Goal: Task Accomplishment & Management: Complete application form

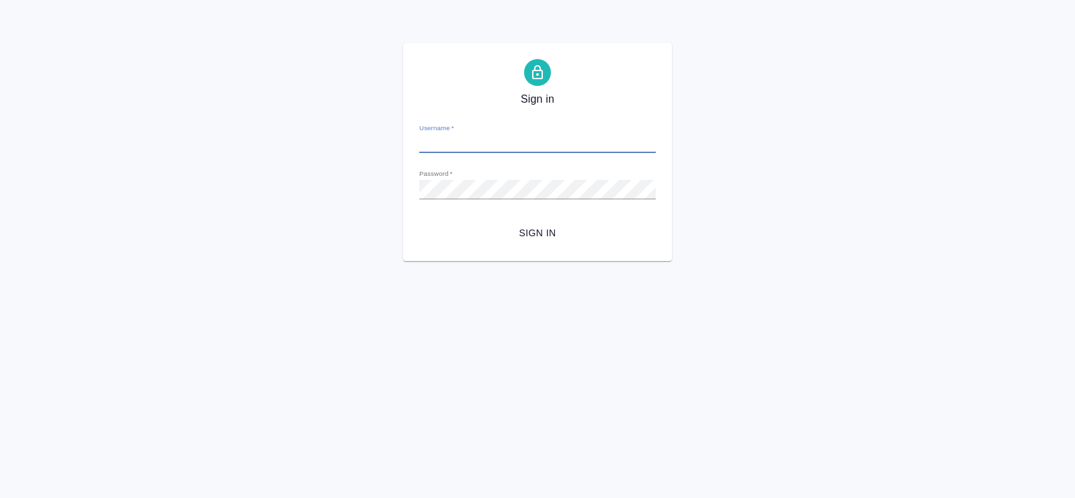
type input "a.pavlova@awatera.com"
click at [547, 233] on span "Sign in" at bounding box center [537, 233] width 215 height 17
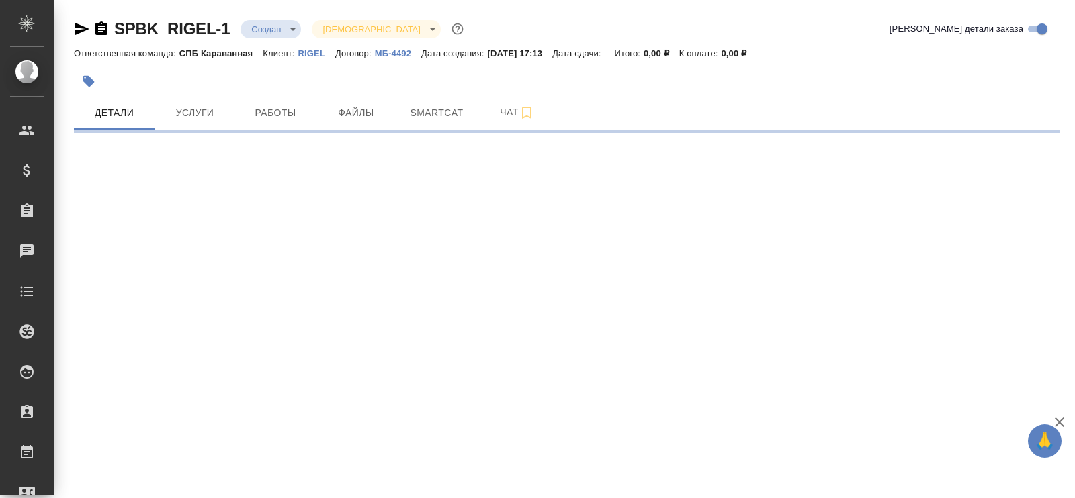
select select "RU"
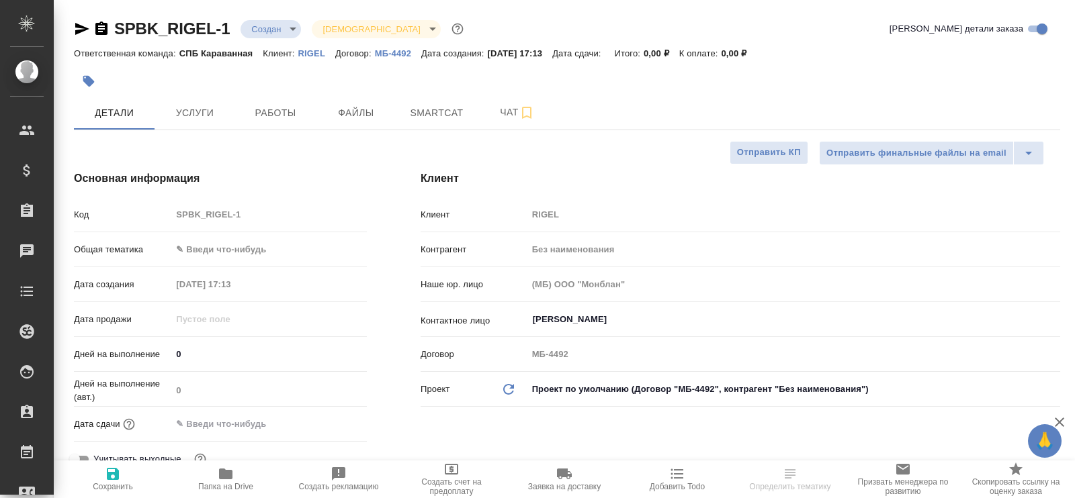
type textarea "x"
type input "[PERSON_NAME]"
type textarea "x"
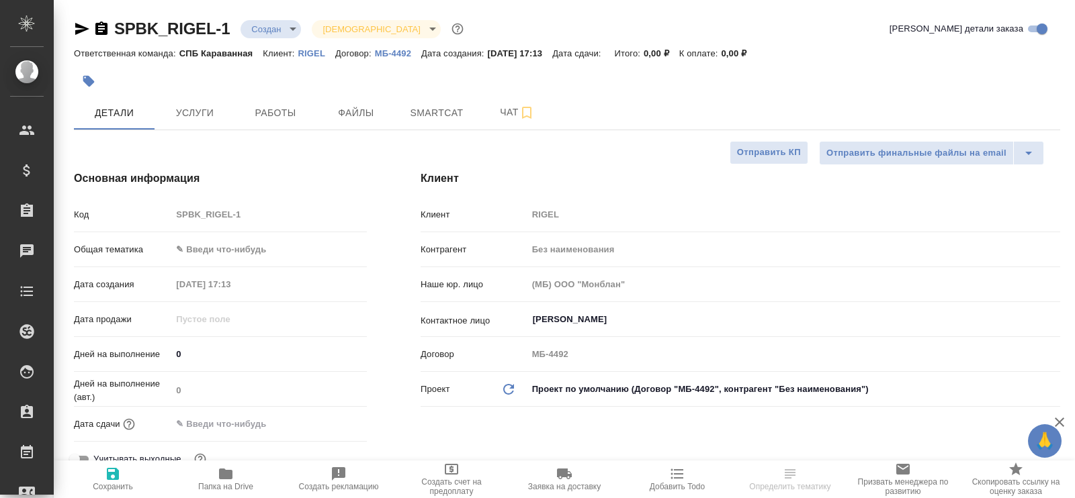
type textarea "x"
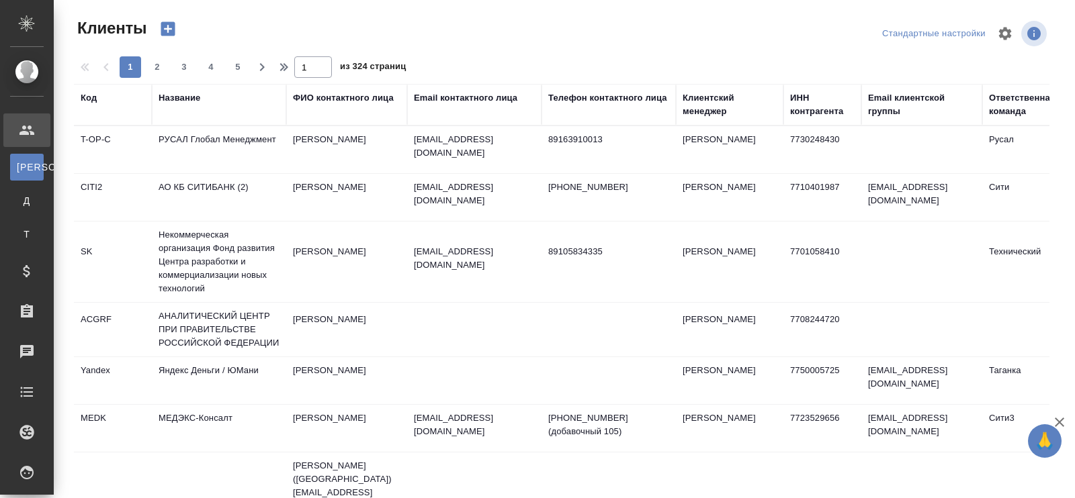
select select "RU"
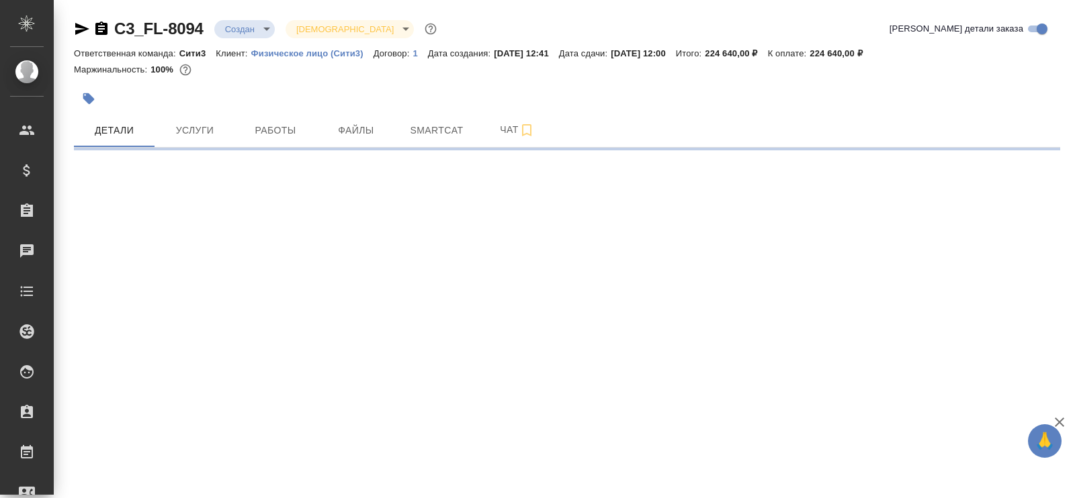
select select "RU"
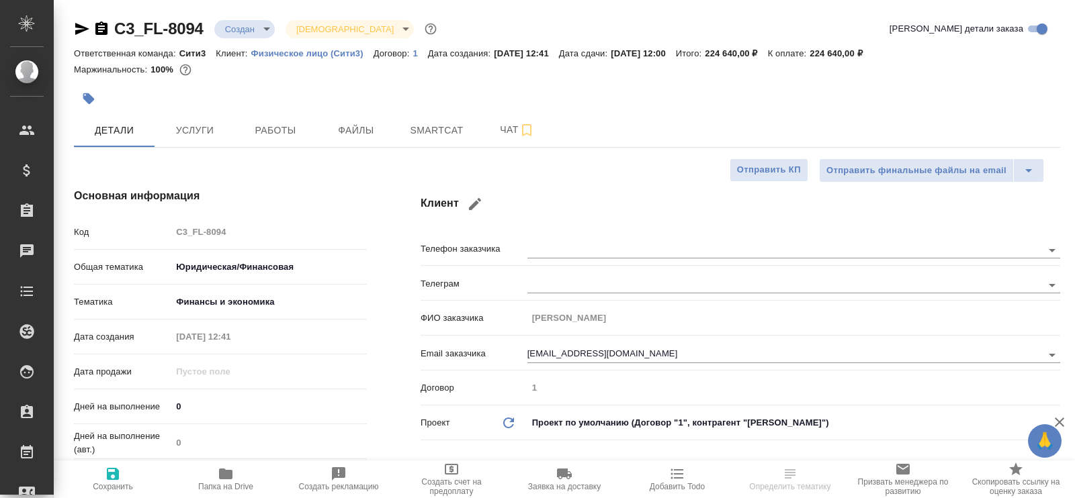
type textarea "x"
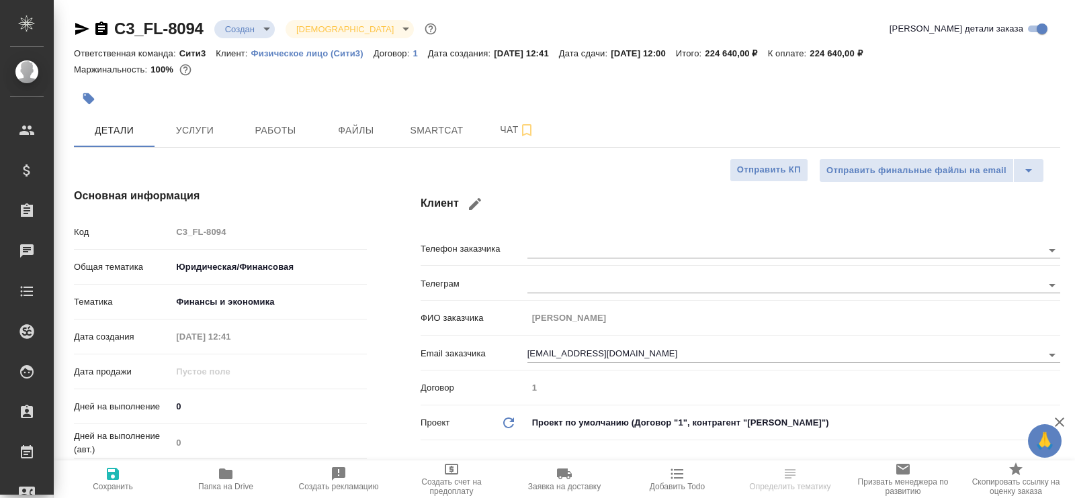
type textarea "x"
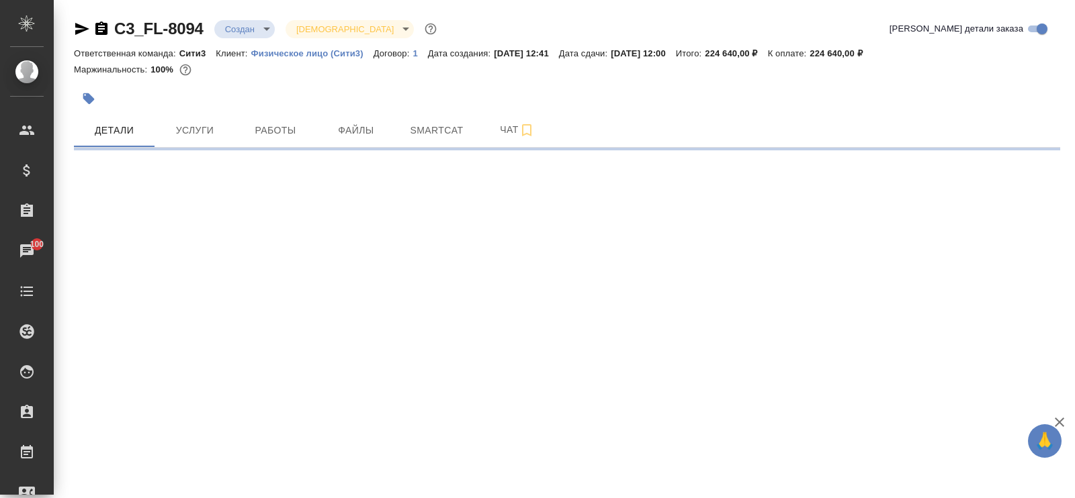
select select "RU"
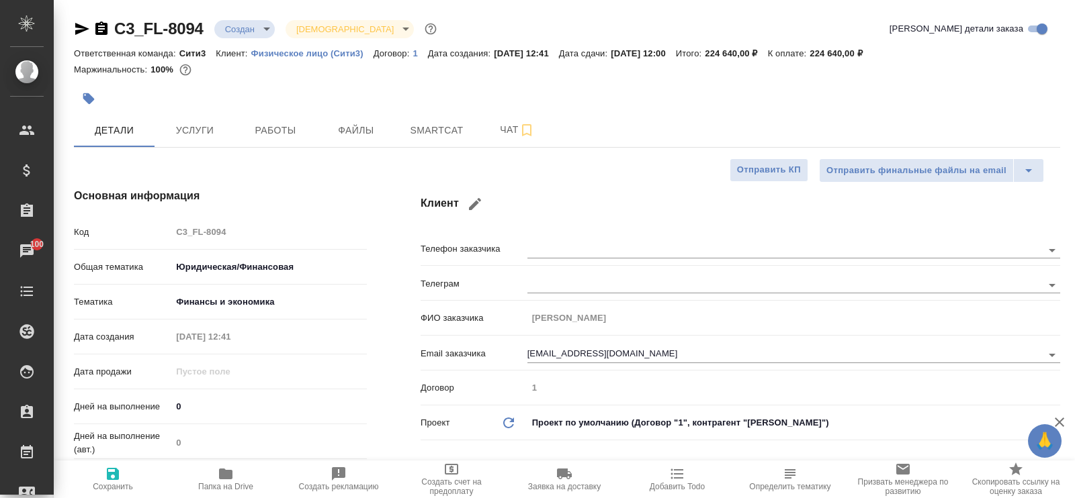
type textarea "x"
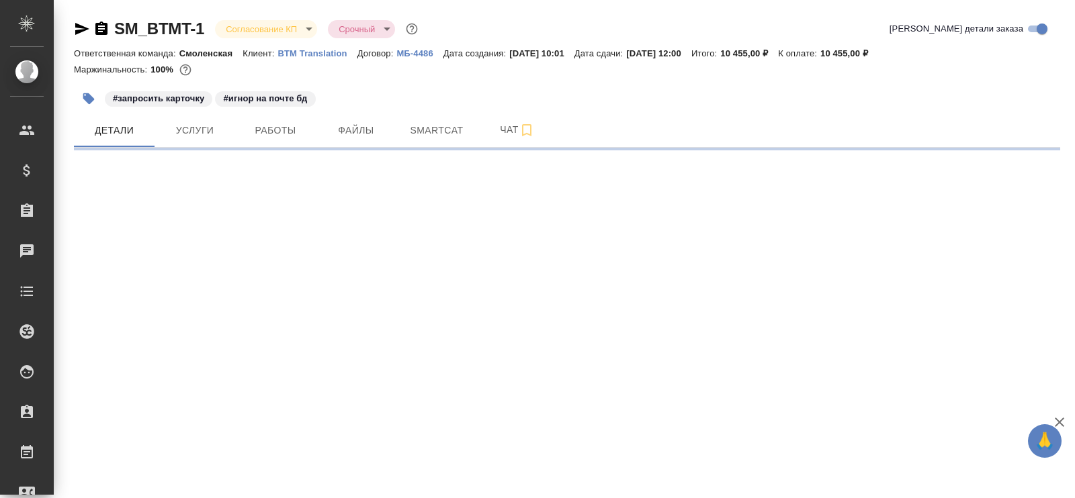
select select "RU"
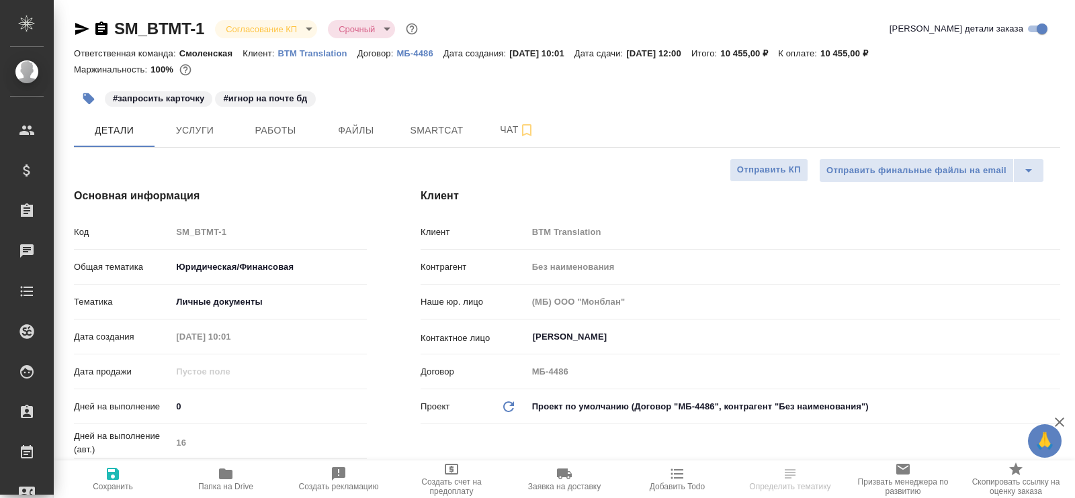
type textarea "x"
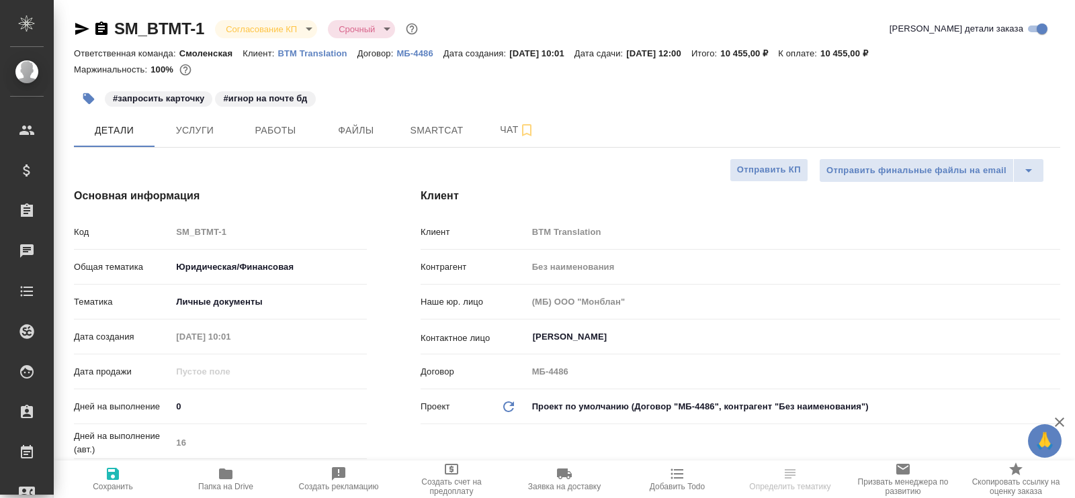
type textarea "x"
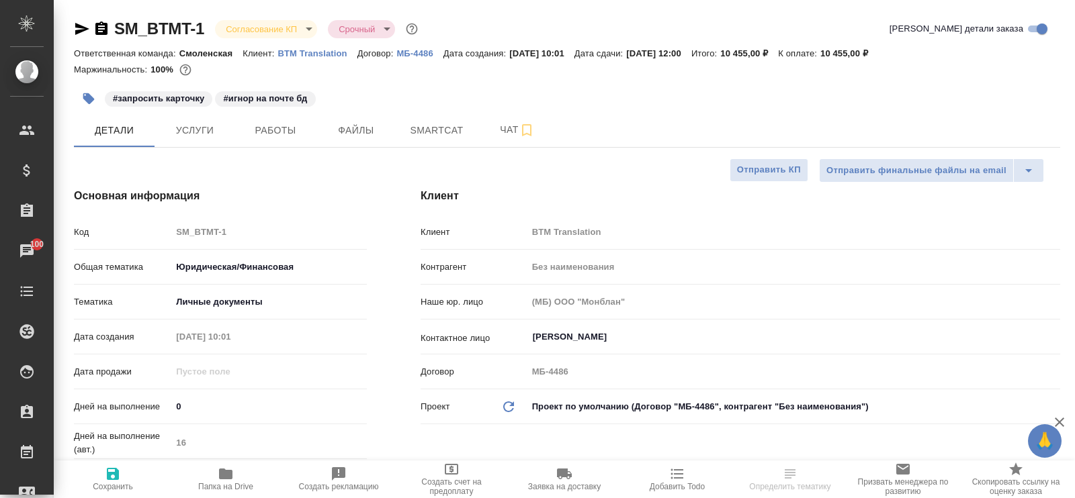
type textarea "x"
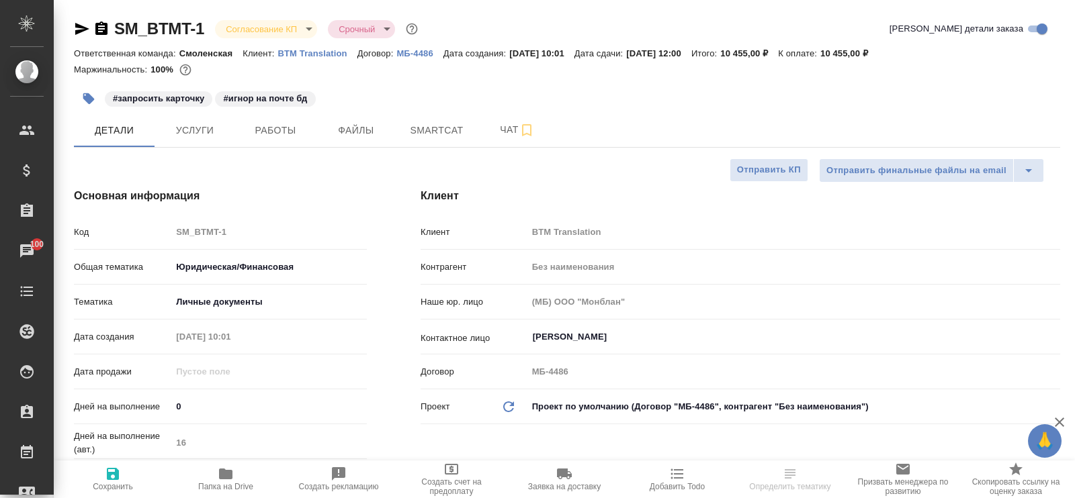
select select "RU"
type textarea "x"
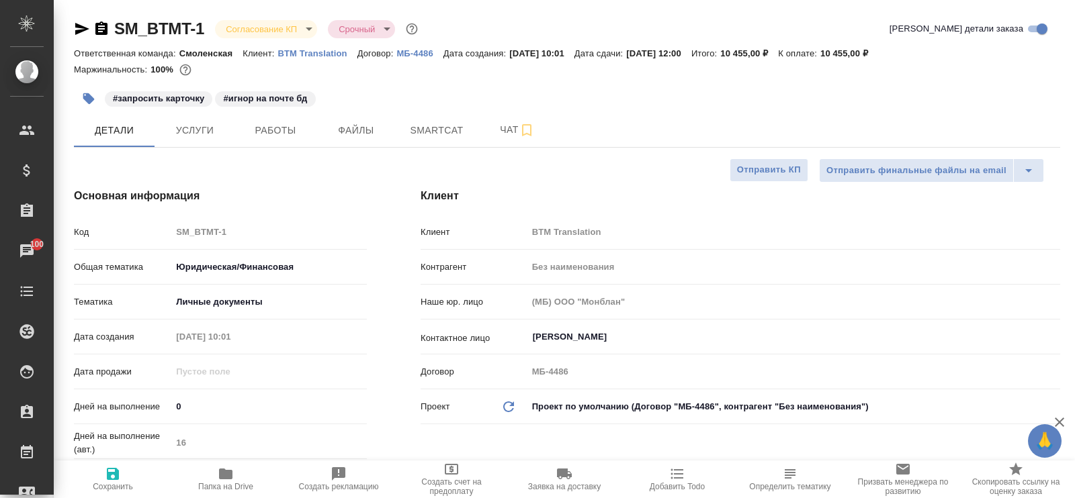
type textarea "x"
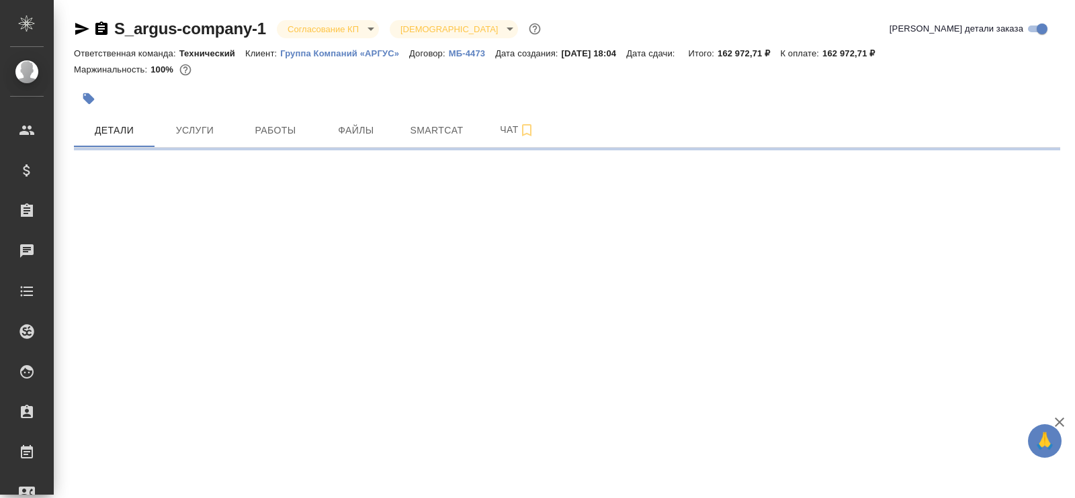
select select "RU"
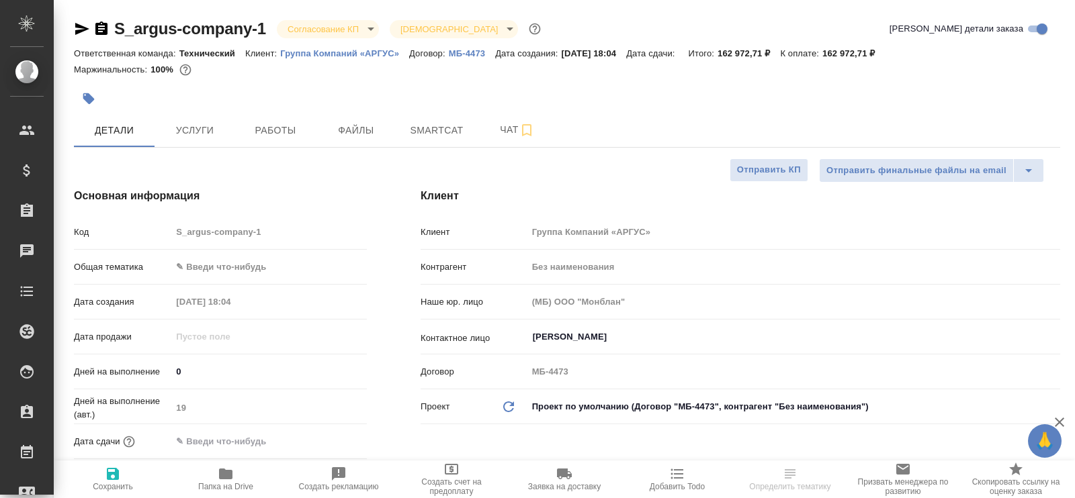
type textarea "x"
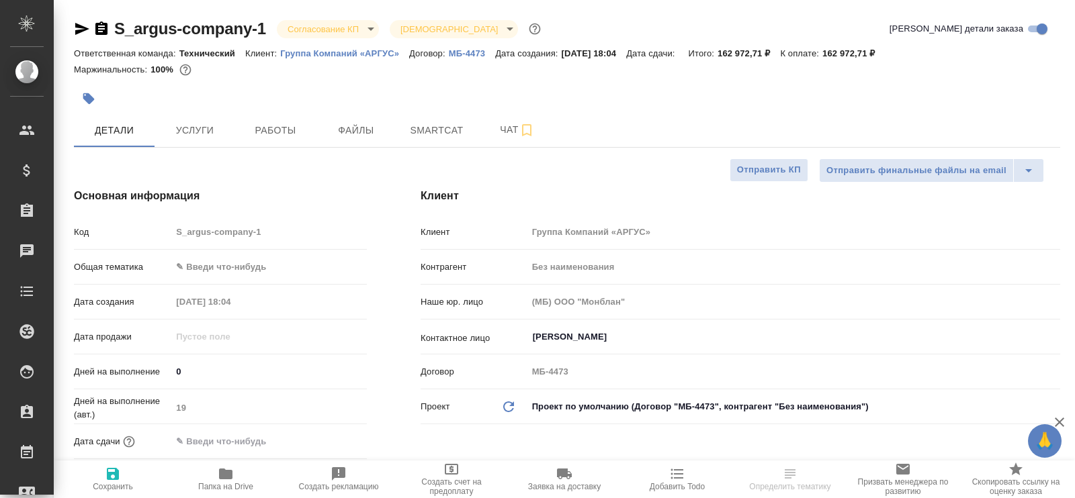
type textarea "x"
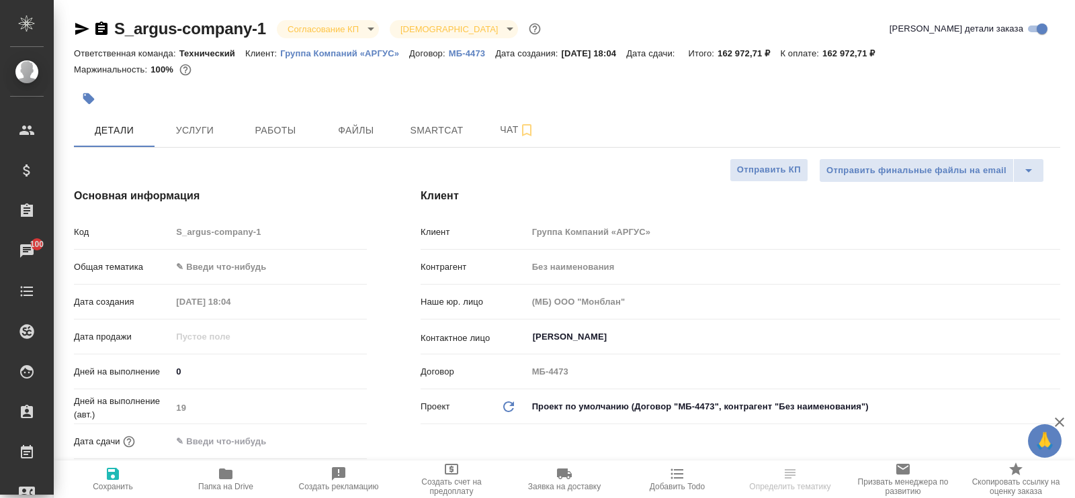
type textarea "x"
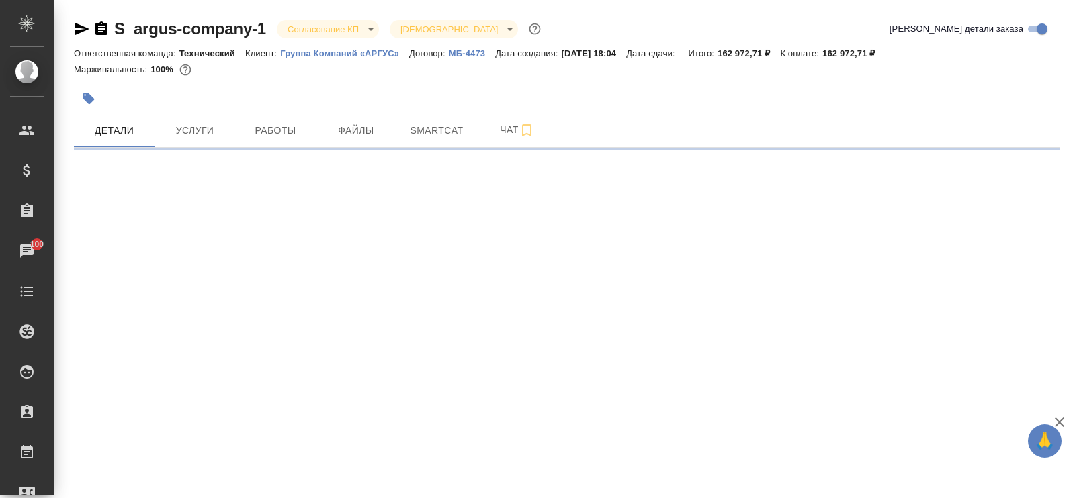
select select "RU"
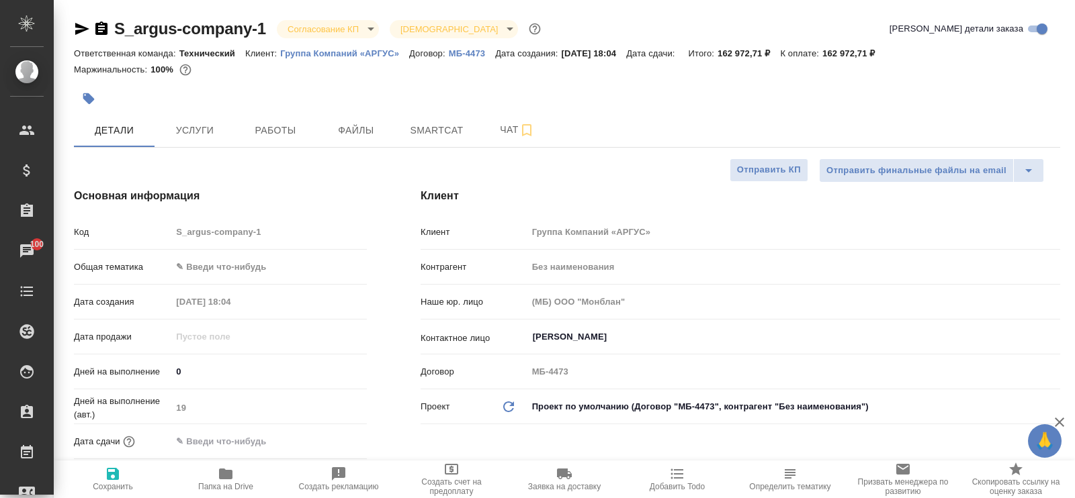
type textarea "x"
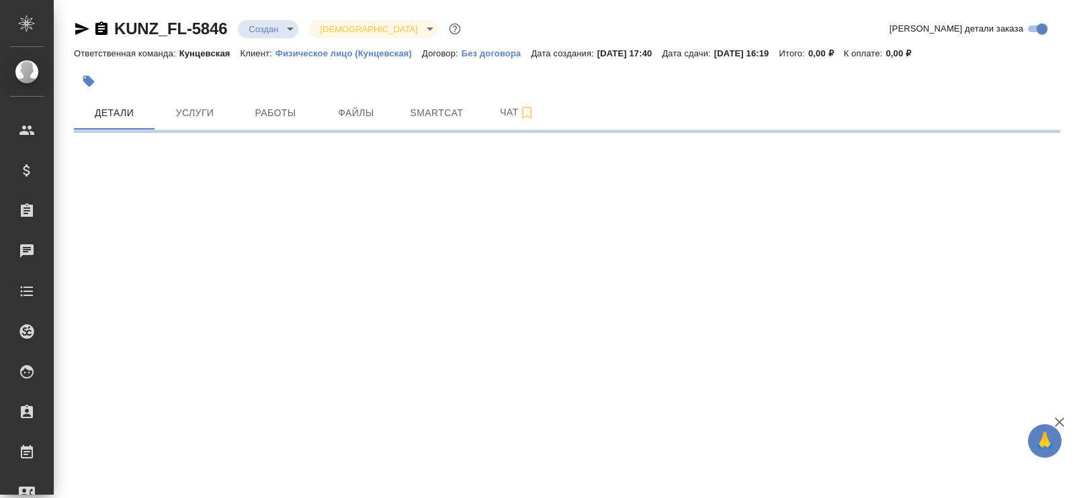
select select "RU"
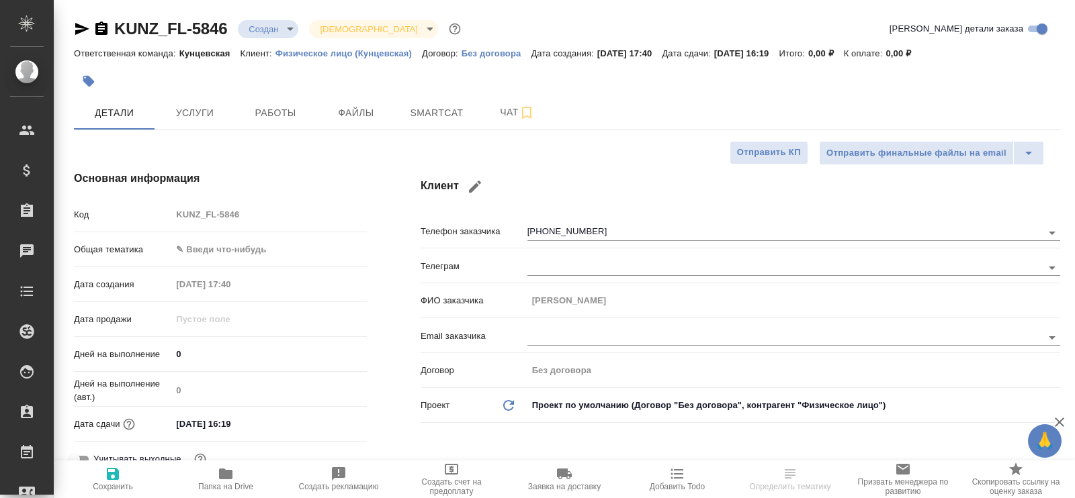
type textarea "x"
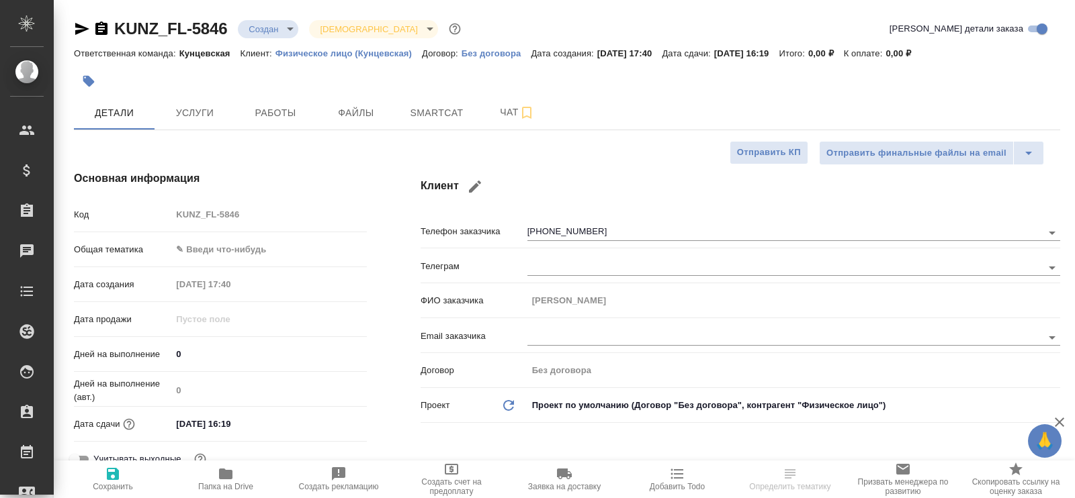
type textarea "x"
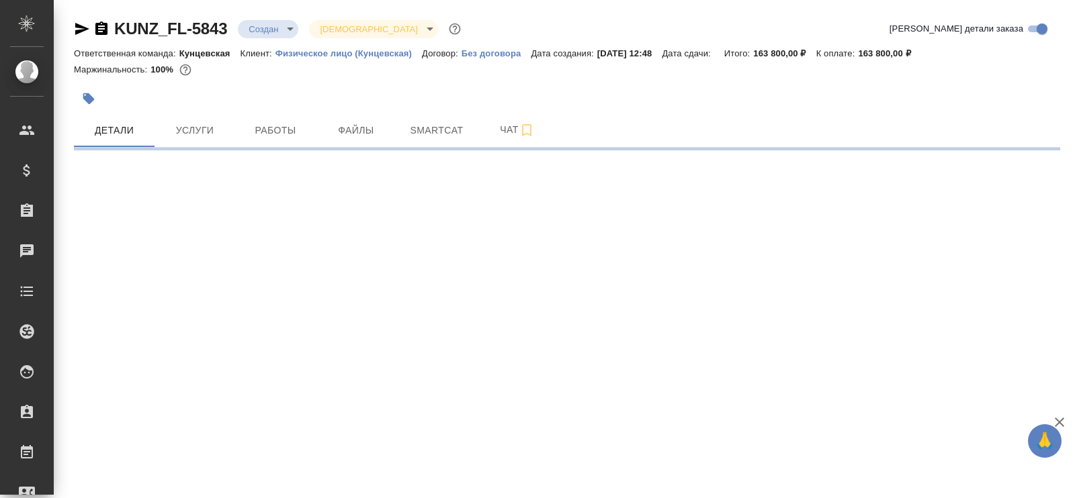
select select "RU"
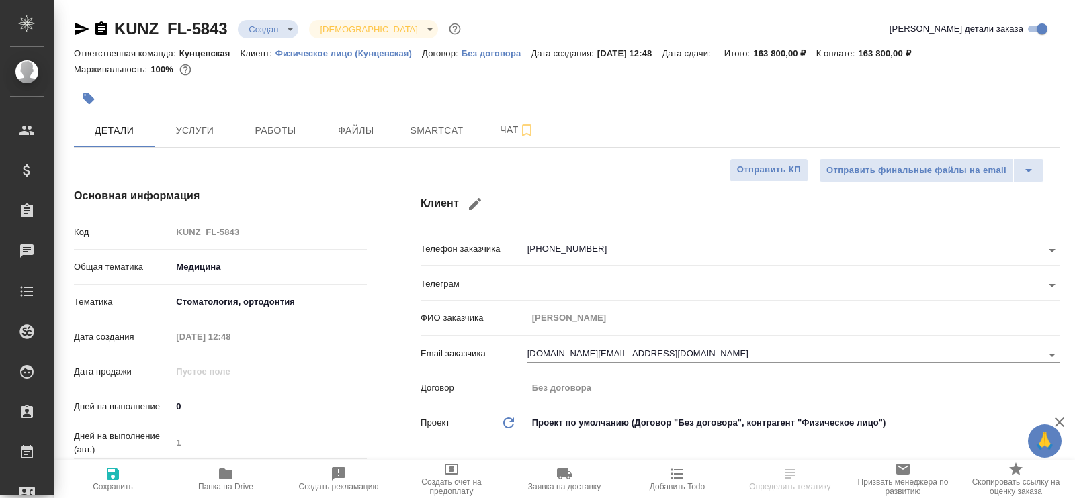
type textarea "x"
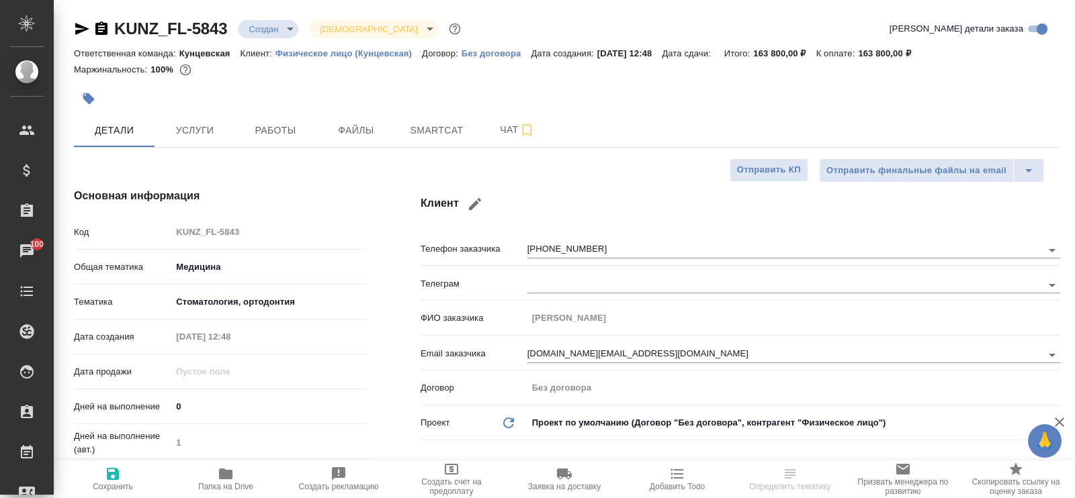
type textarea "x"
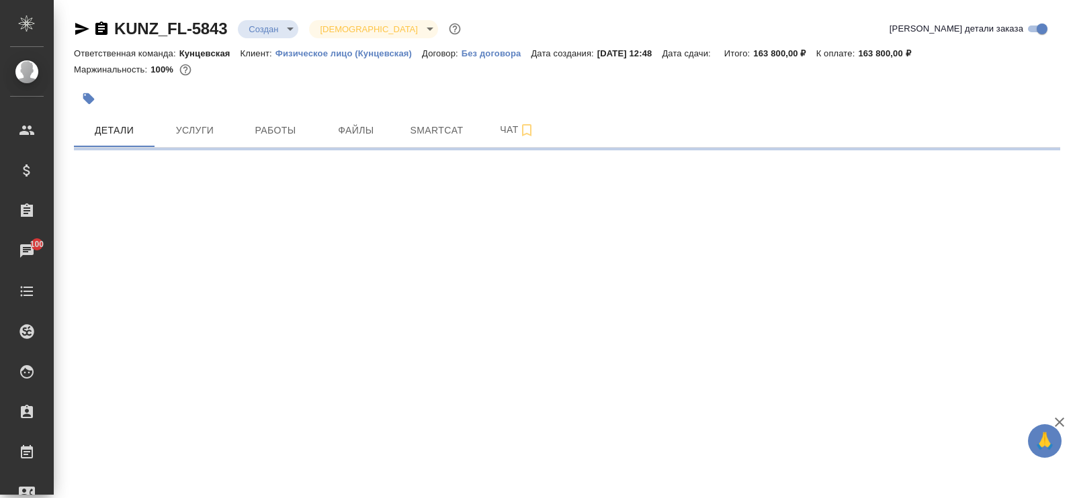
select select "RU"
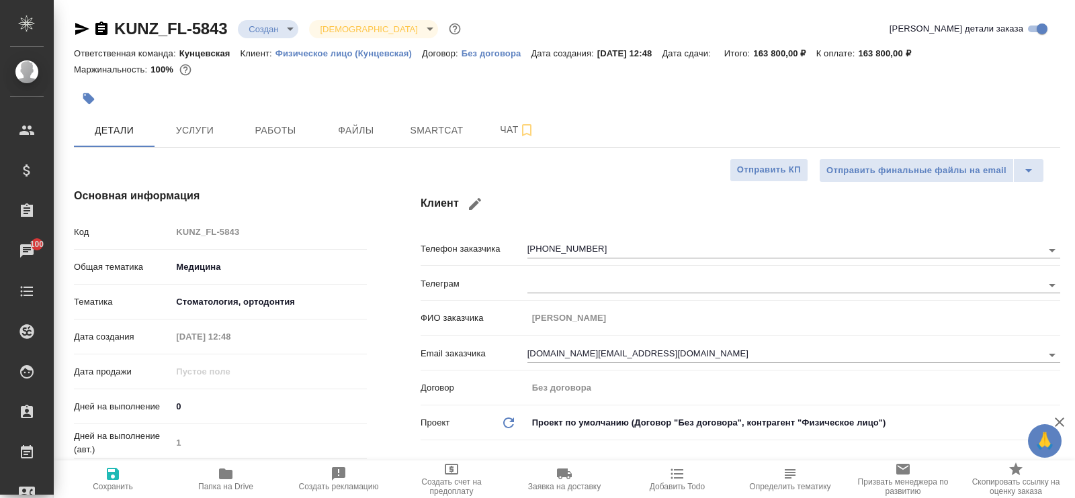
type textarea "x"
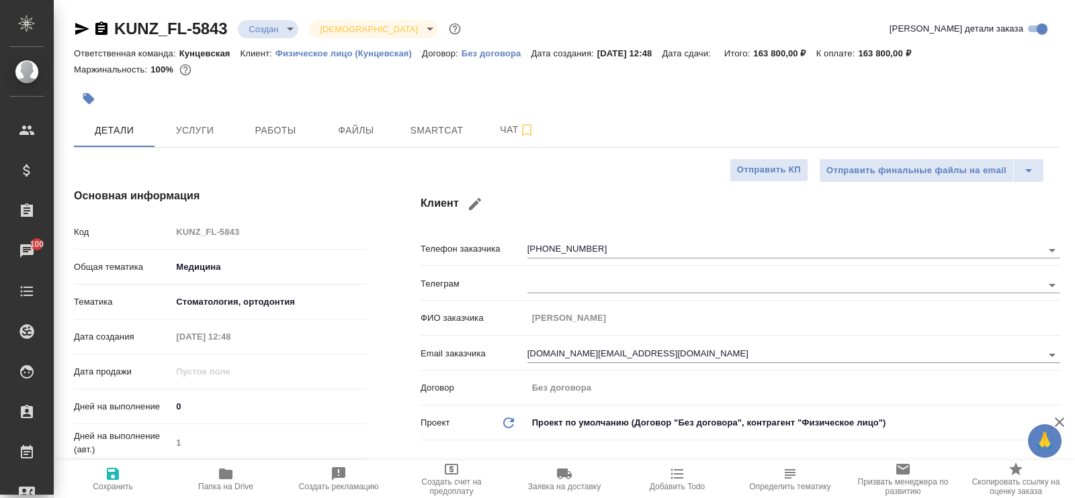
type textarea "x"
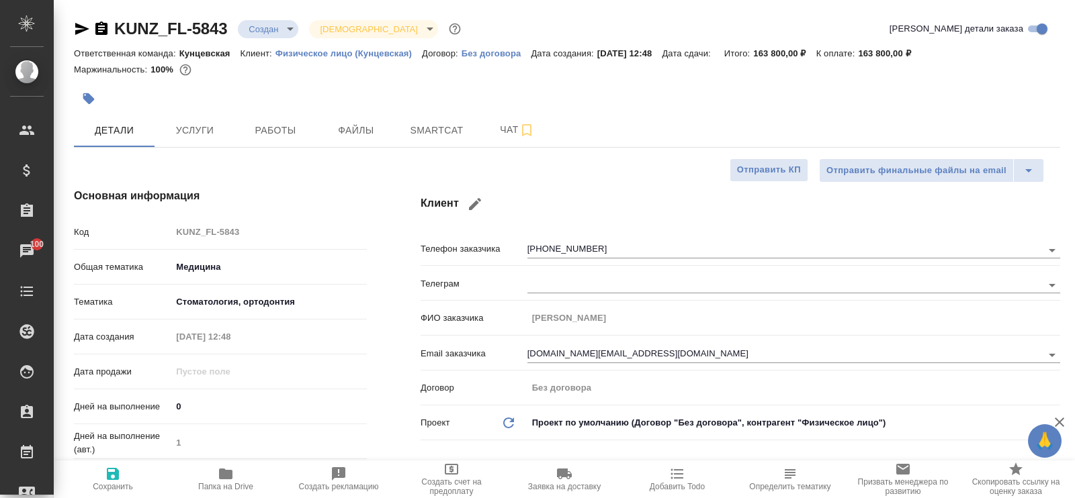
type textarea "x"
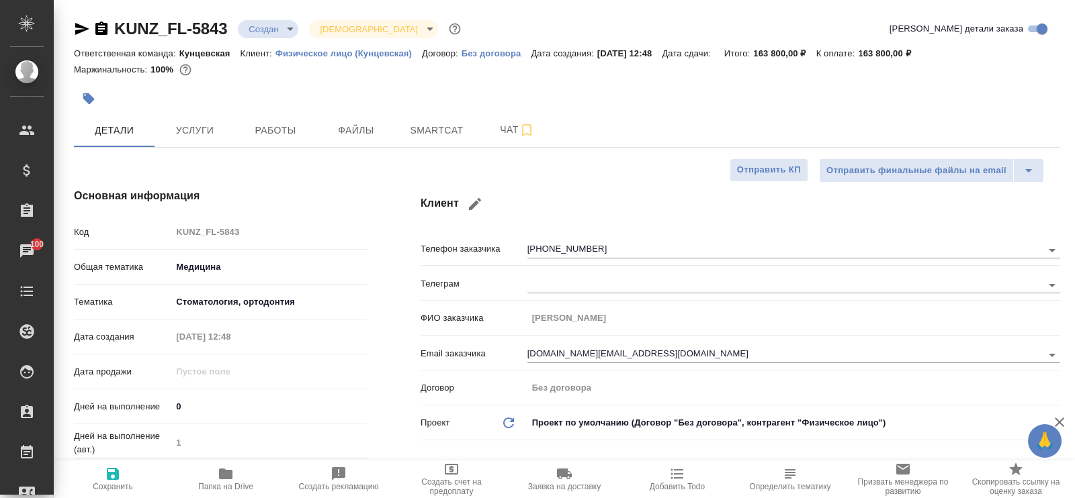
type textarea "x"
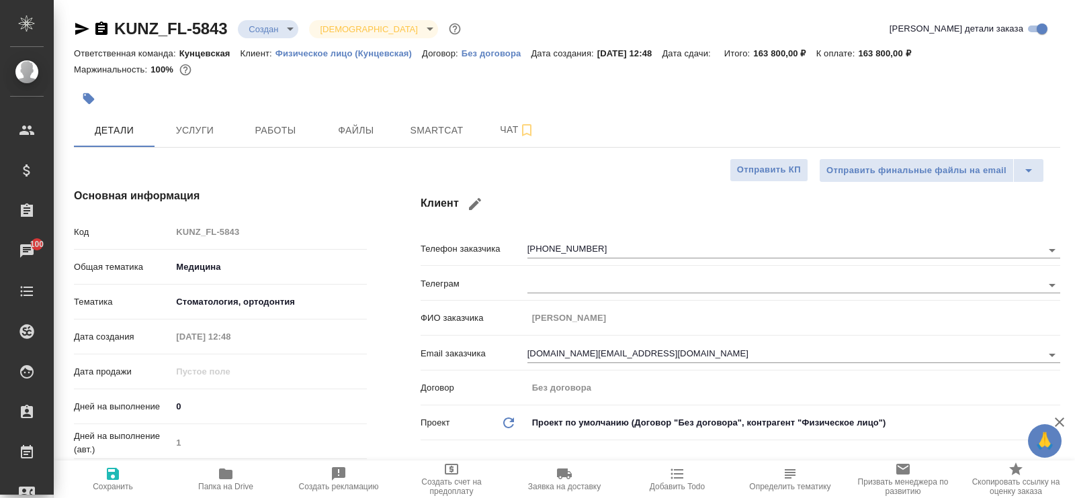
type textarea "x"
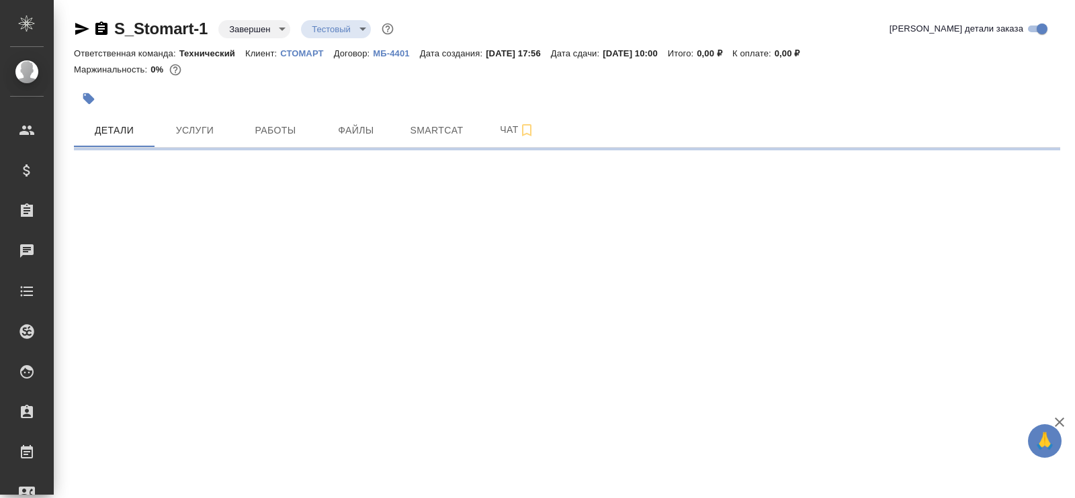
select select "RU"
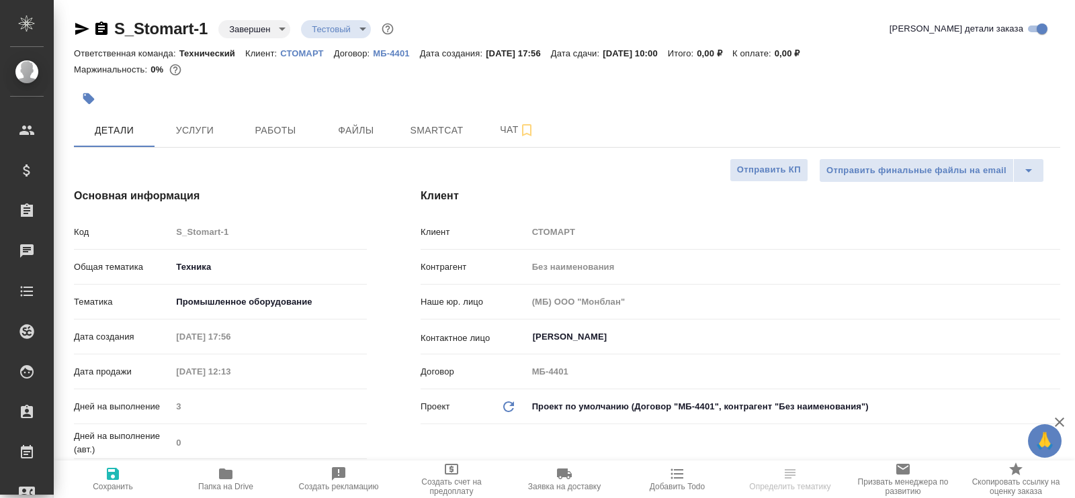
type textarea "x"
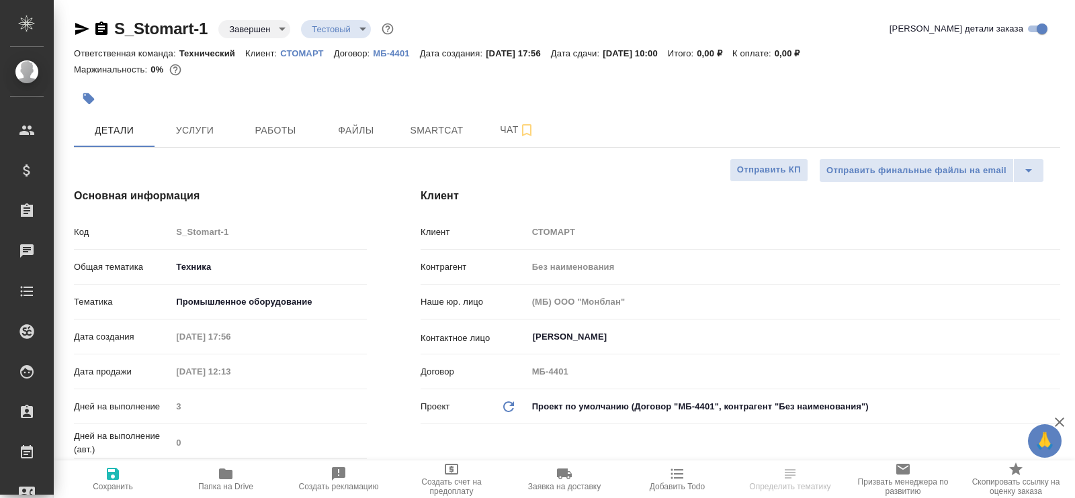
type textarea "x"
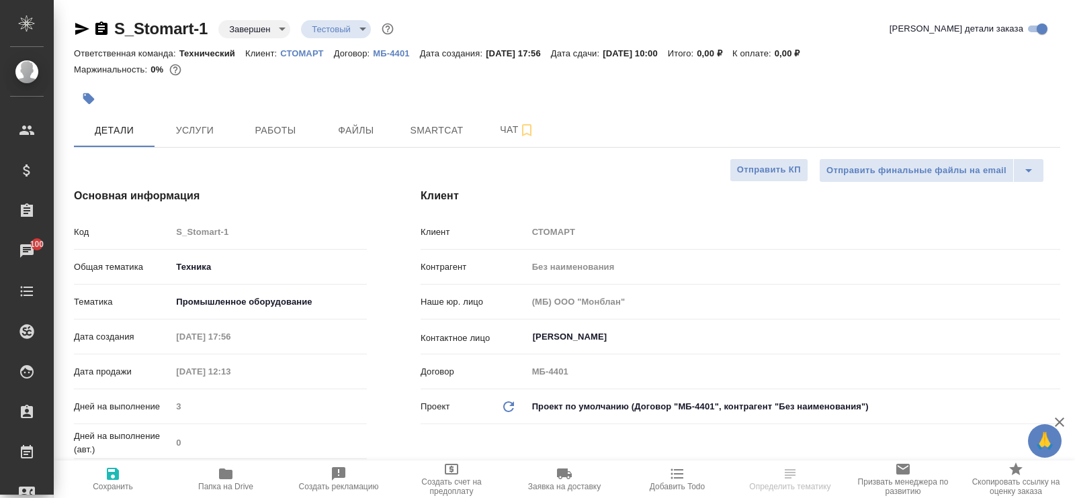
type textarea "x"
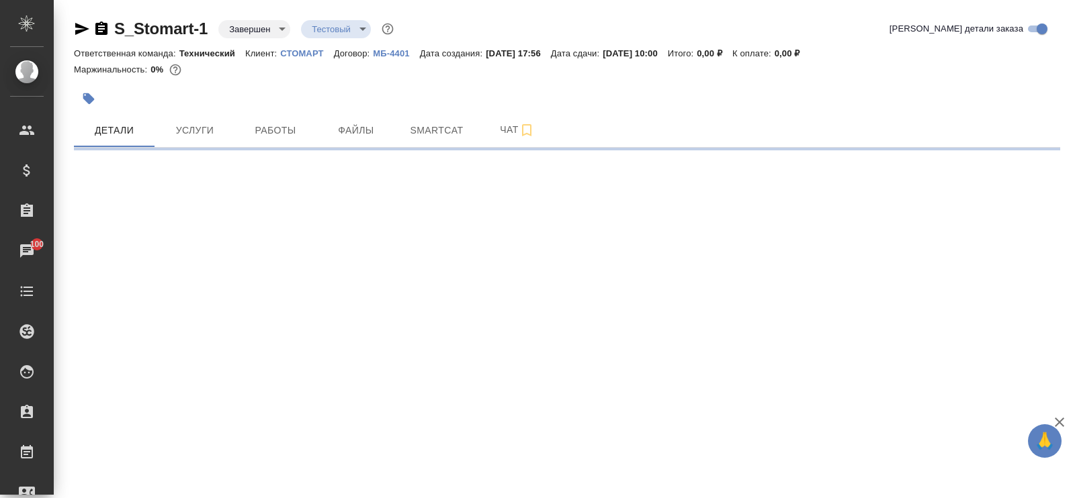
select select "RU"
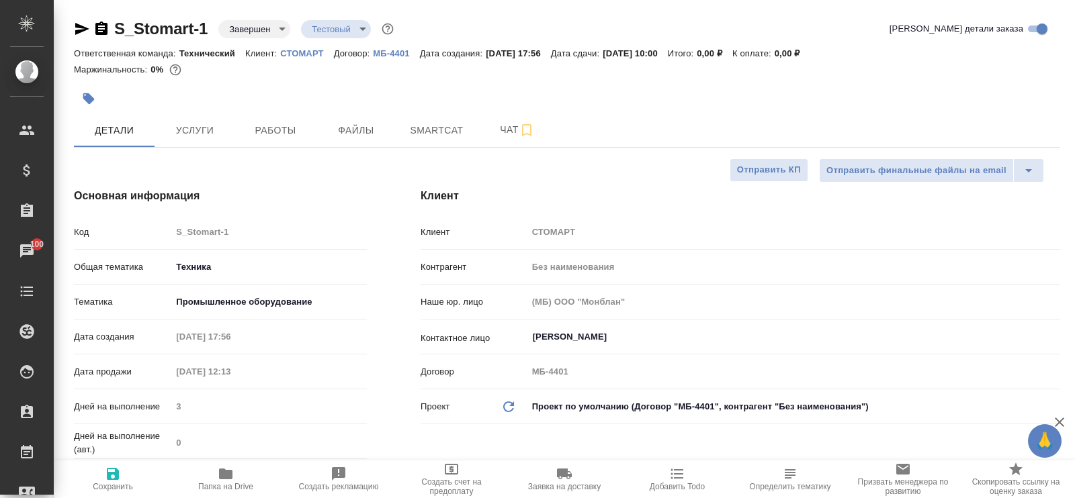
type textarea "x"
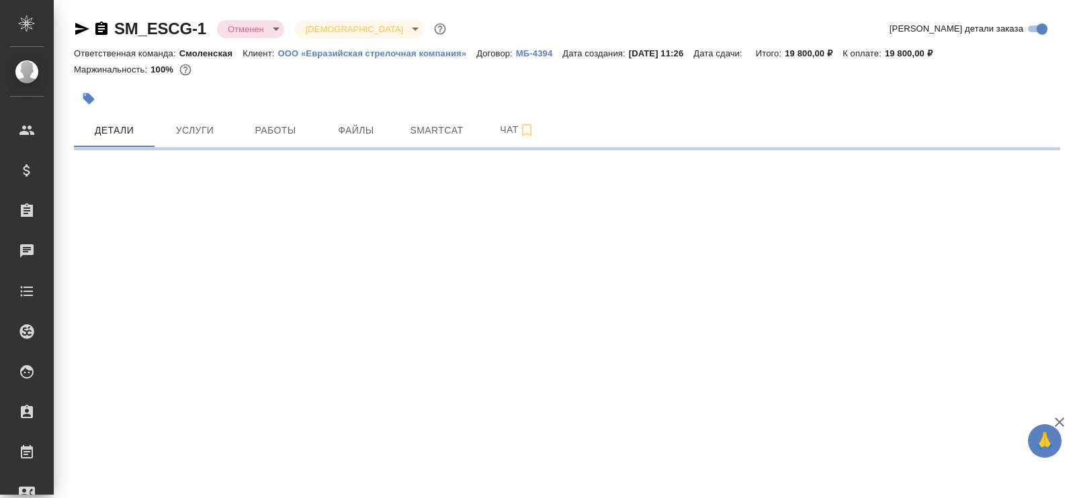
select select "RU"
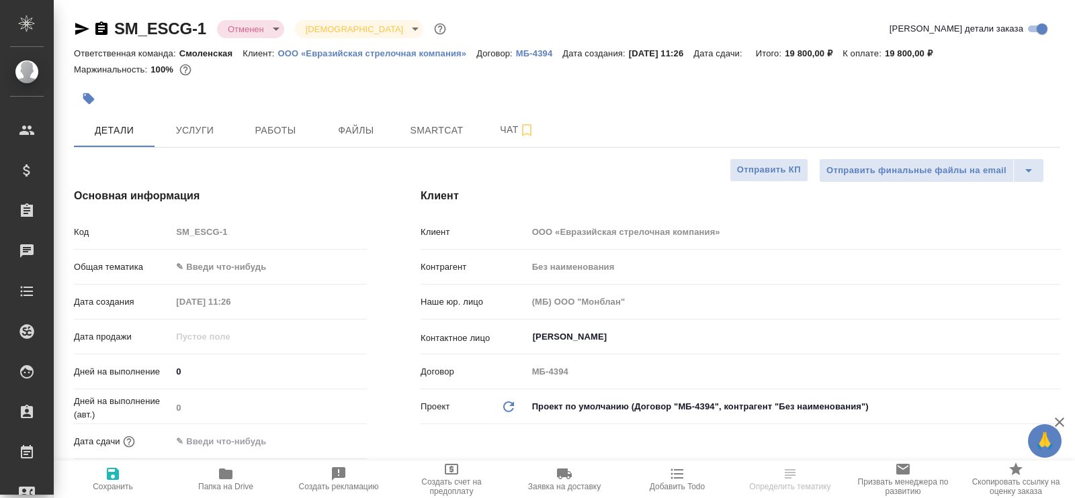
type textarea "x"
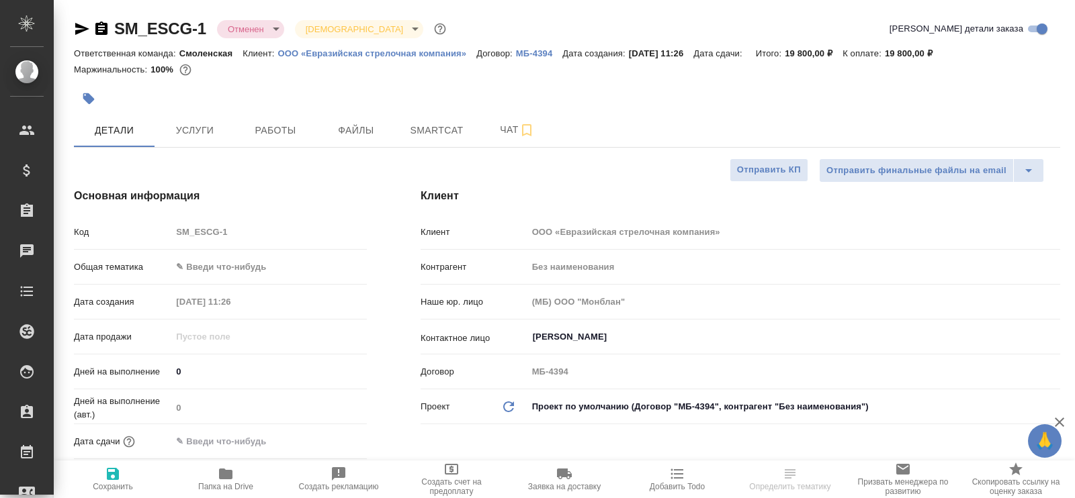
type textarea "x"
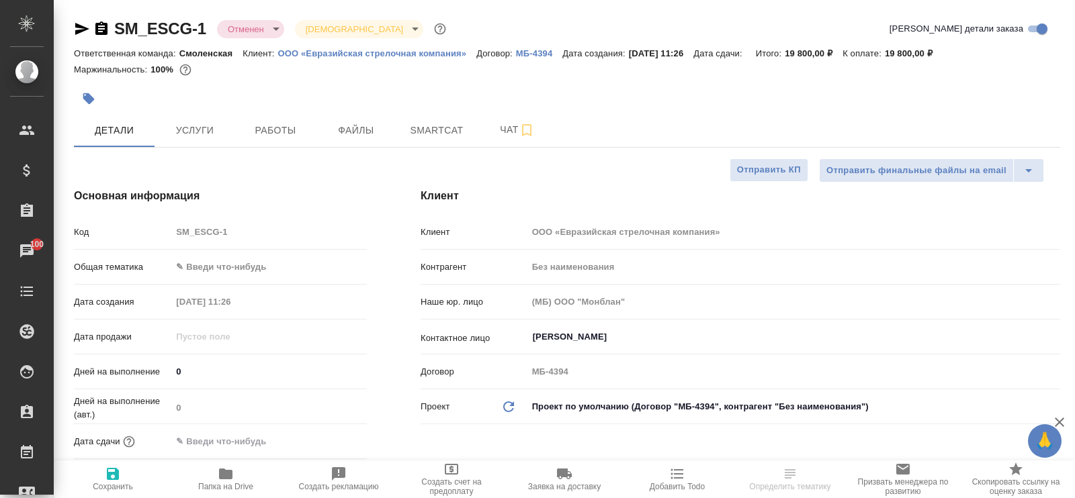
type textarea "x"
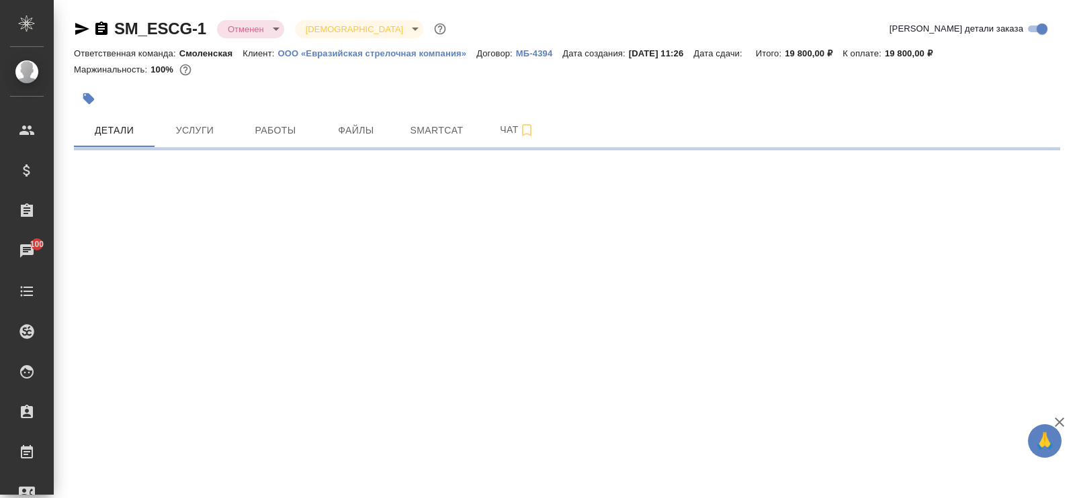
select select "RU"
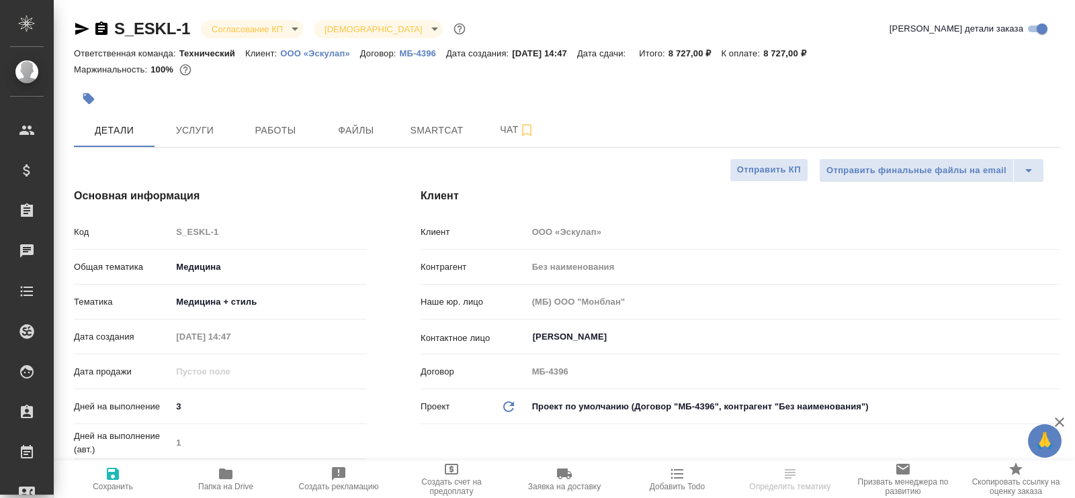
select select "RU"
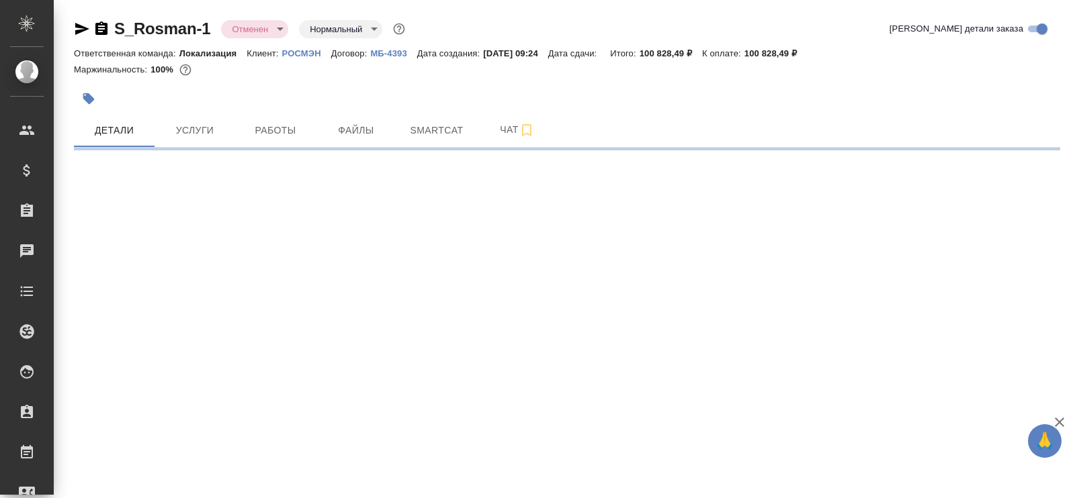
select select "RU"
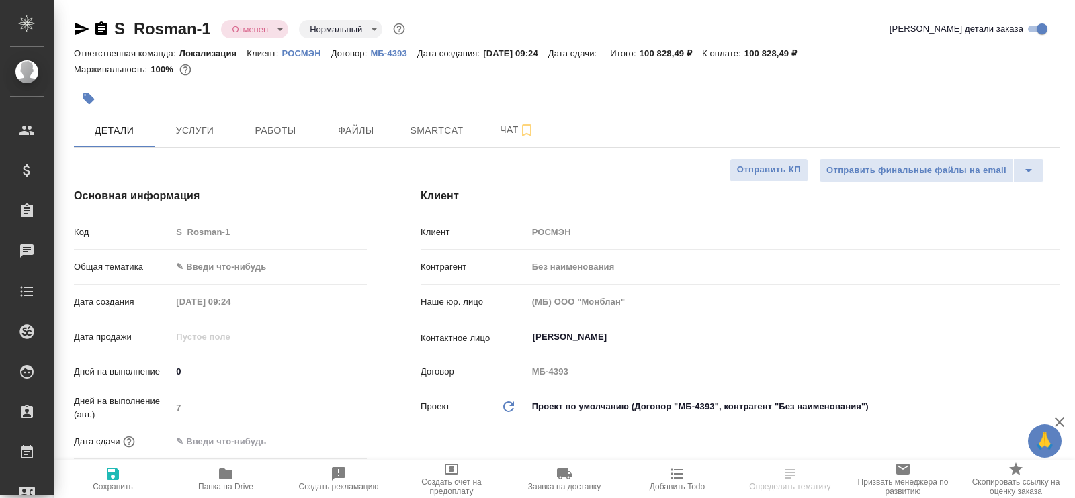
type textarea "x"
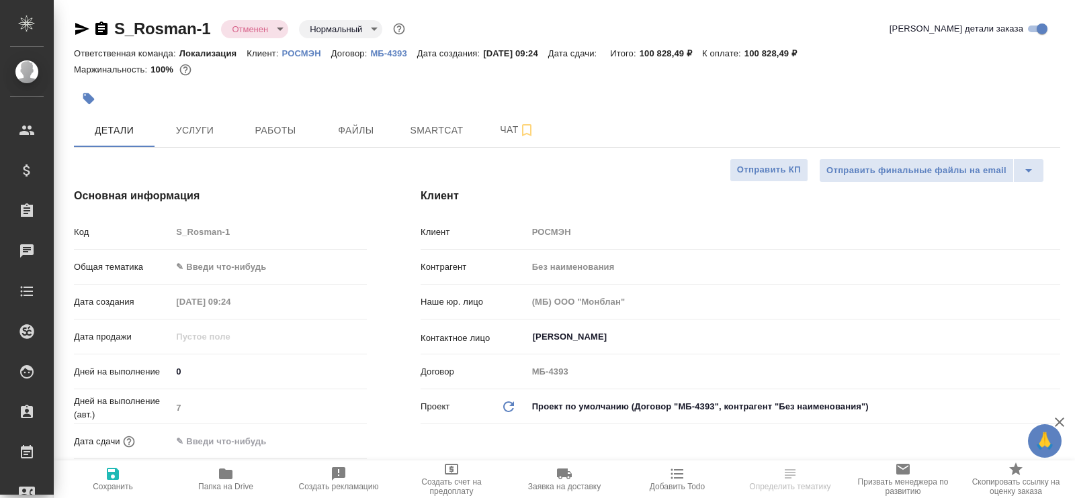
type textarea "x"
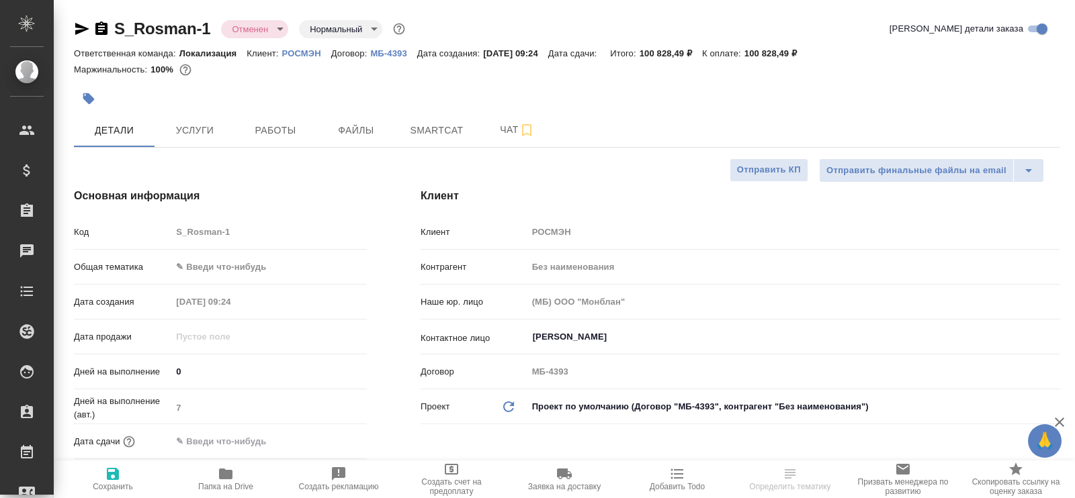
type textarea "x"
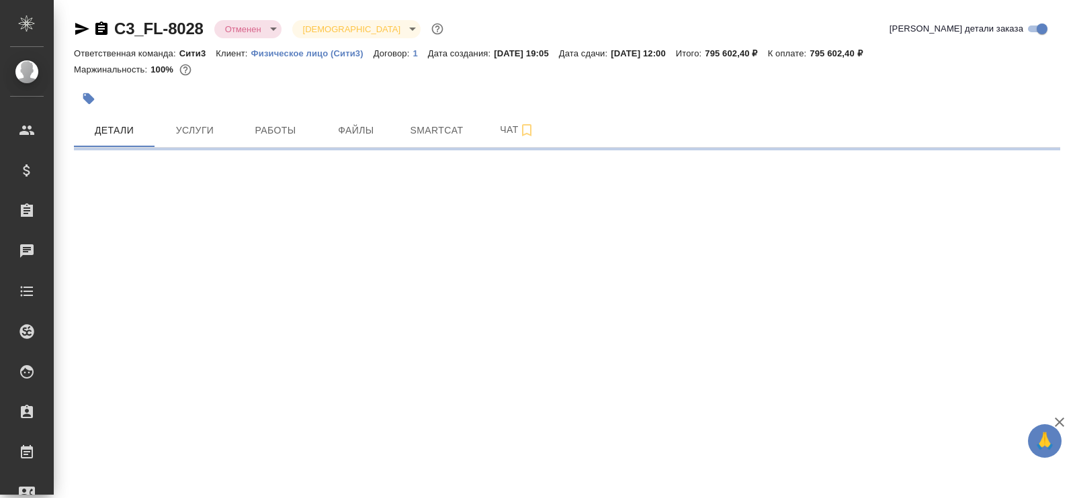
select select "RU"
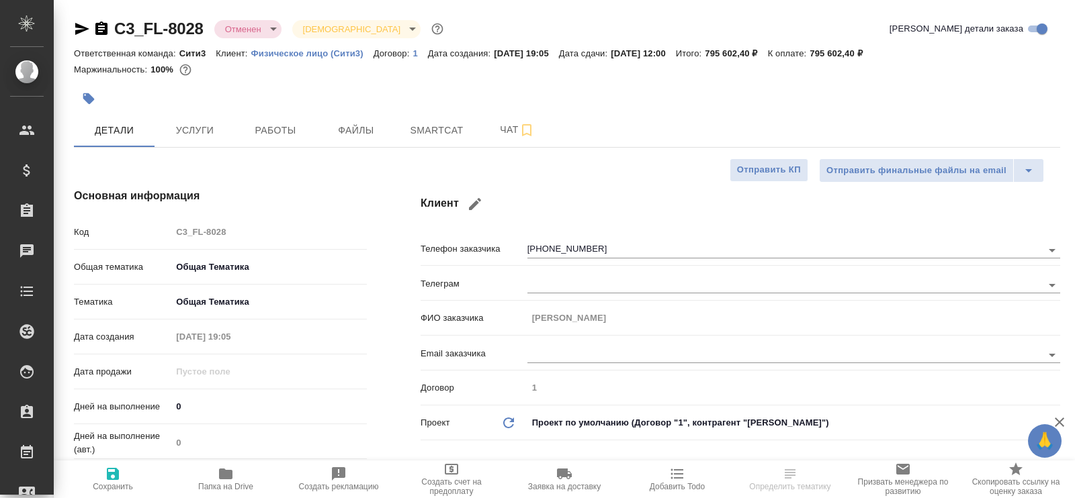
type textarea "x"
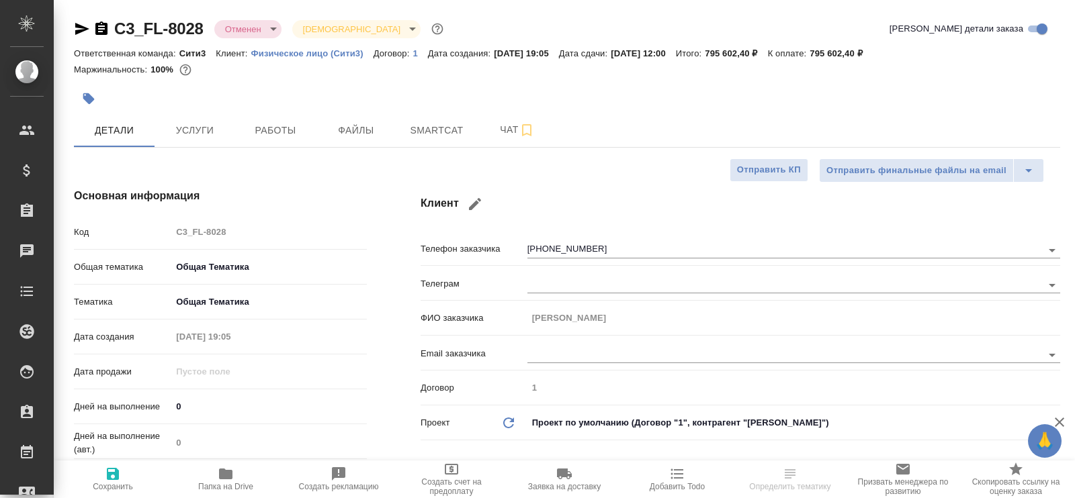
type textarea "x"
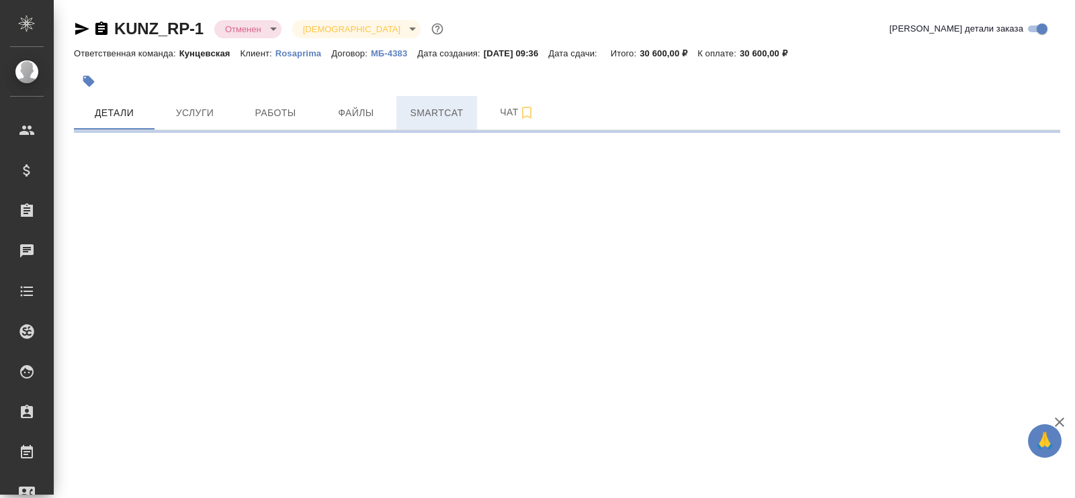
select select "RU"
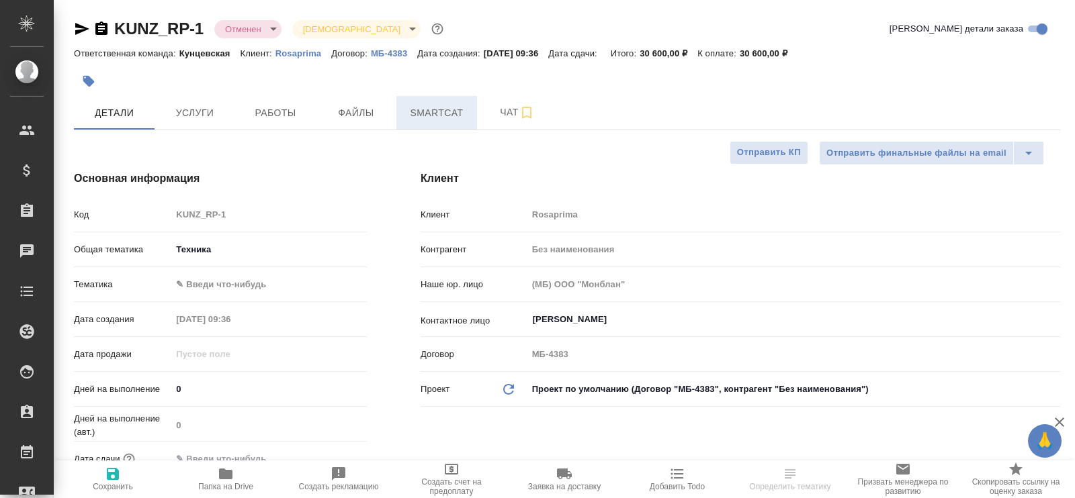
type textarea "x"
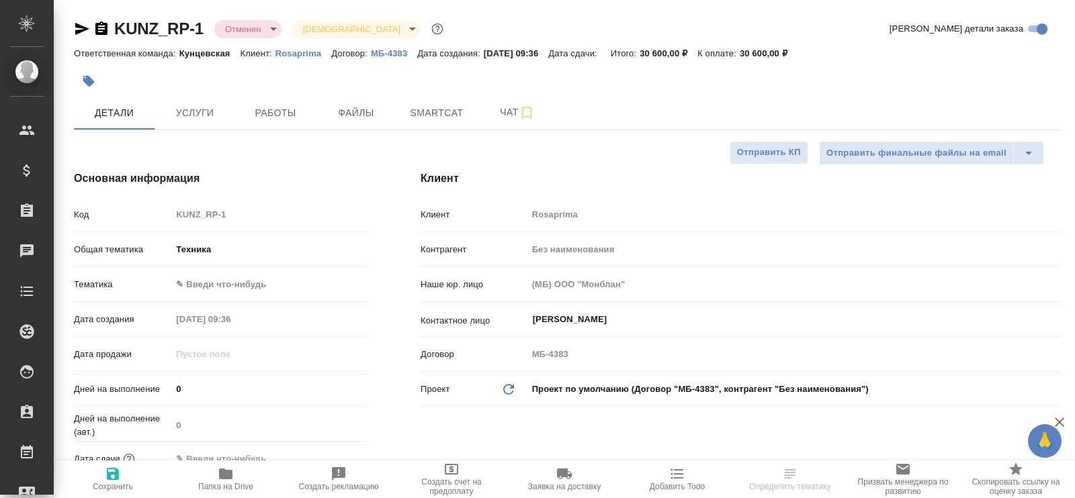
type textarea "x"
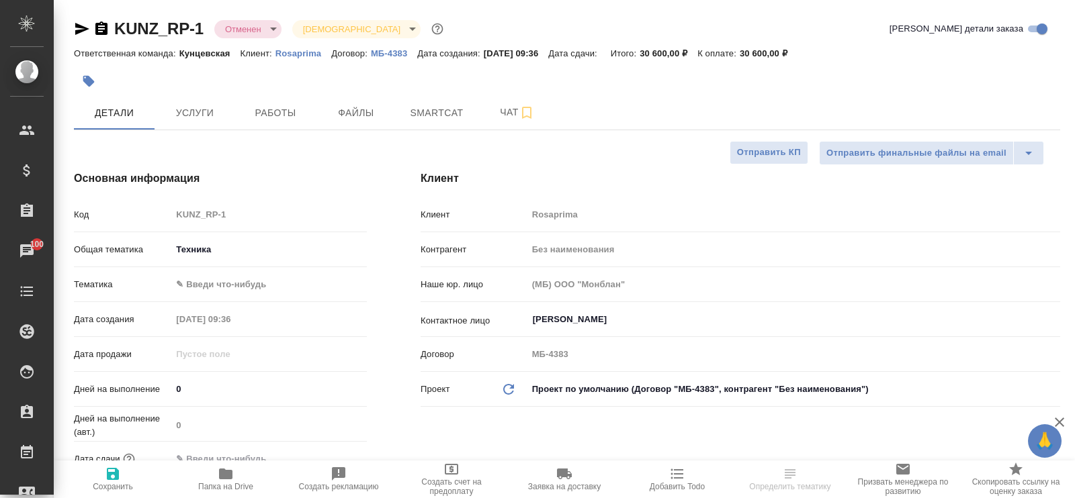
type textarea "x"
select select "RU"
type textarea "x"
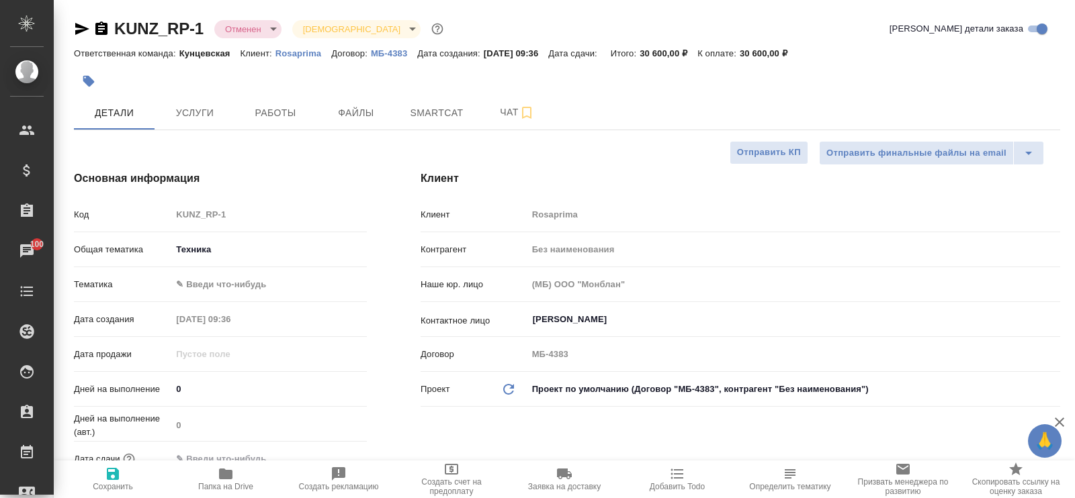
type textarea "x"
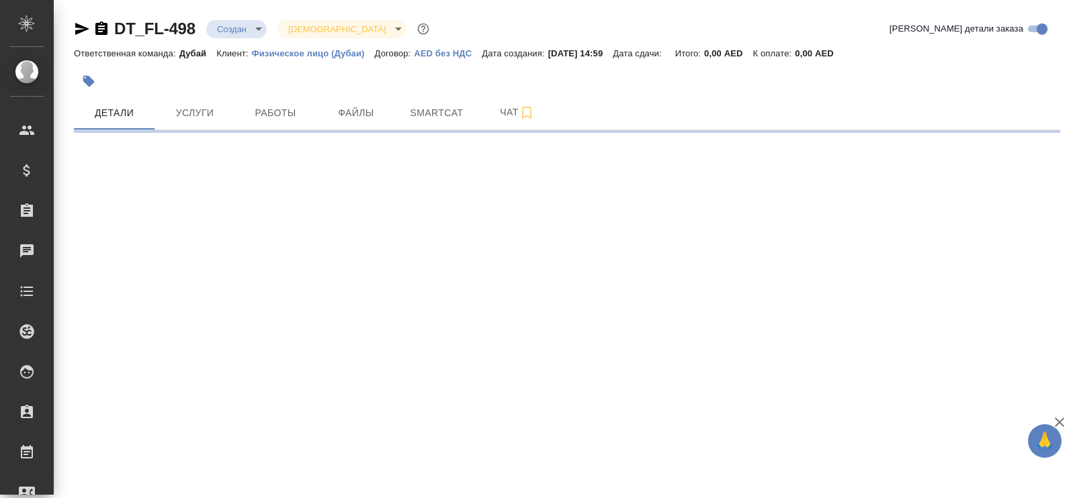
select select "RU"
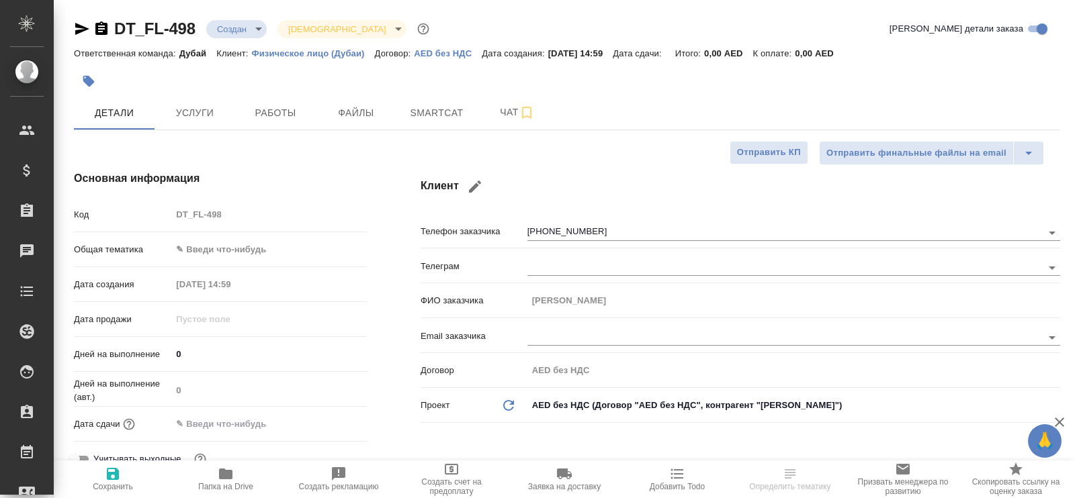
type textarea "x"
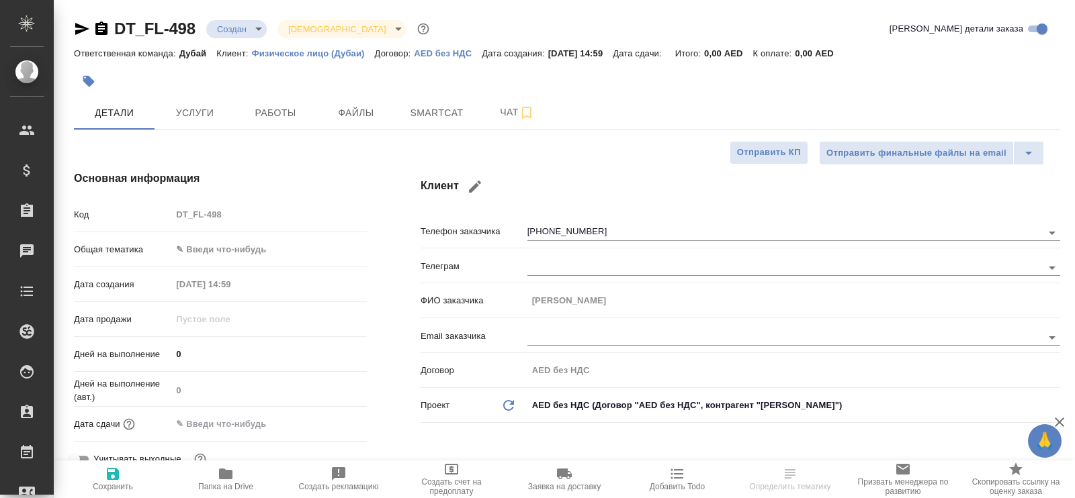
type textarea "x"
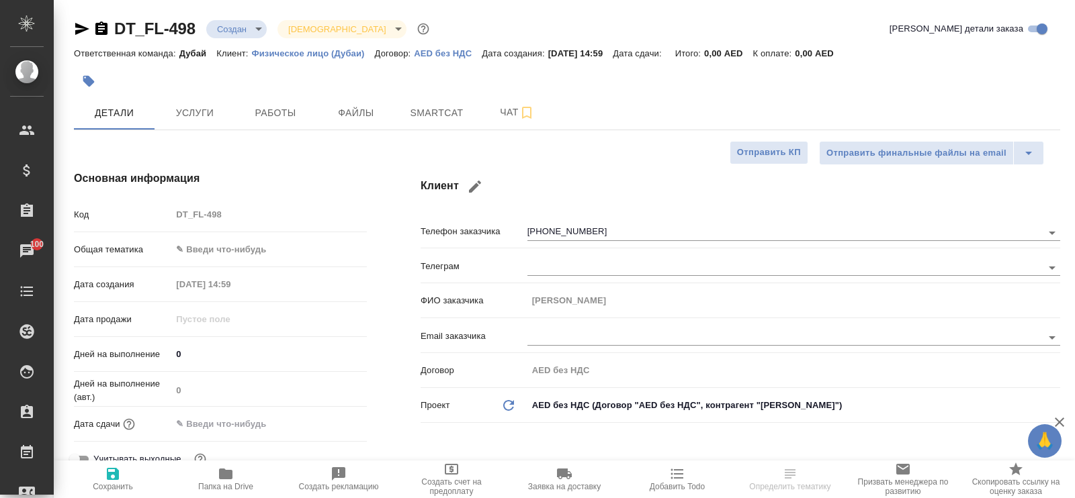
type textarea "x"
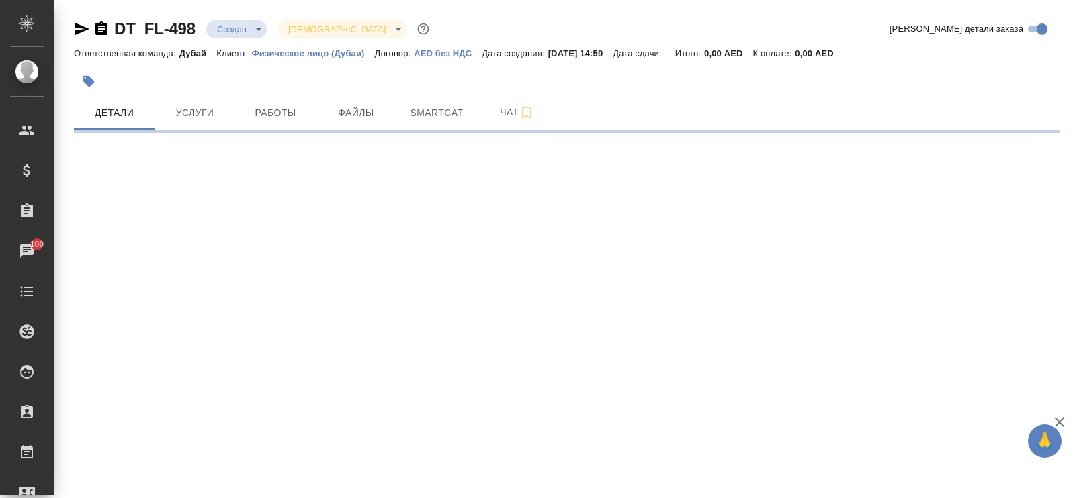
select select "RU"
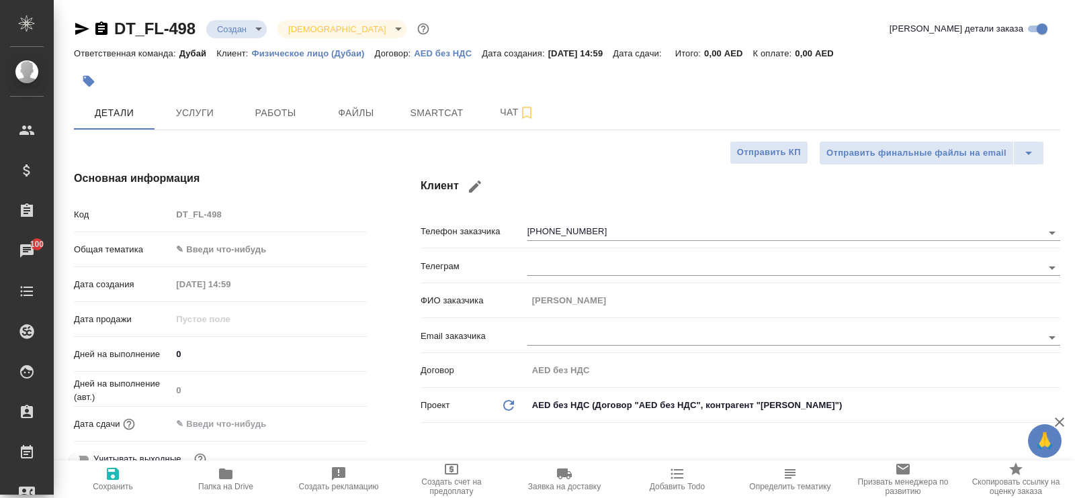
type textarea "x"
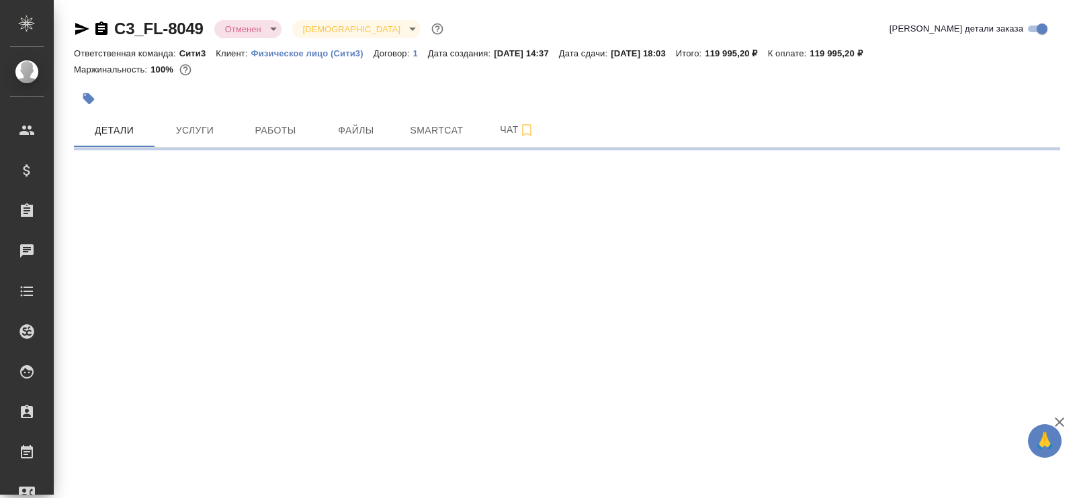
select select "RU"
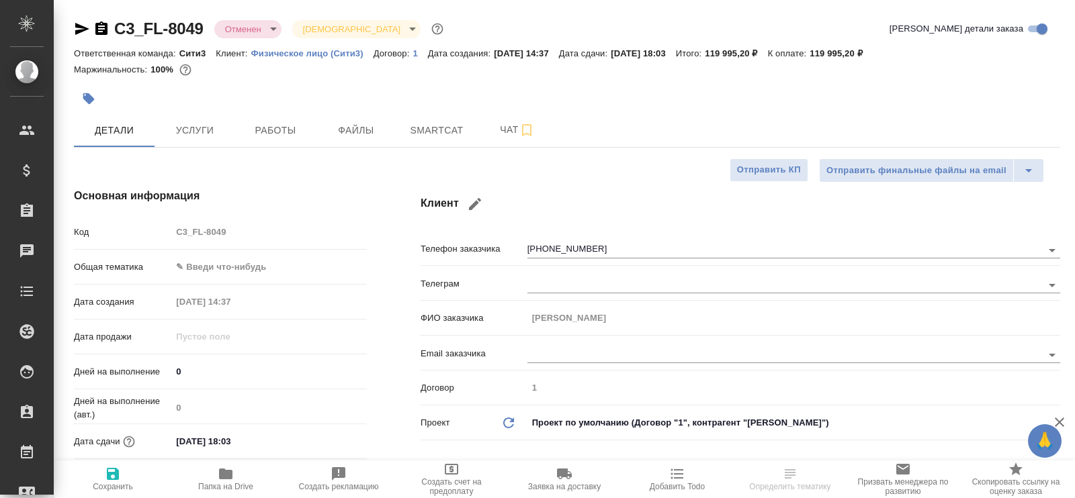
type textarea "x"
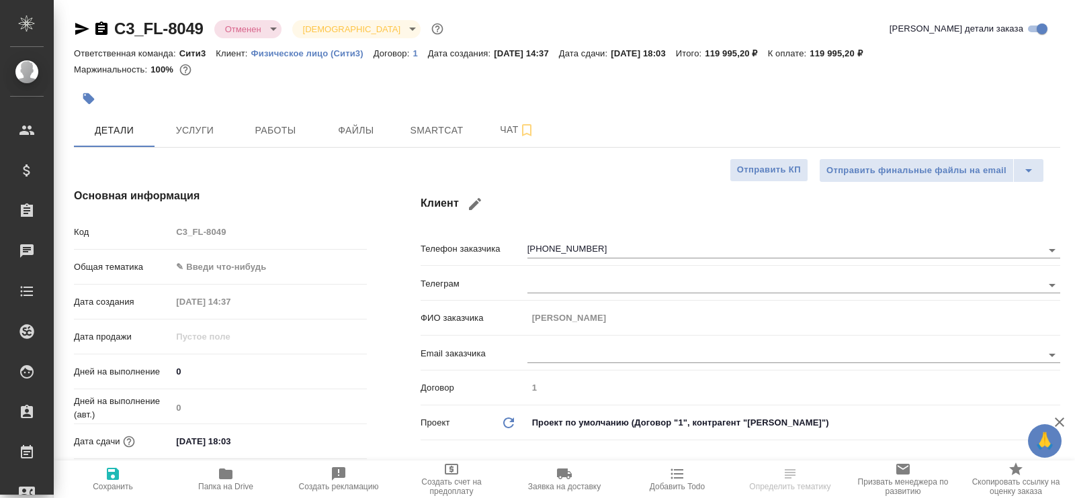
type textarea "x"
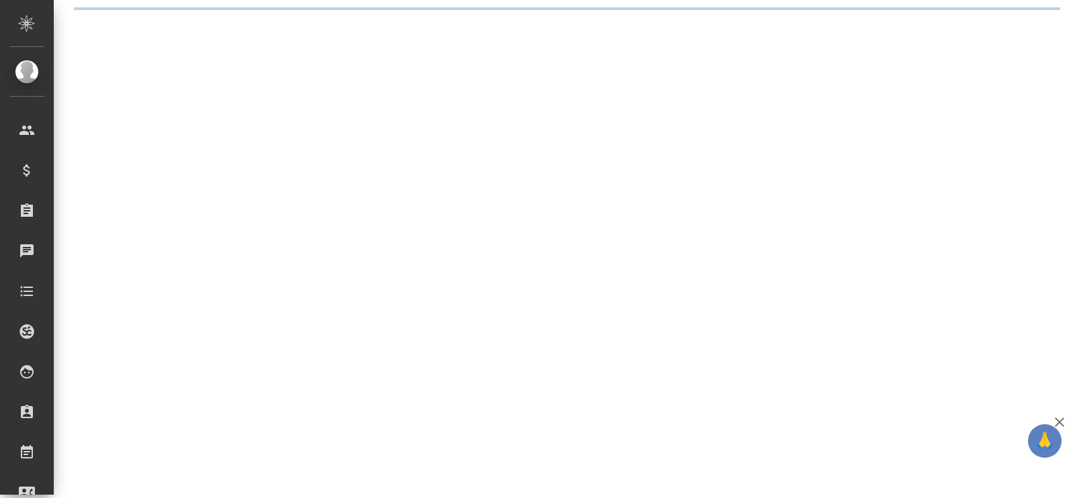
select select "RU"
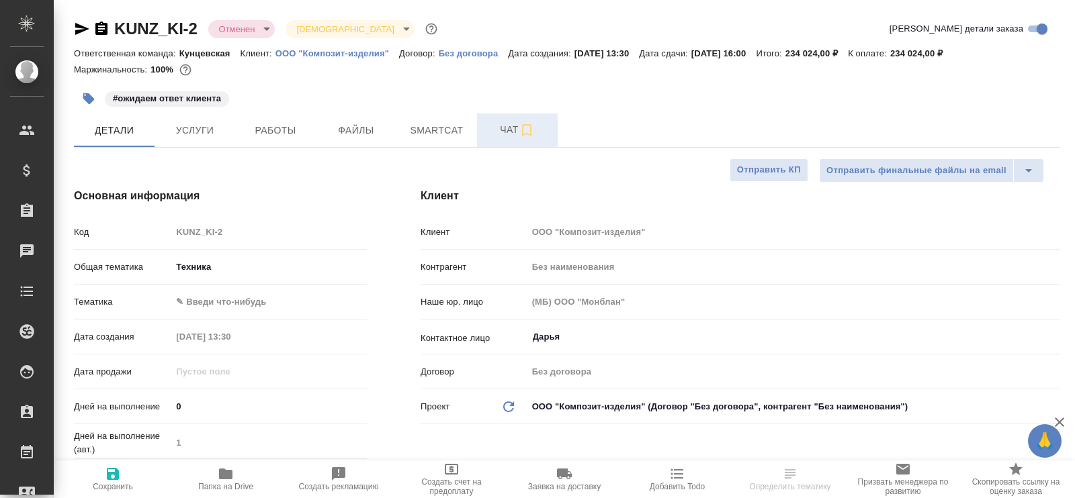
type textarea "x"
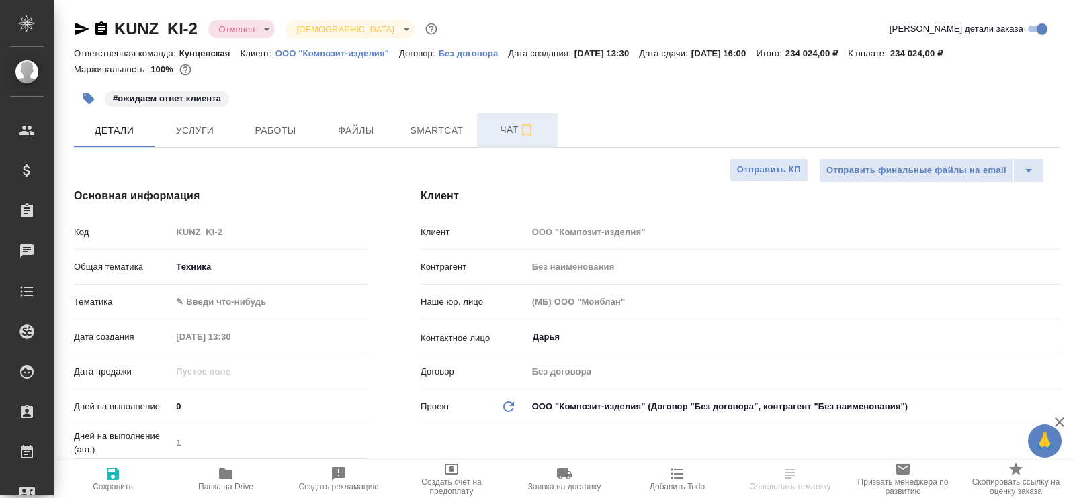
type textarea "x"
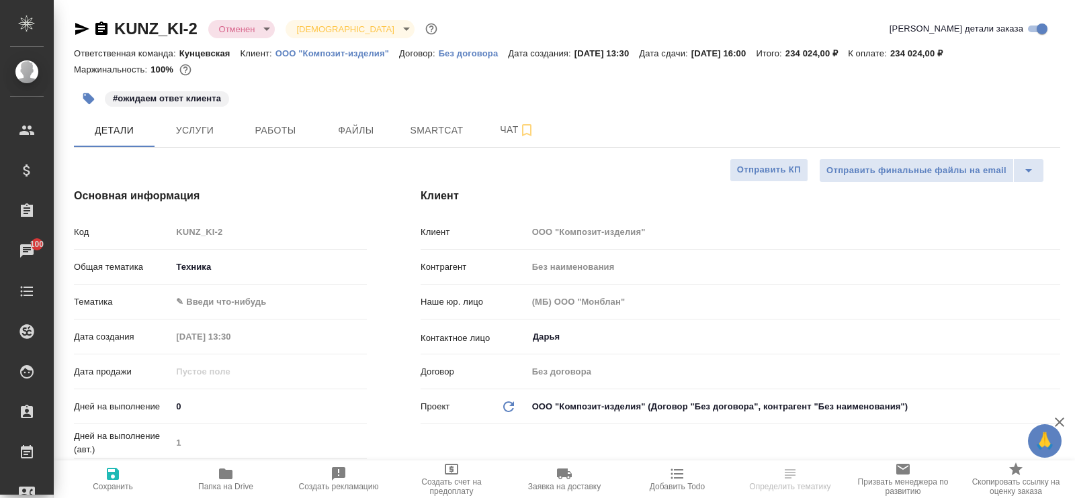
type textarea "x"
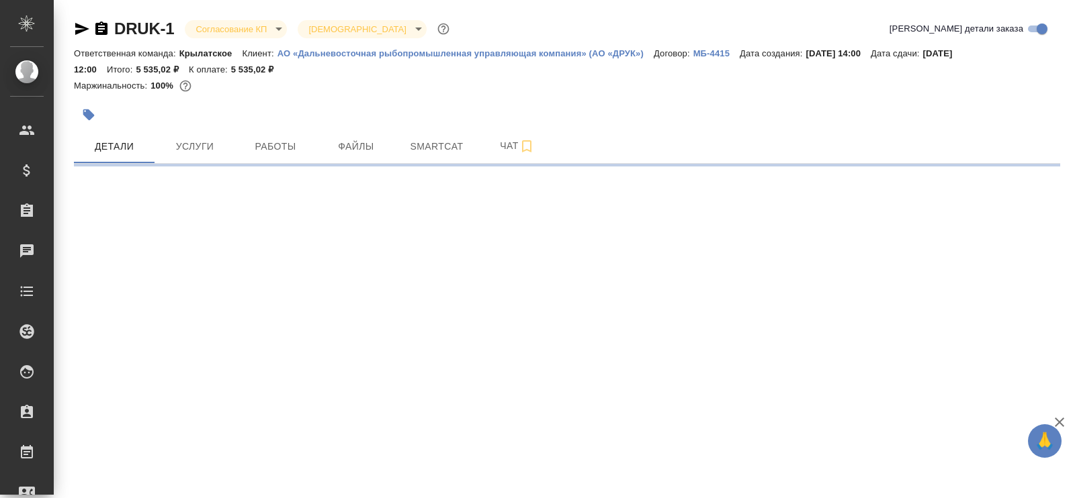
select select "RU"
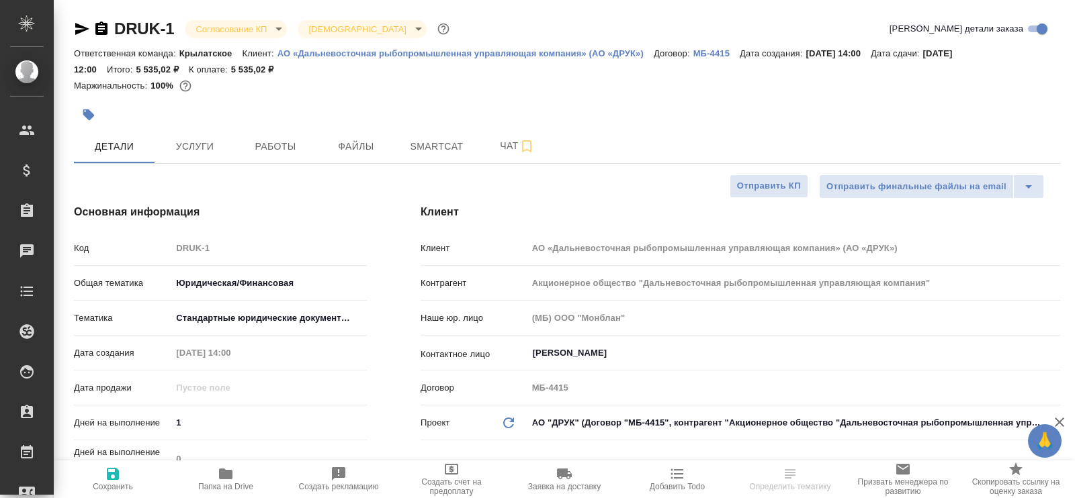
type textarea "x"
type input "Акционерное общество "Дальневосточная рыбопромышленная управляющая компания""
type textarea "x"
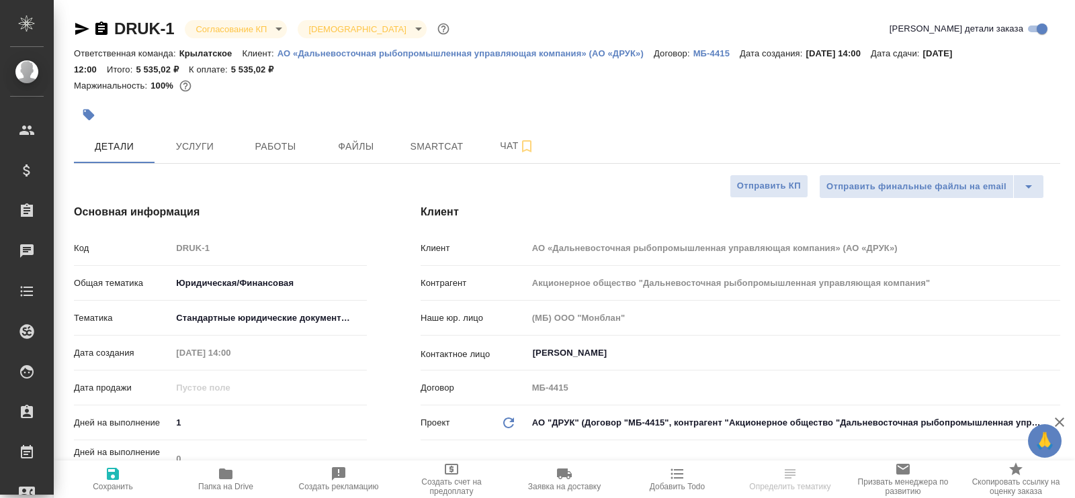
type textarea "x"
type input "Акционерное общество "Дальневосточная рыбопромышленная управляющая компания""
type textarea "x"
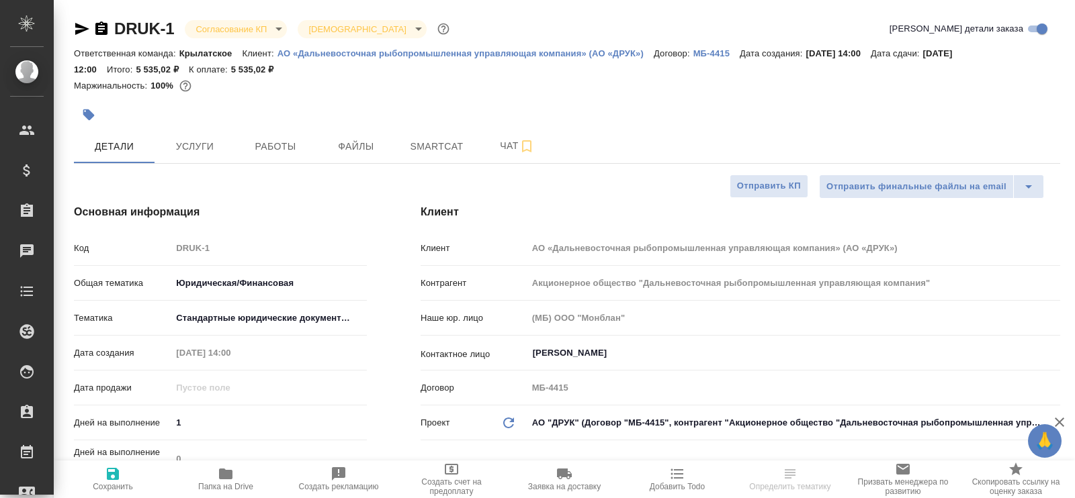
type textarea "x"
select select "RU"
type textarea "x"
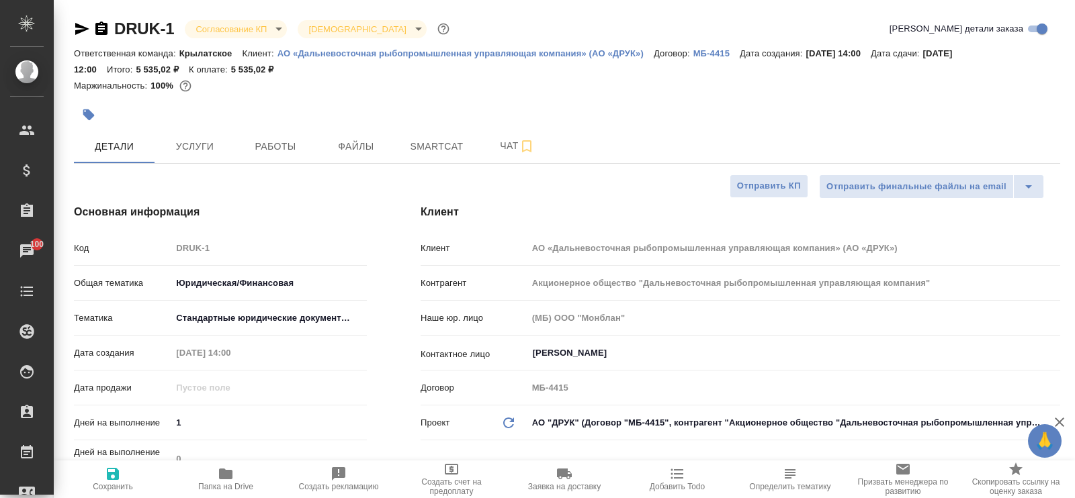
type input "Акционерное общество "Дальневосточная рыбопромышленная управляющая компания""
type textarea "x"
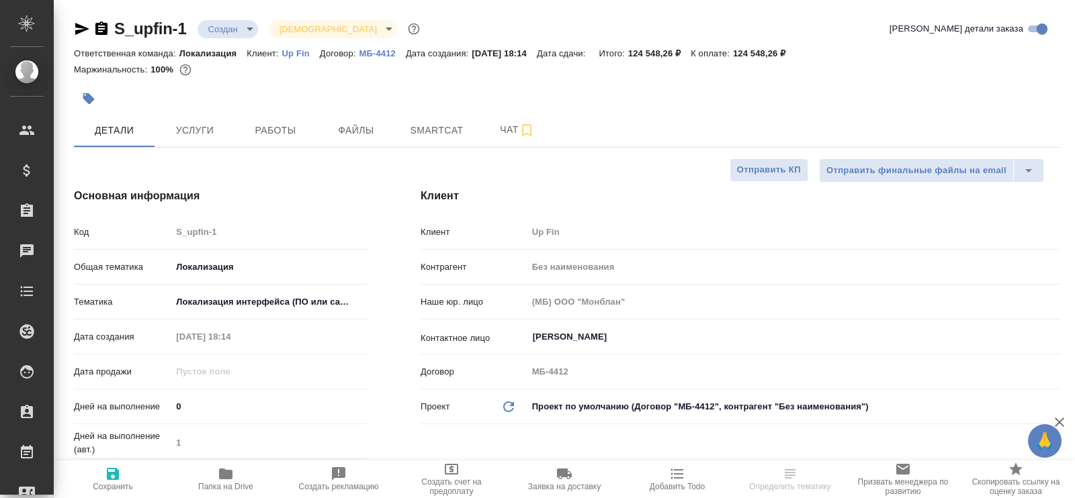
select select "RU"
type textarea "x"
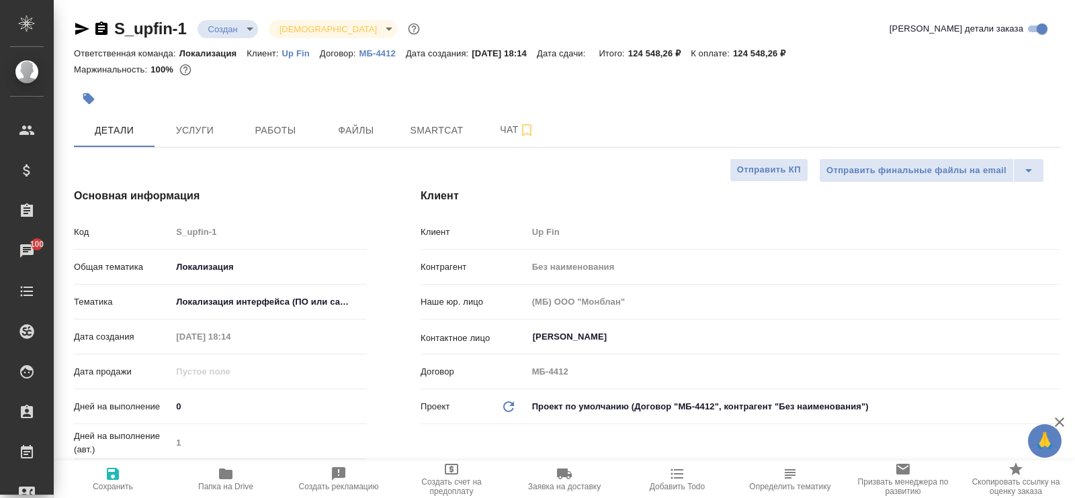
type textarea "x"
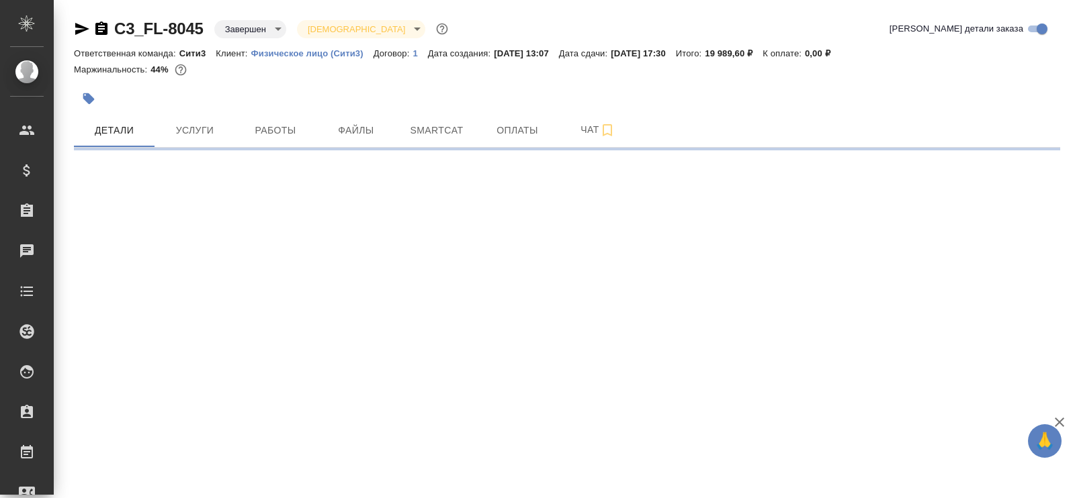
select select "RU"
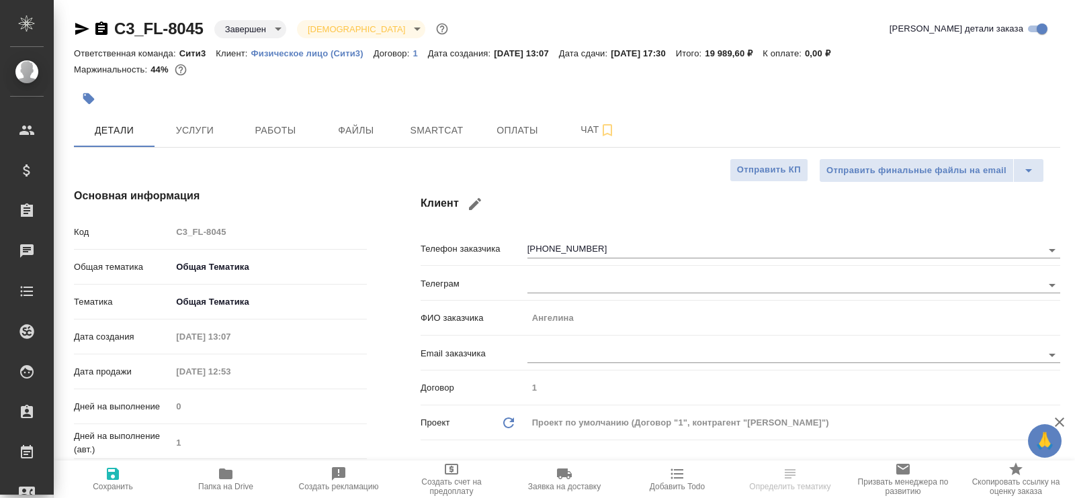
type textarea "x"
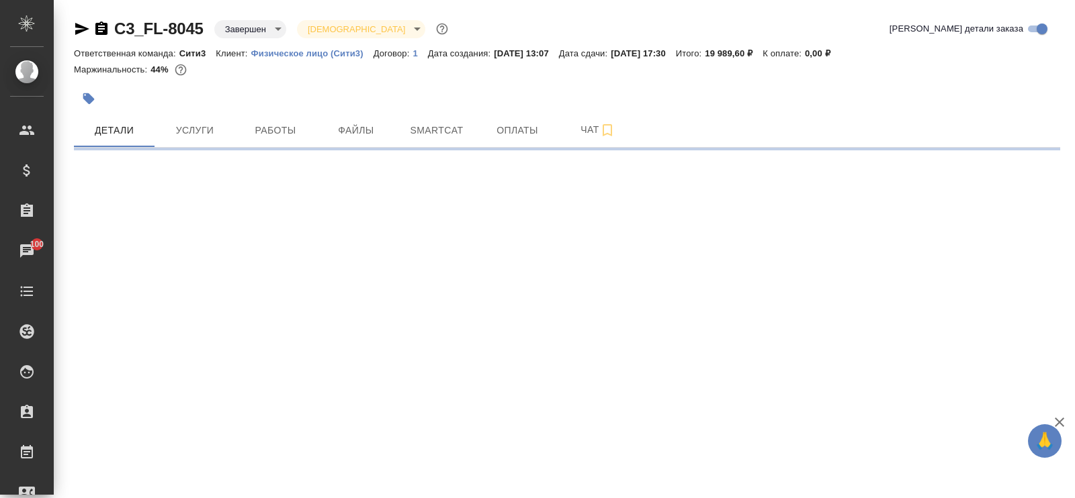
select select "RU"
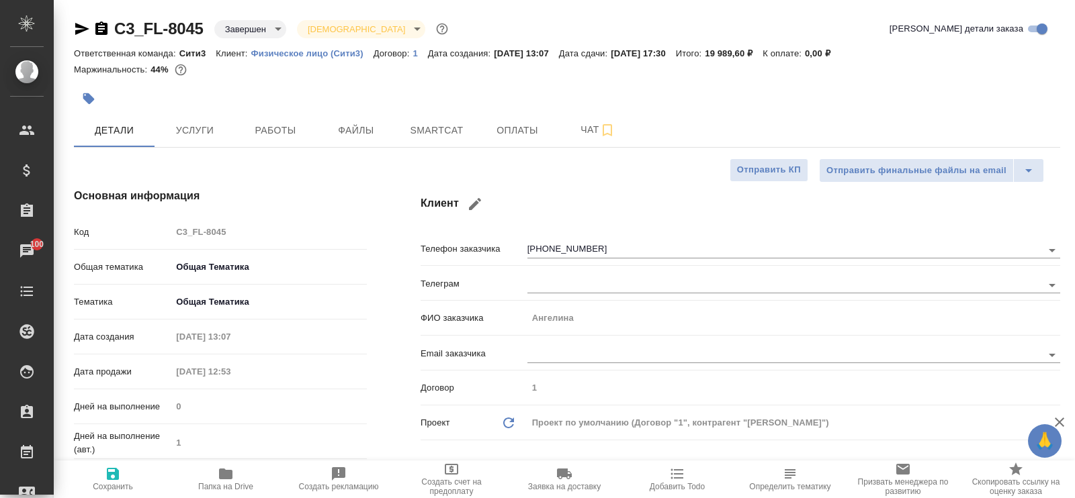
type textarea "x"
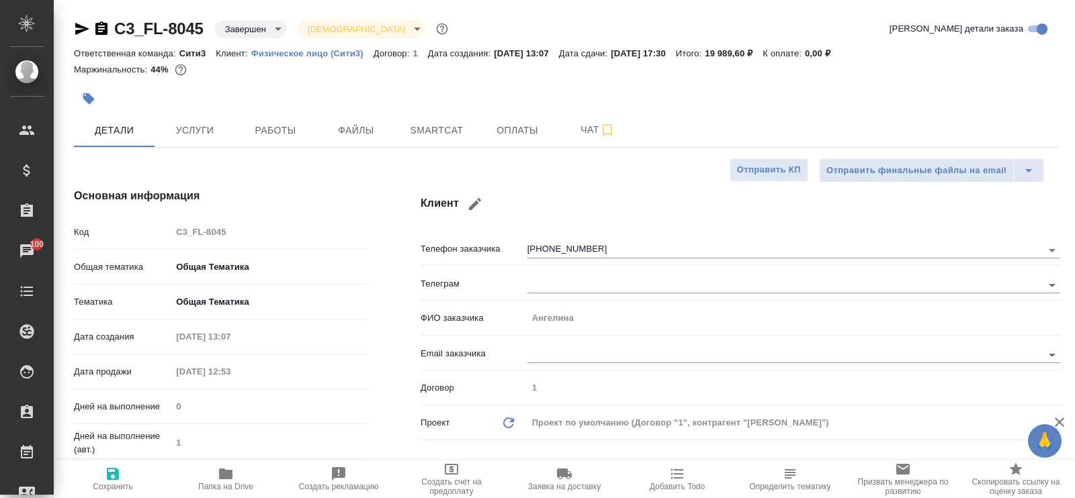
type textarea "x"
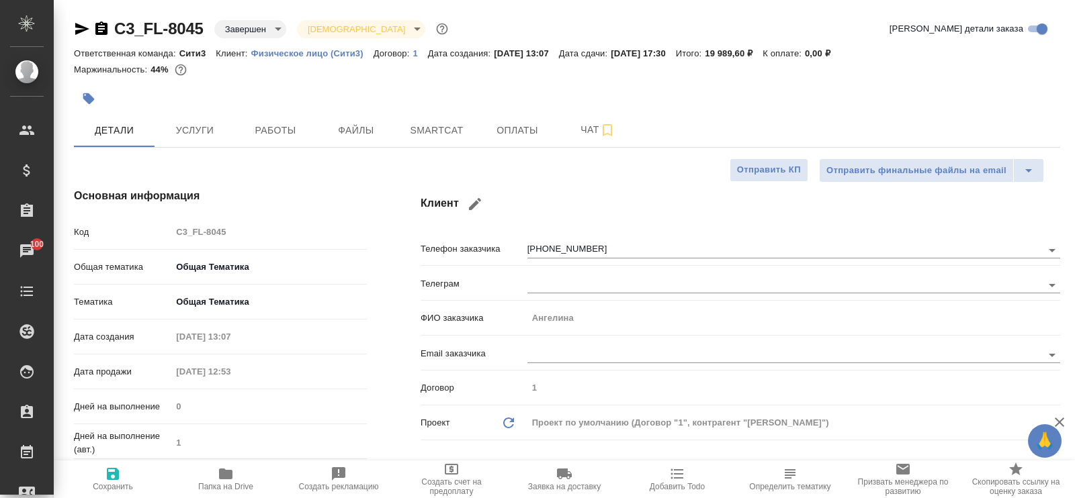
type textarea "x"
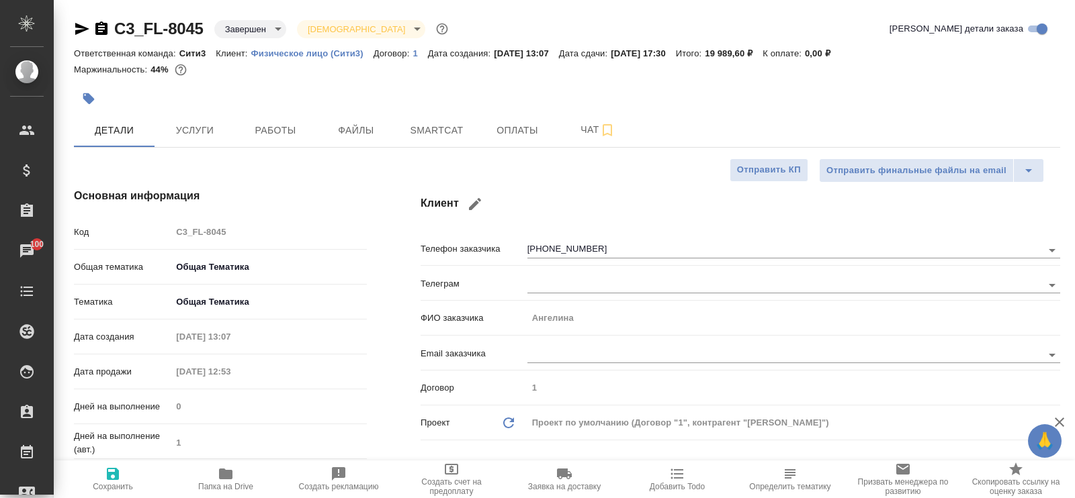
type textarea "x"
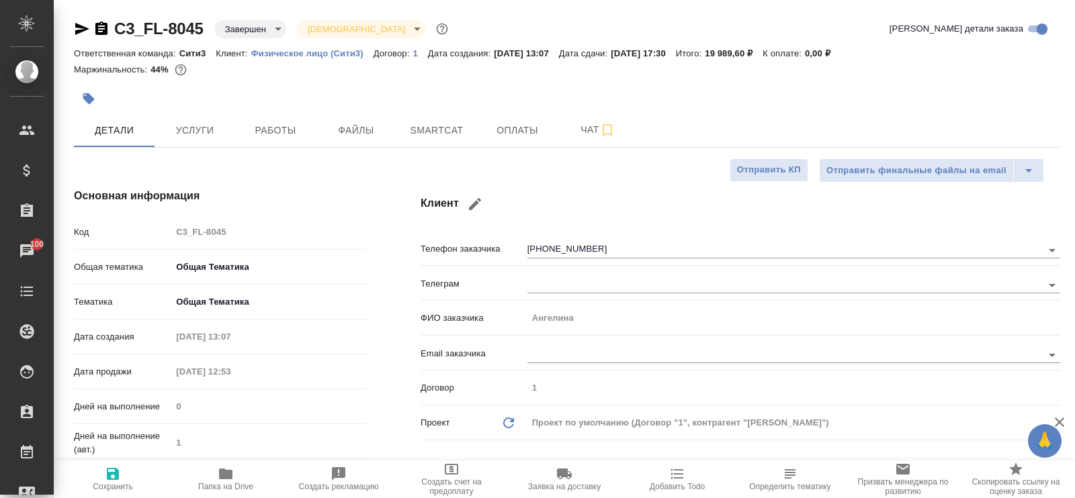
type textarea "x"
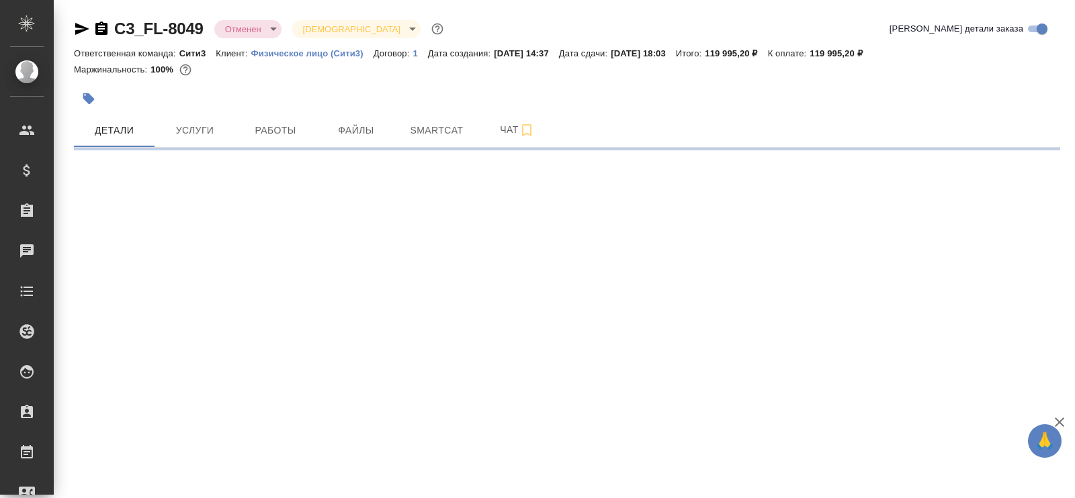
select select "RU"
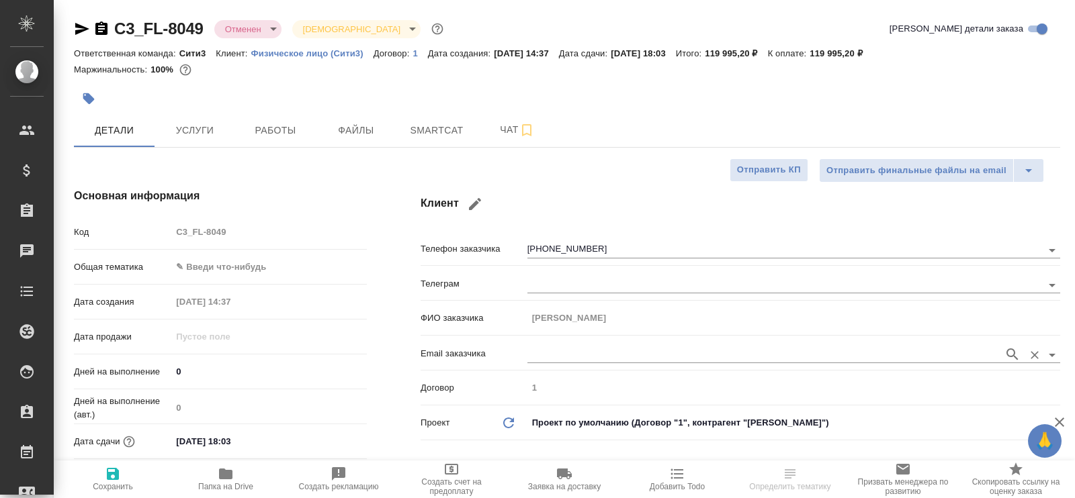
type textarea "x"
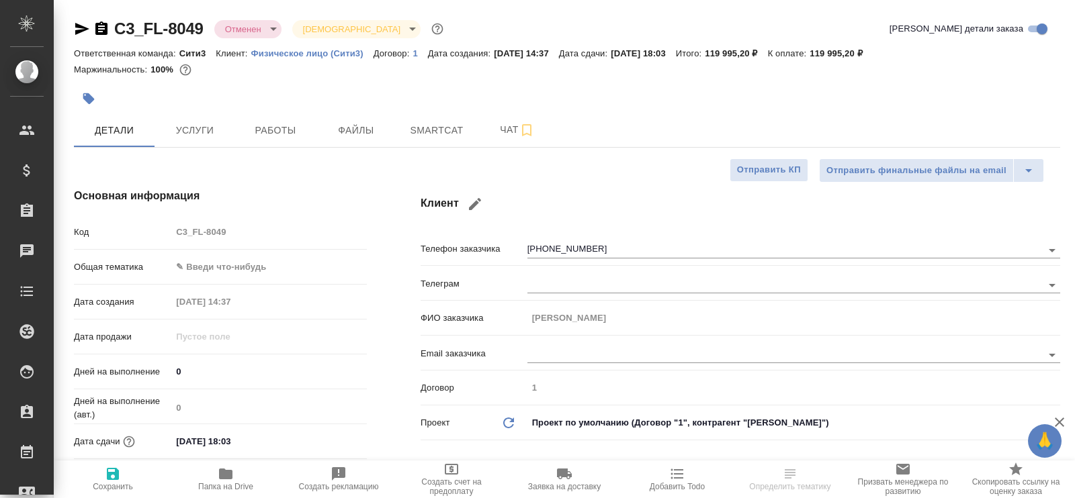
type textarea "x"
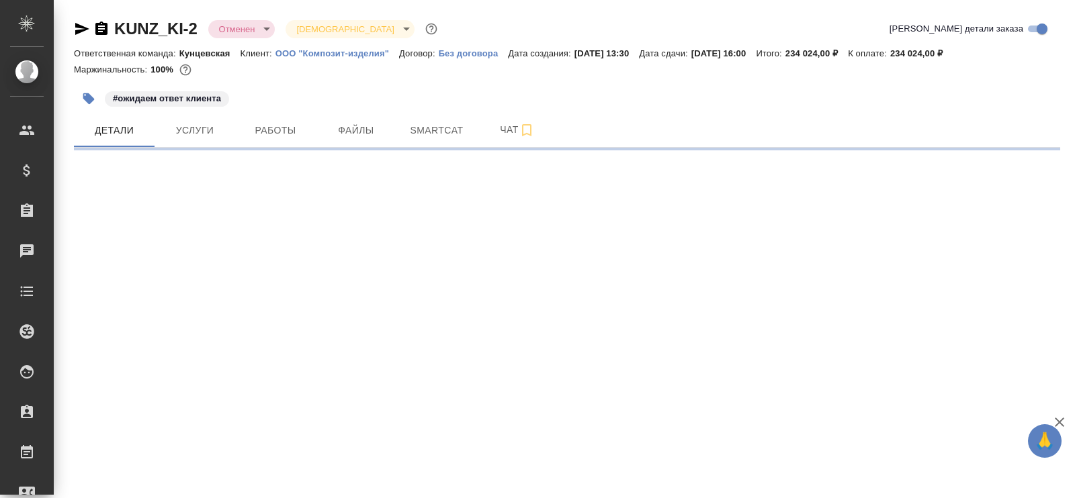
select select "RU"
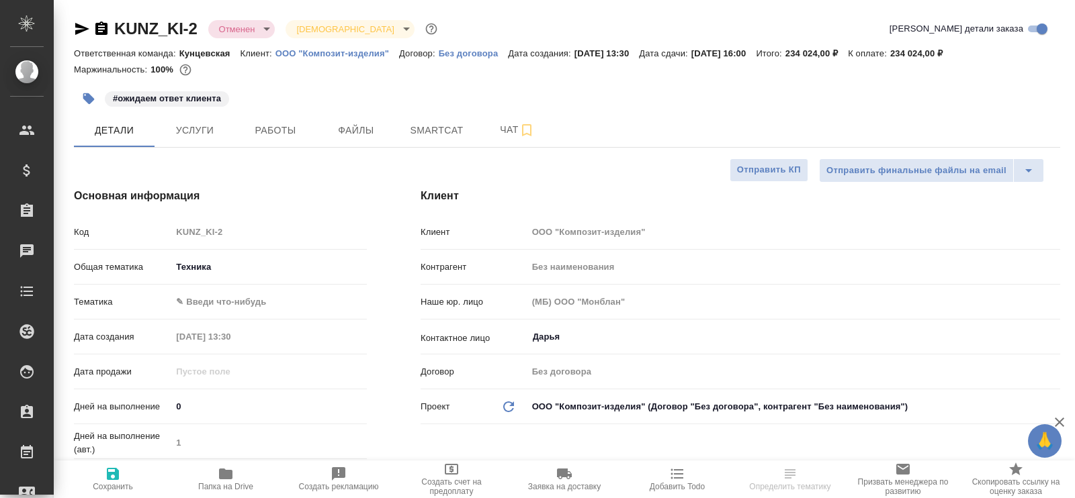
type textarea "x"
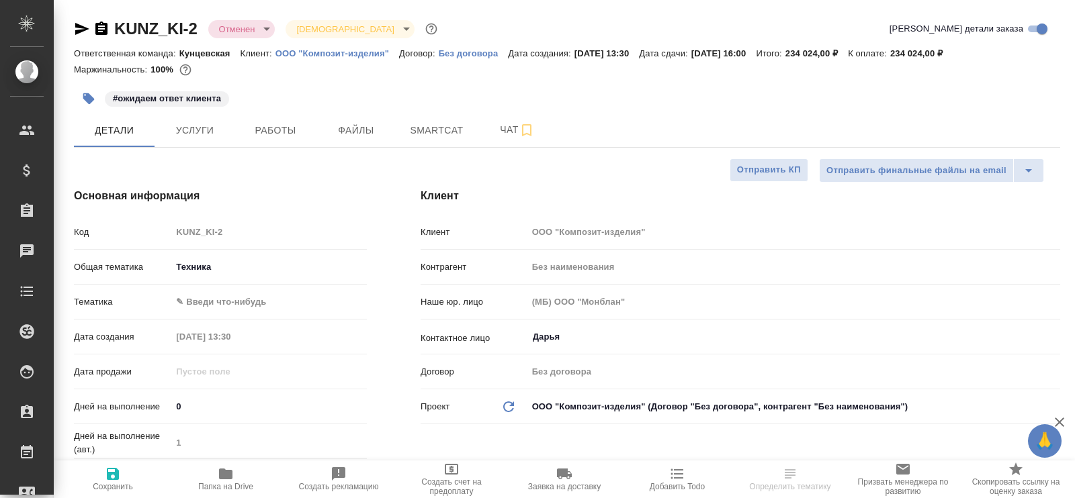
type textarea "x"
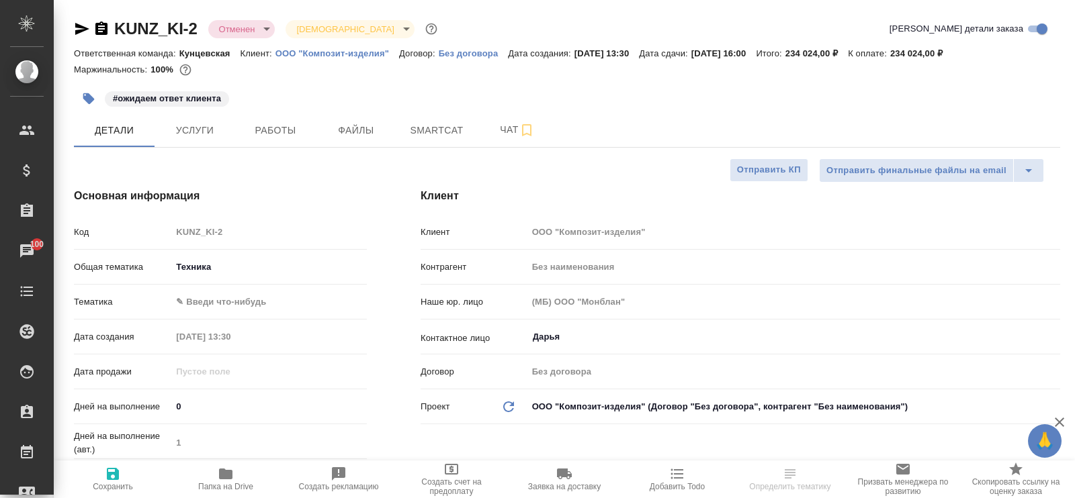
type textarea "x"
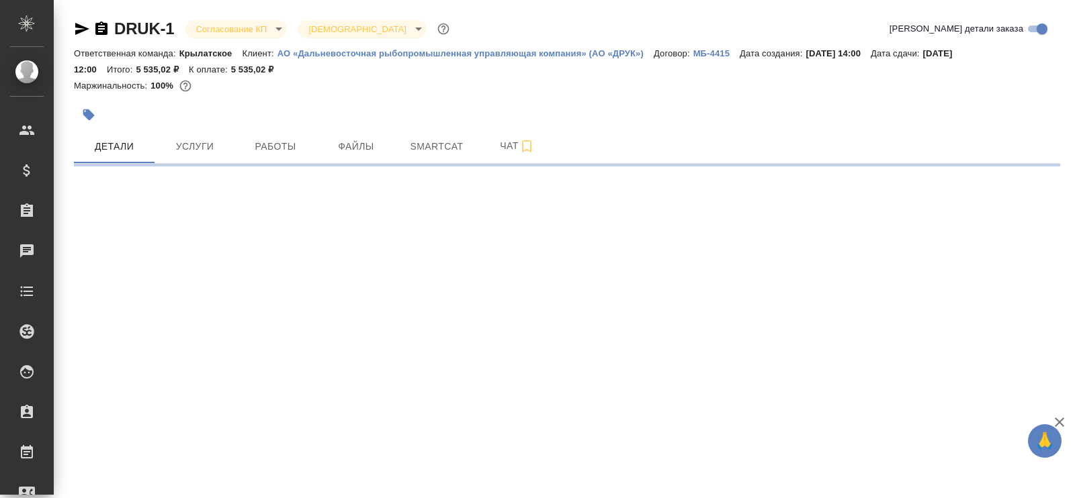
select select "RU"
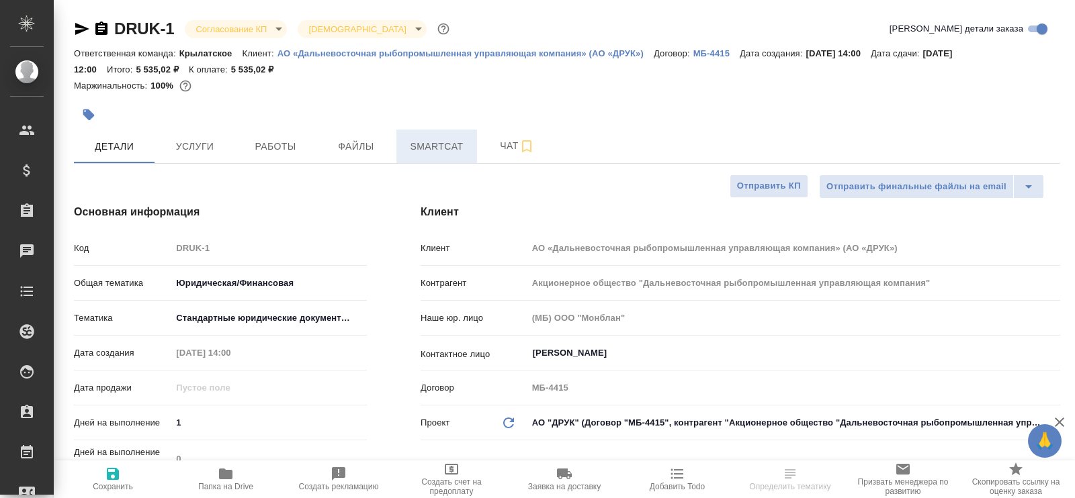
type textarea "x"
type input "Акционерное общество "Дальневосточная рыбопромышленная управляющая компания""
type textarea "x"
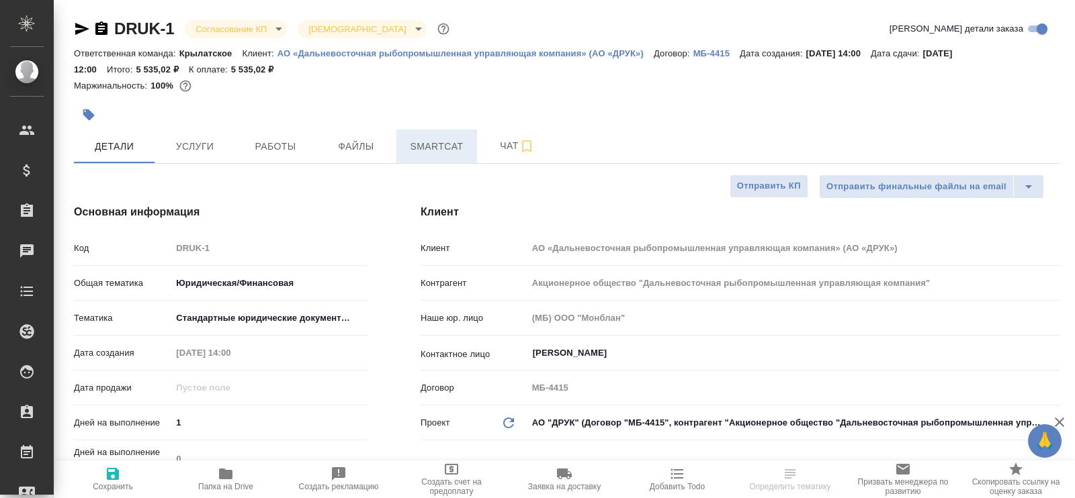
type textarea "x"
type input "Акционерное общество "Дальневосточная рыбопромышленная управляющая компания""
type textarea "x"
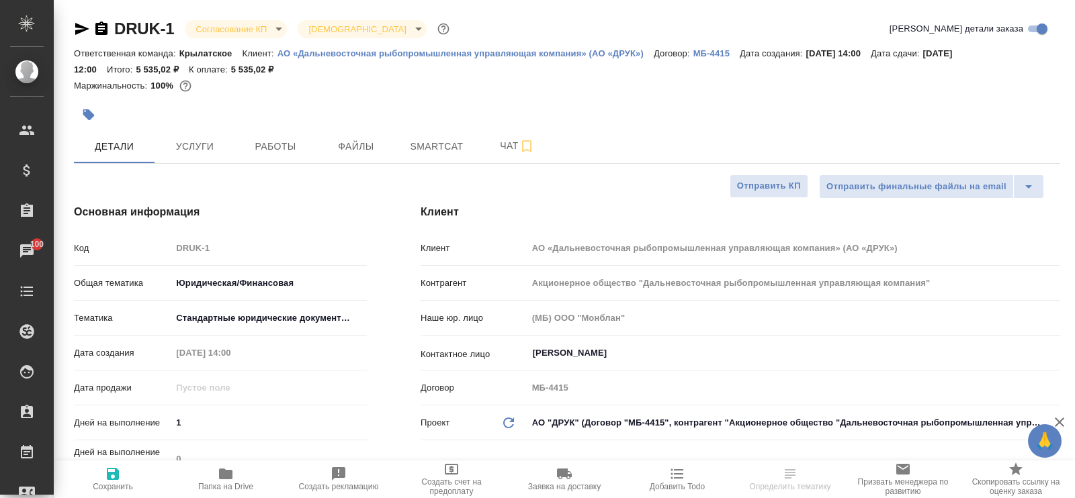
type textarea "x"
select select "RU"
type textarea "x"
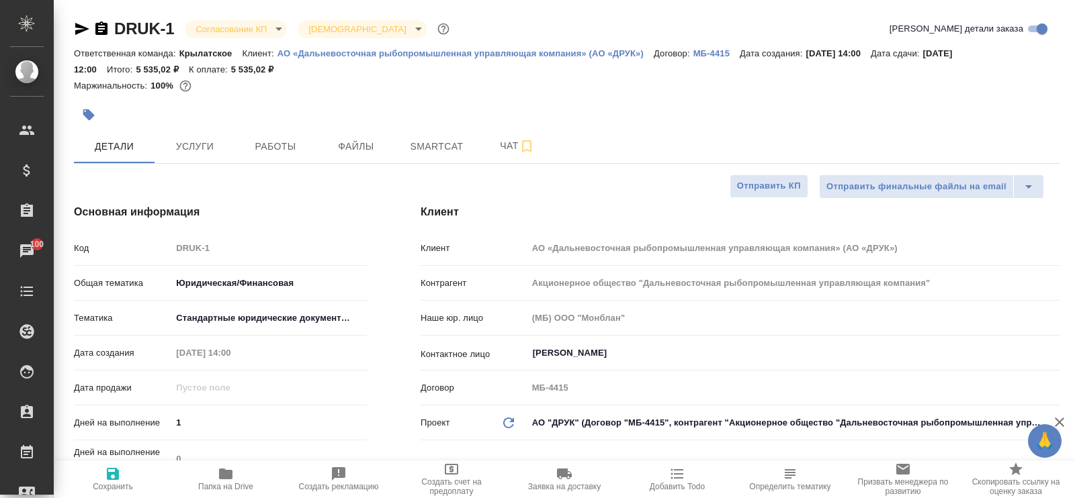
type input "Акционерное общество "Дальневосточная рыбопромышленная управляющая компания""
type textarea "x"
type input "Акционерное общество "Дальневосточная рыбопромышленная управляющая компания""
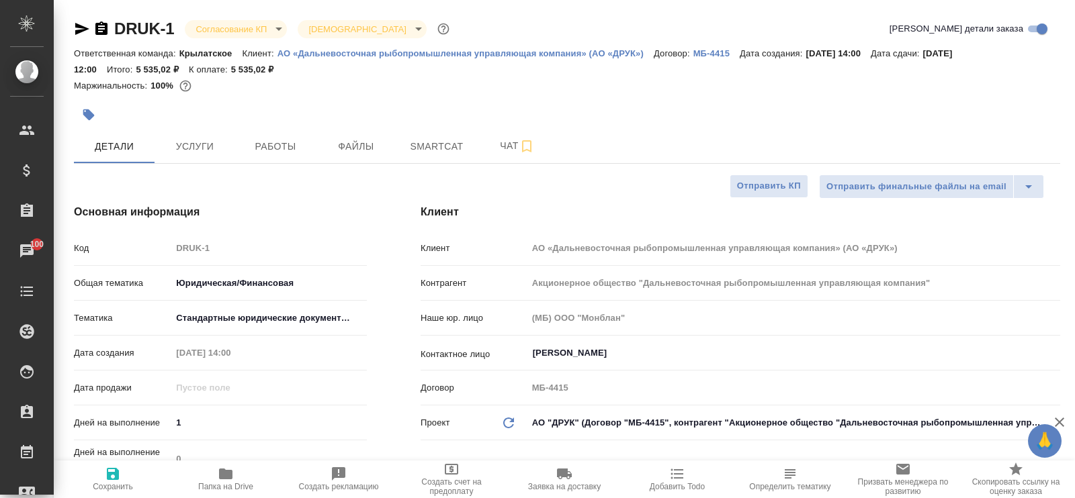
type textarea "x"
type input "Акционерное общество "Дальневосточная рыбопромышленная управляющая компания""
type textarea "x"
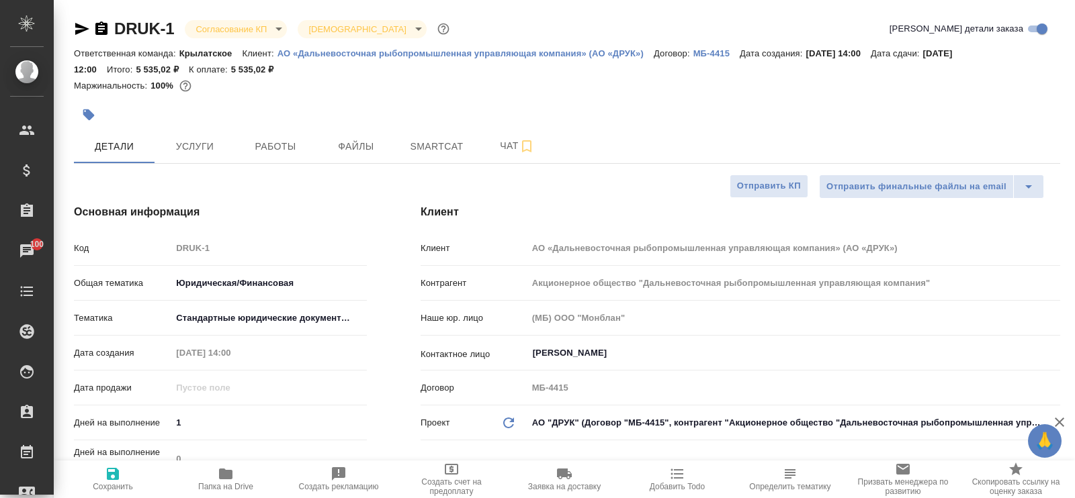
type textarea "x"
type input "Акционерное общество "Дальневосточная рыбопромышленная управляющая компания""
type textarea "x"
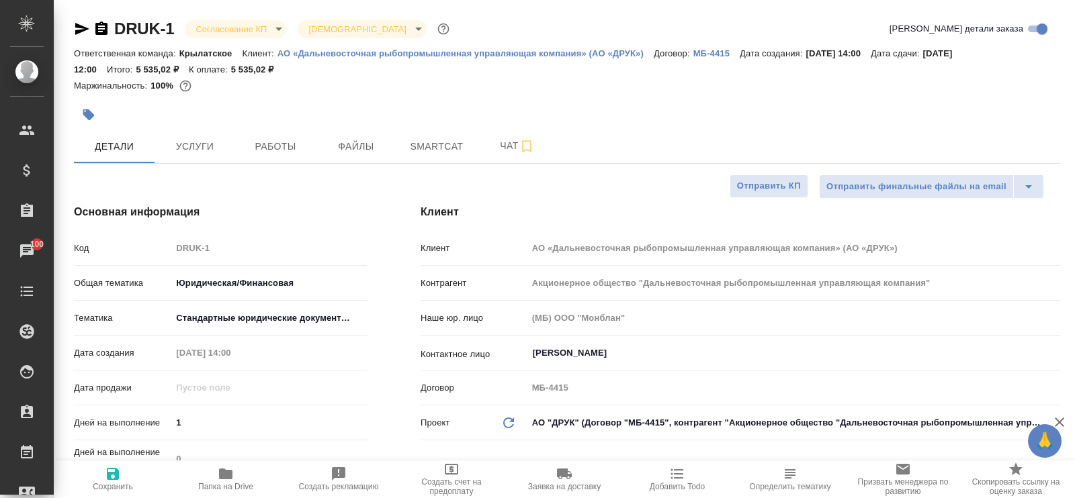
type textarea "x"
type input "Акционерное общество "Дальневосточная рыбопромышленная управляющая компания""
type textarea "x"
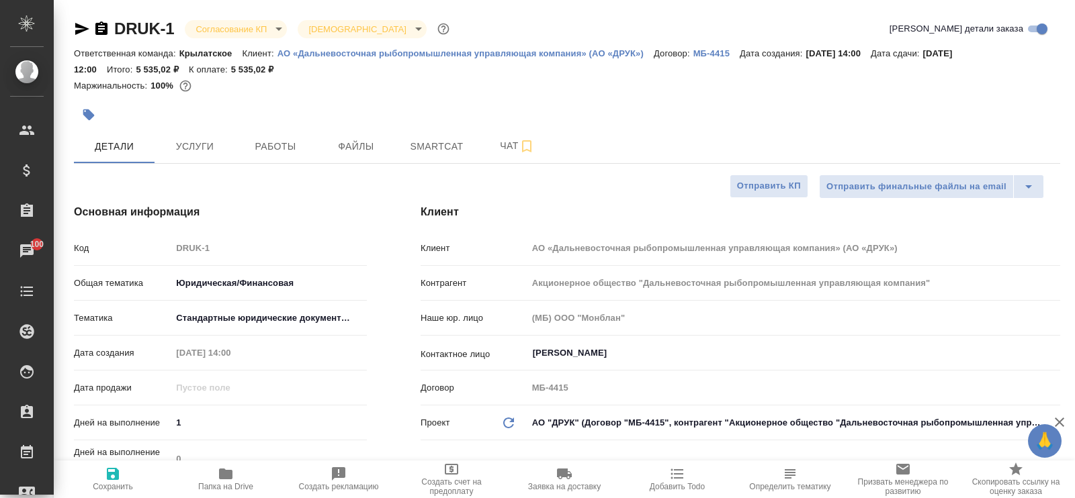
type input "Акционерное общество "Дальневосточная рыбопромышленная управляющая компания""
type textarea "x"
type input "Акционерное общество "Дальневосточная рыбопромышленная управляющая компания""
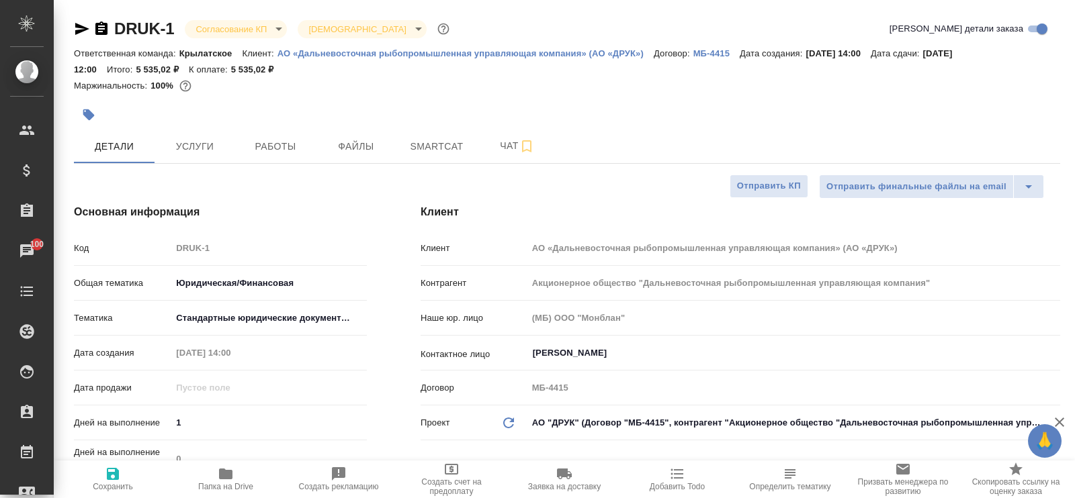
type textarea "x"
type input "Акционерное общество "Дальневосточная рыбопромышленная управляющая компания""
type textarea "x"
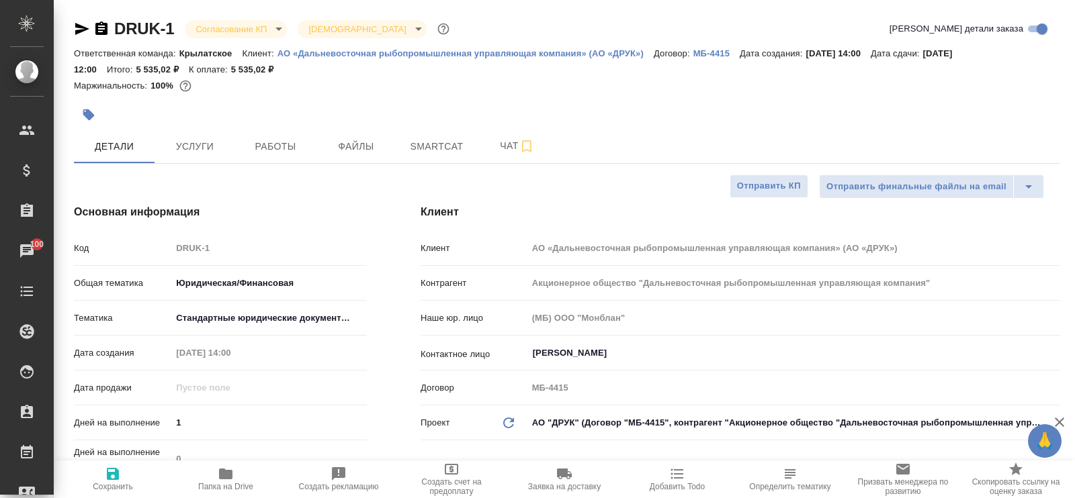
type textarea "x"
type input "Акционерное общество "Дальневосточная рыбопромышленная управляющая компания""
type textarea "x"
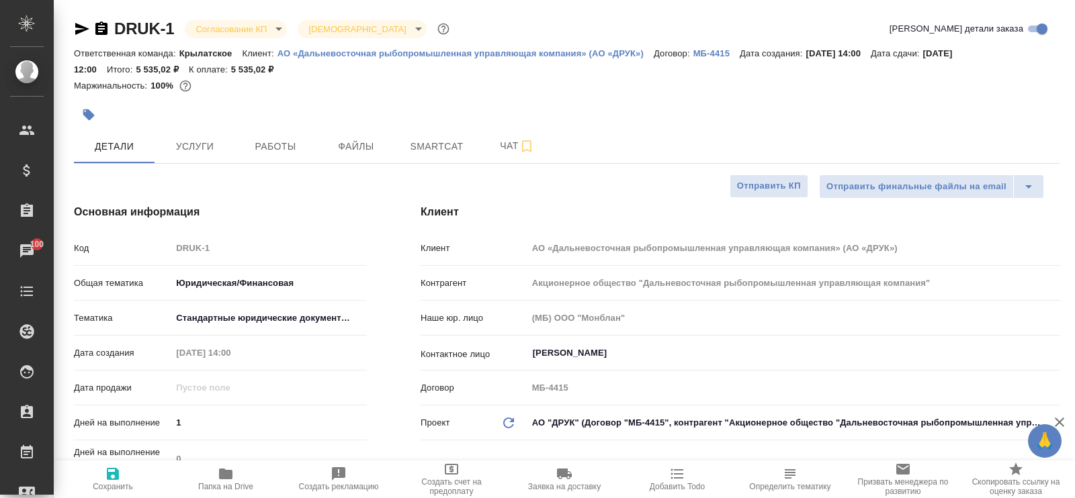
type textarea "x"
type input "Акционерное общество "Дальневосточная рыбопромышленная управляющая компания""
type textarea "x"
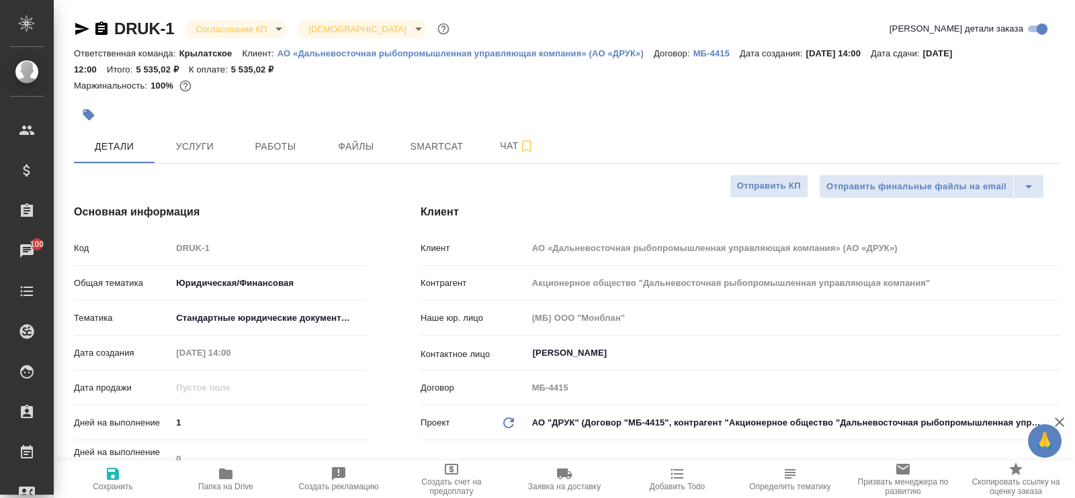
type input "Акционерное общество "Дальневосточная рыбопромышленная управляющая компания""
type textarea "x"
type input "Акционерное общество "Дальневосточная рыбопромышленная управляющая компания""
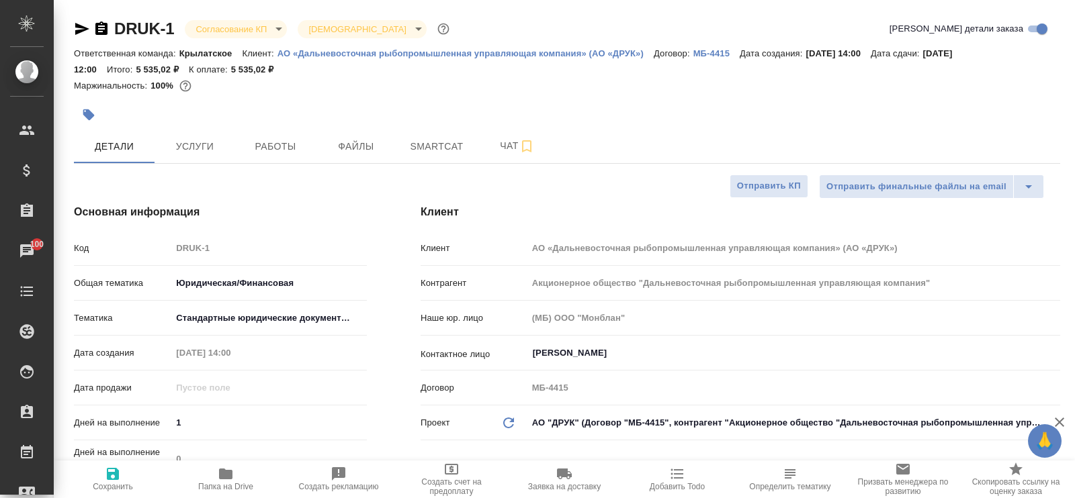
type textarea "x"
type input "Акционерное общество "Дальневосточная рыбопромышленная управляющая компания""
type textarea "x"
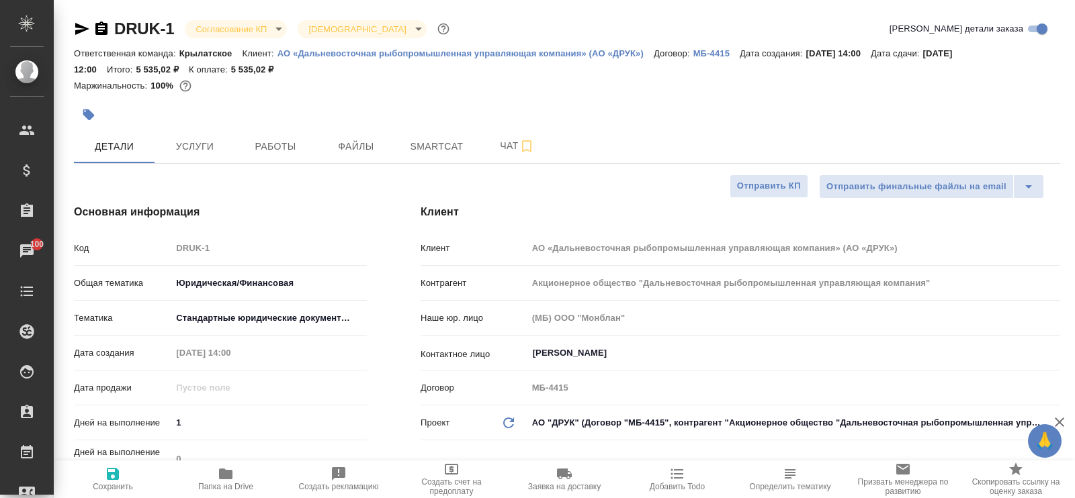
type textarea "x"
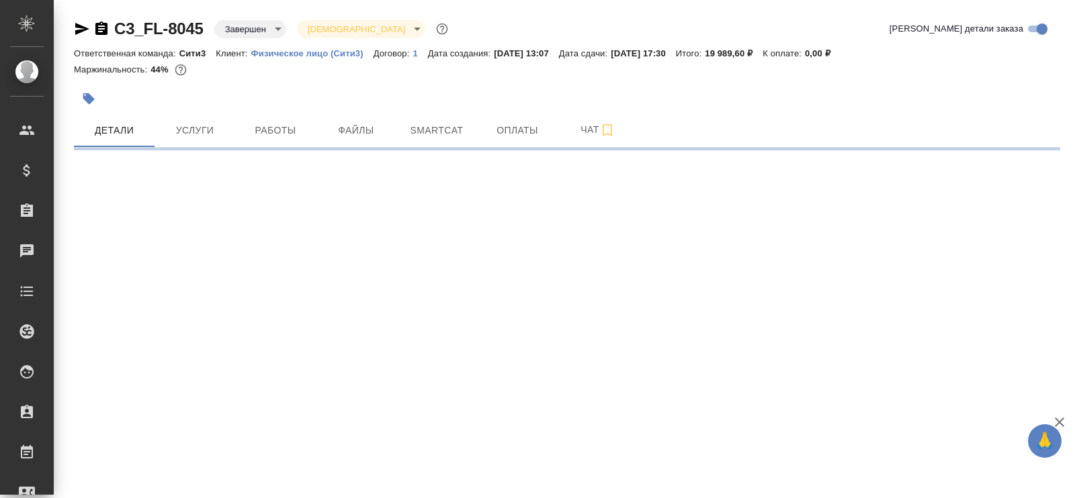
select select "RU"
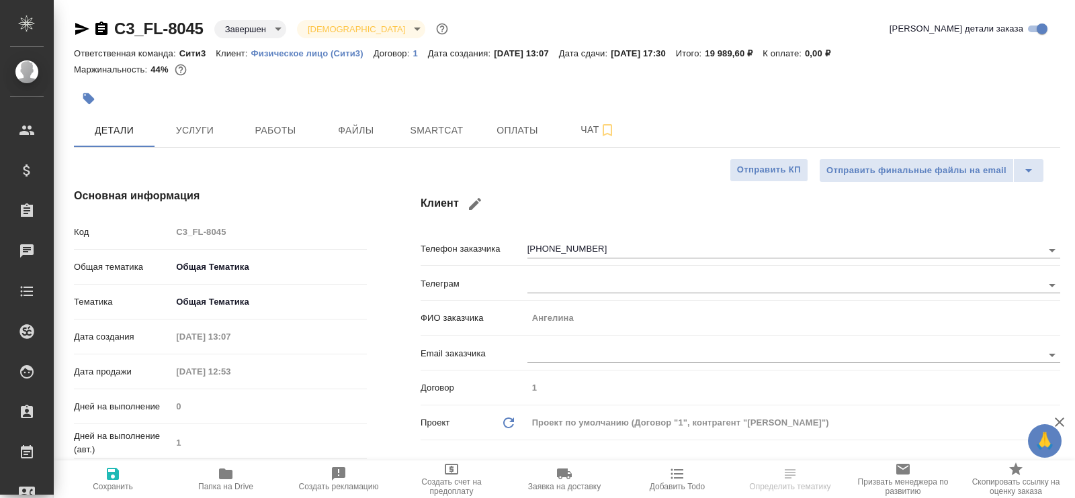
type textarea "x"
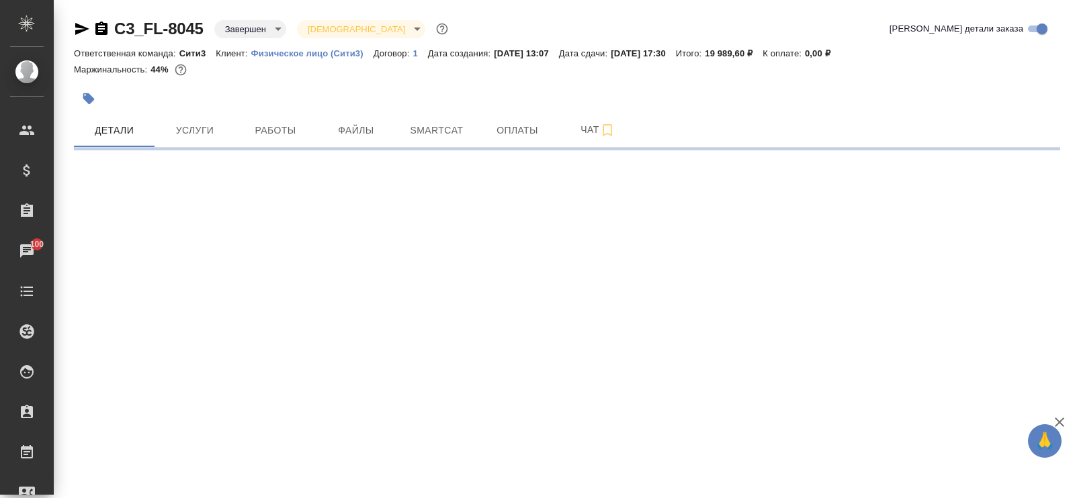
select select "RU"
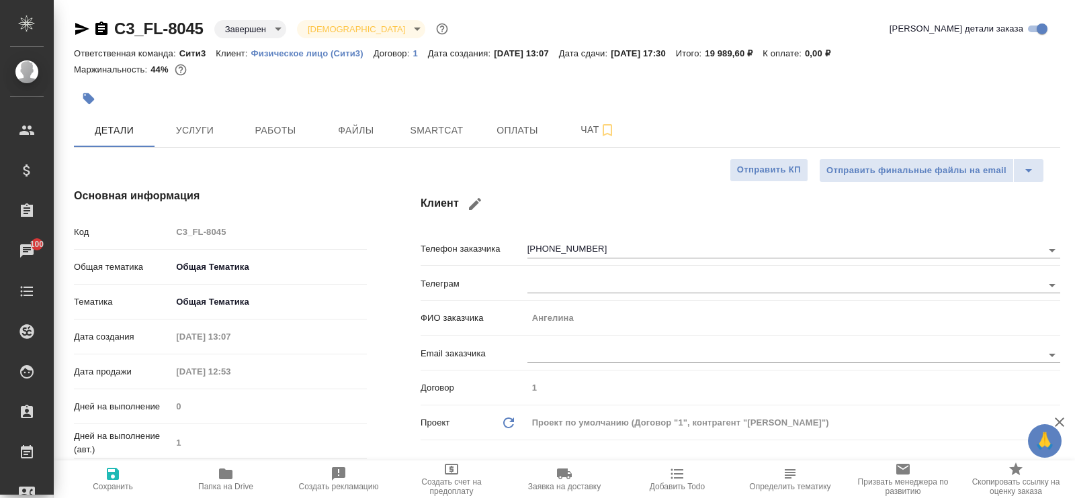
type textarea "x"
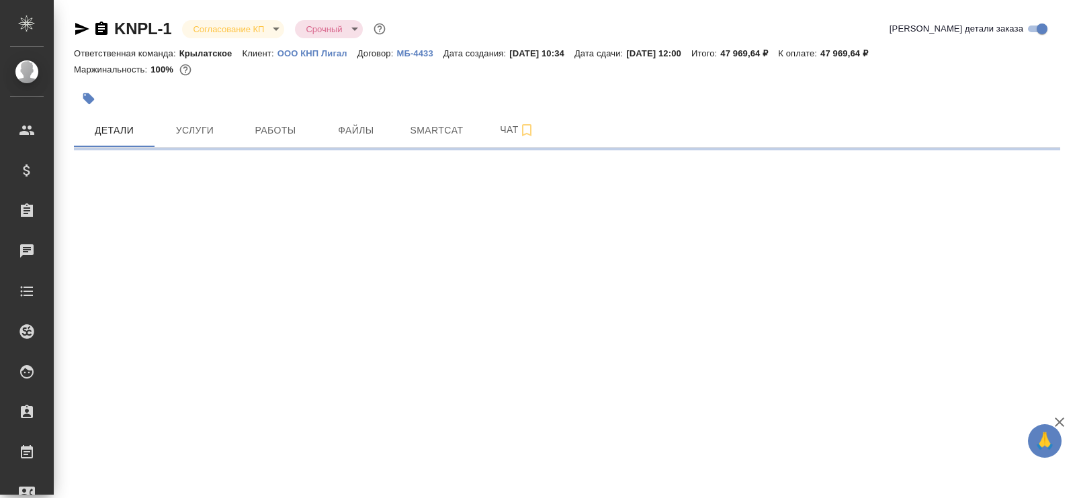
select select "RU"
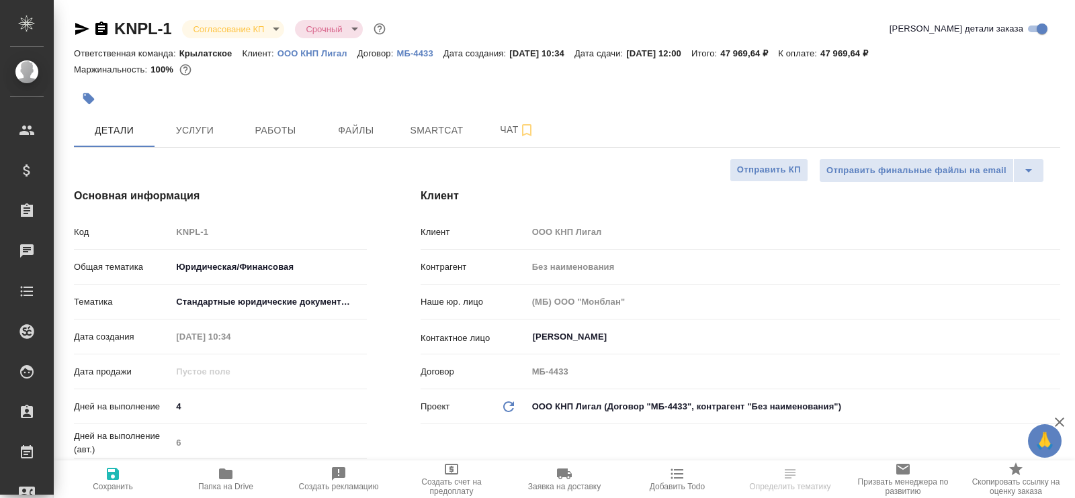
type textarea "x"
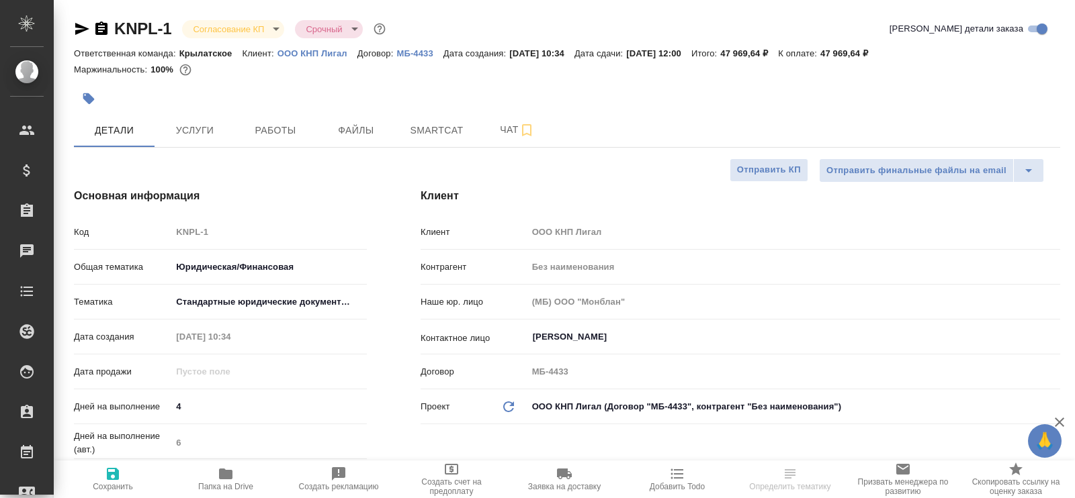
type textarea "x"
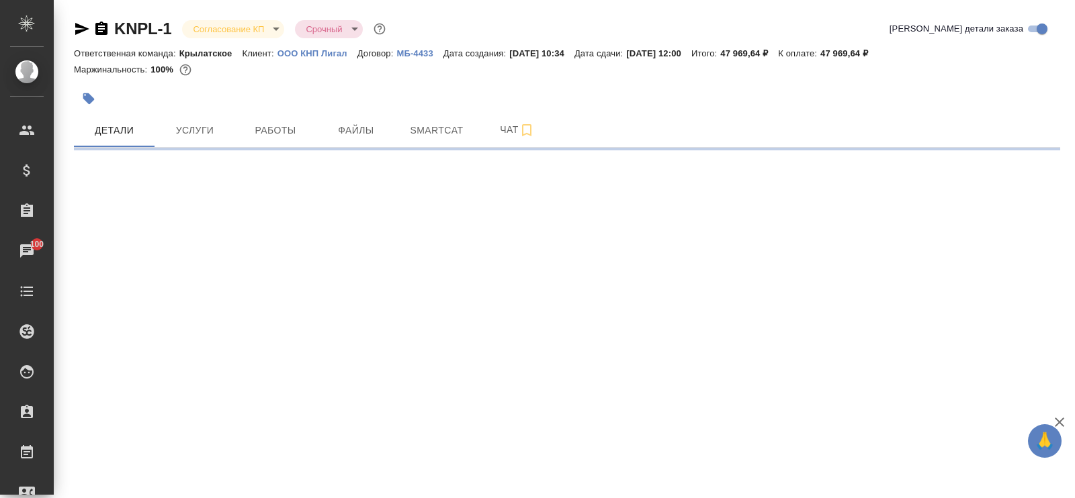
select select "RU"
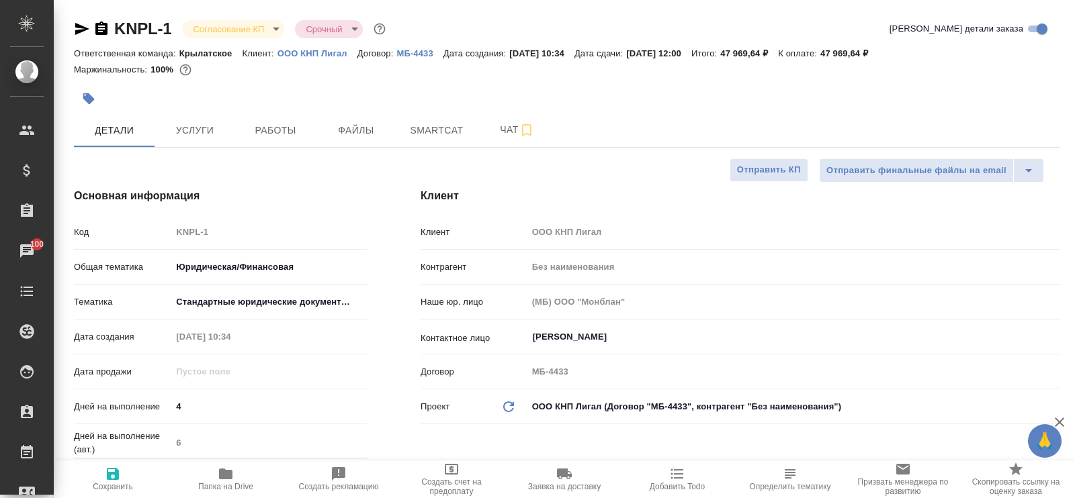
type textarea "x"
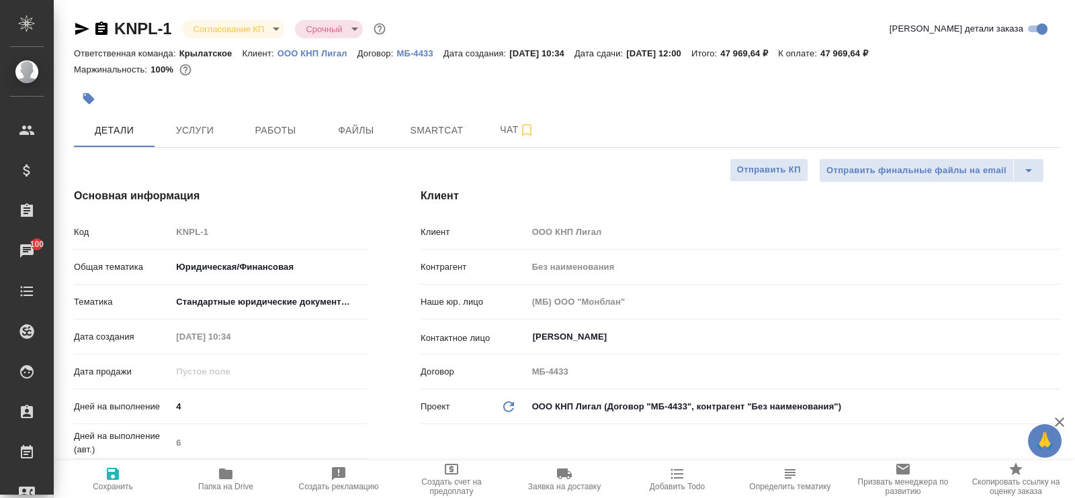
type textarea "x"
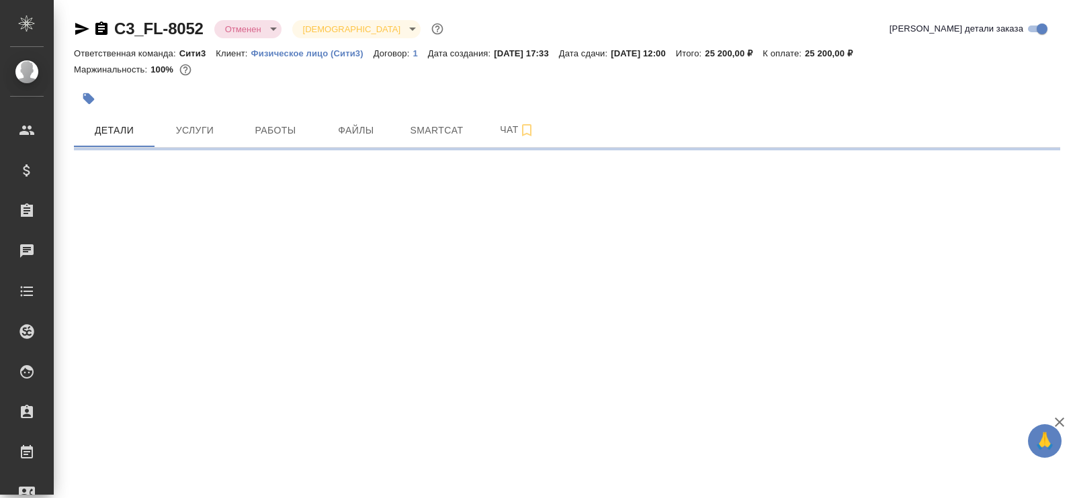
select select "RU"
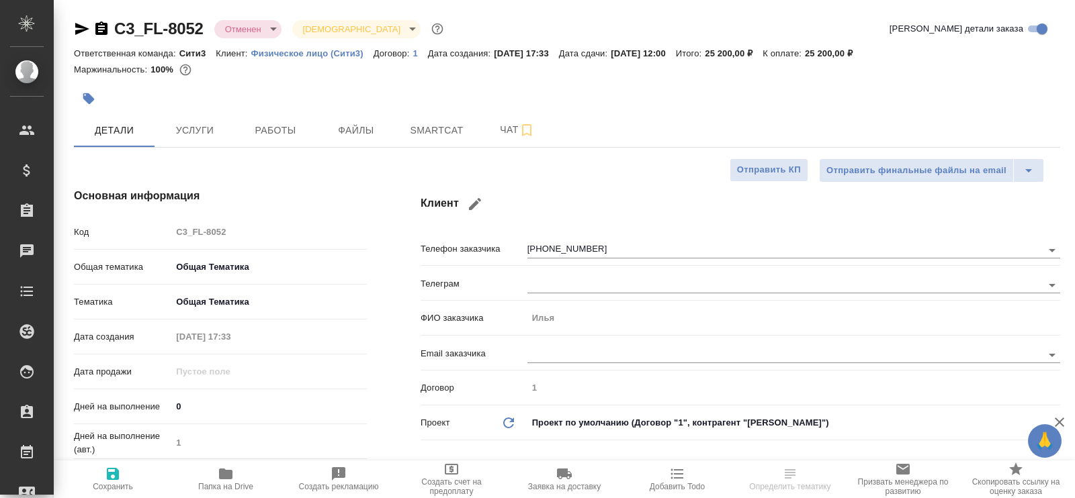
type textarea "x"
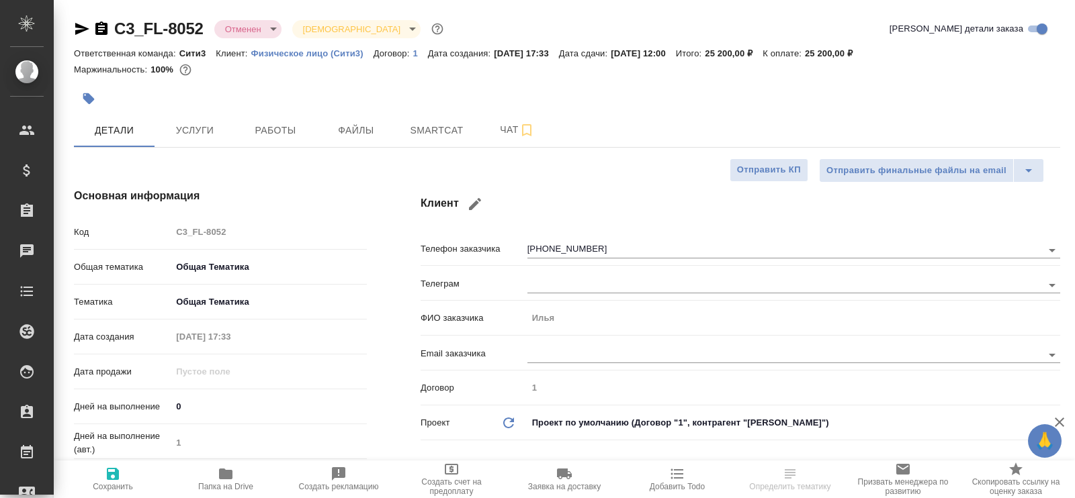
type textarea "x"
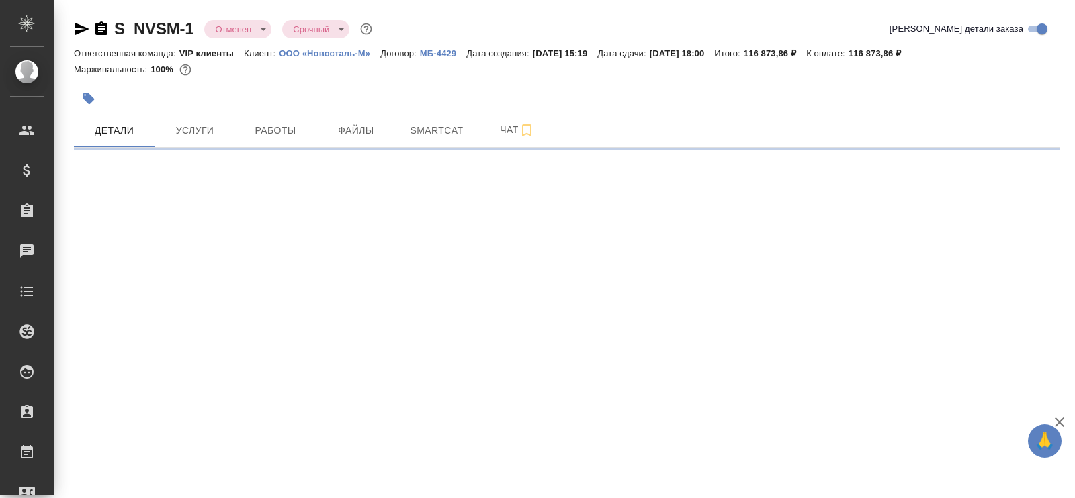
select select "RU"
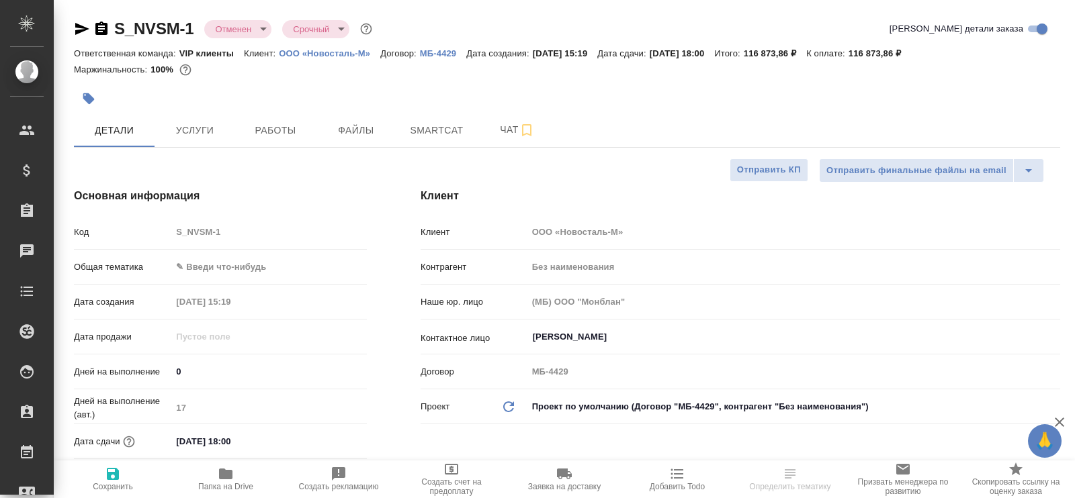
type textarea "x"
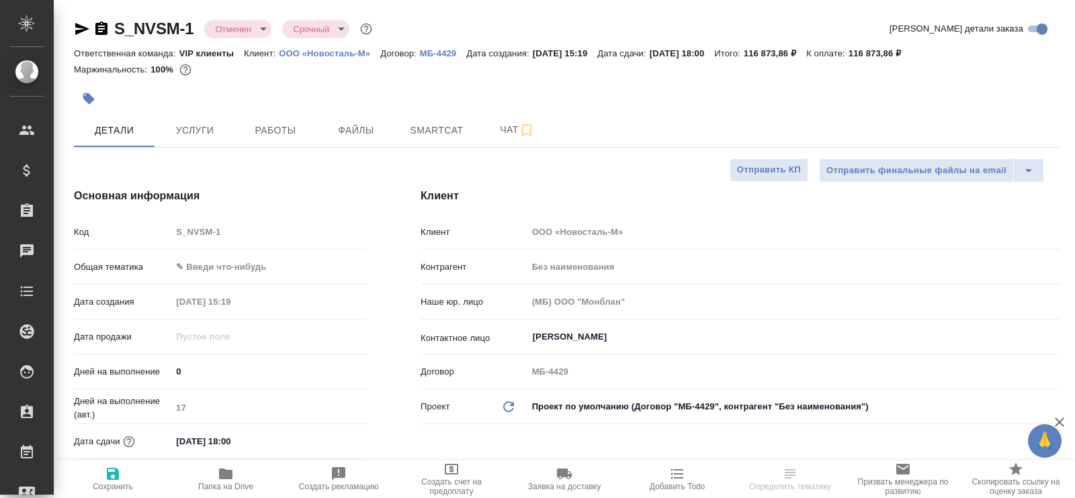
type textarea "x"
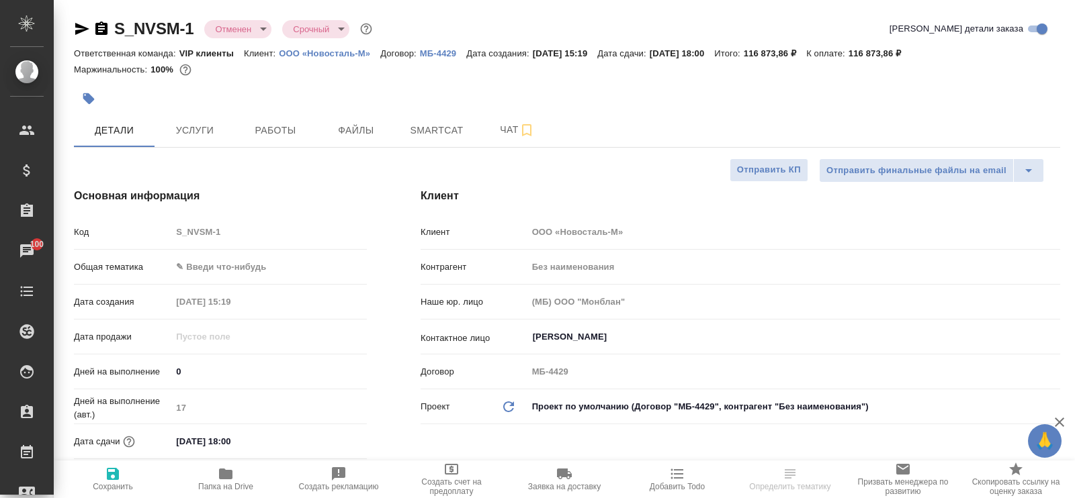
type textarea "x"
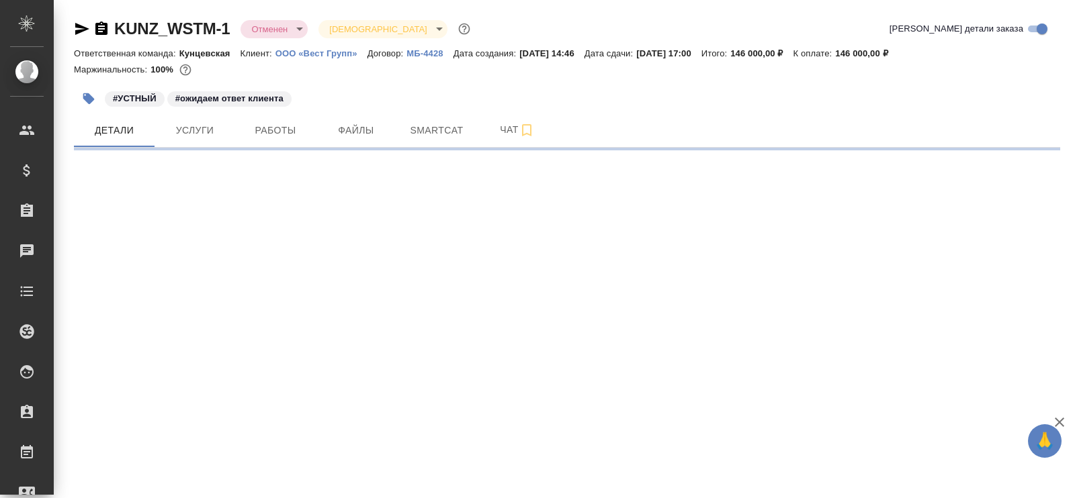
select select "RU"
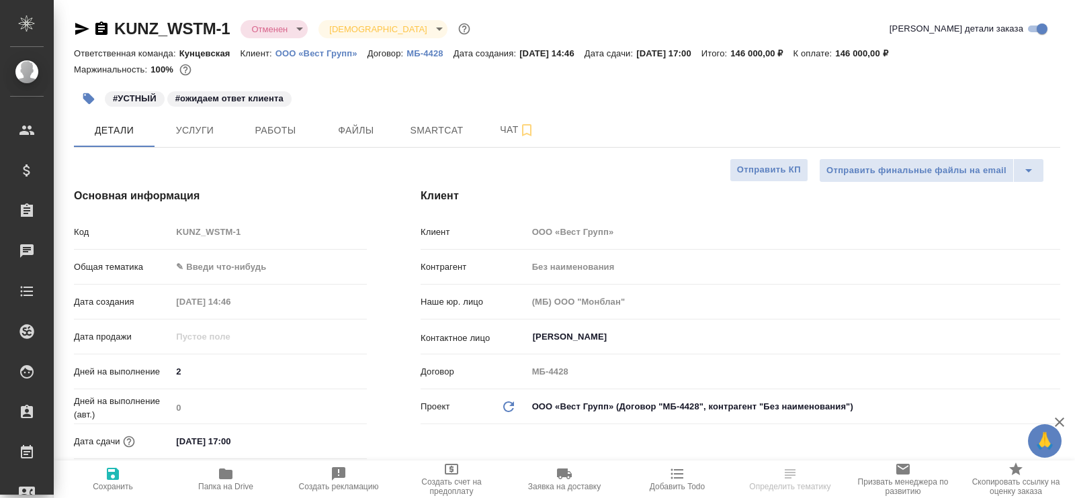
type textarea "x"
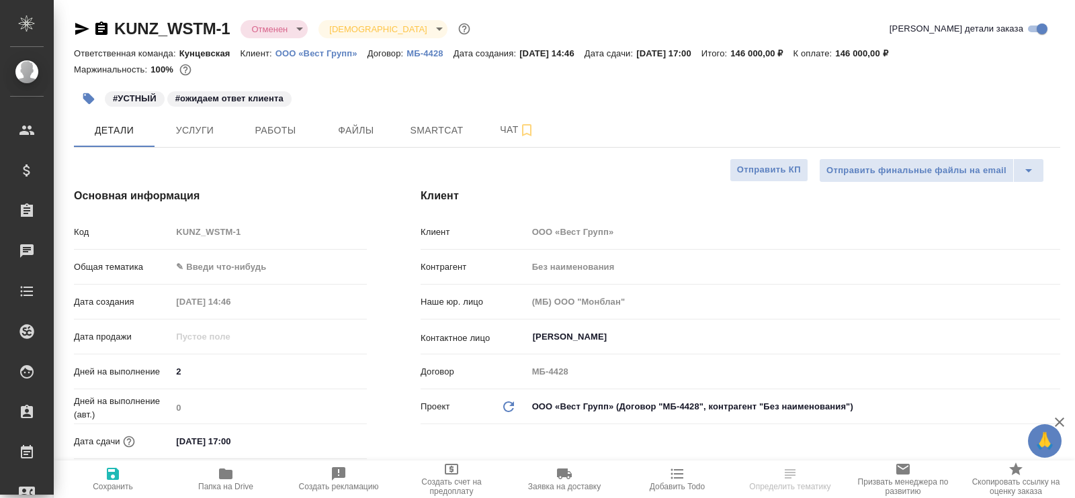
type textarea "x"
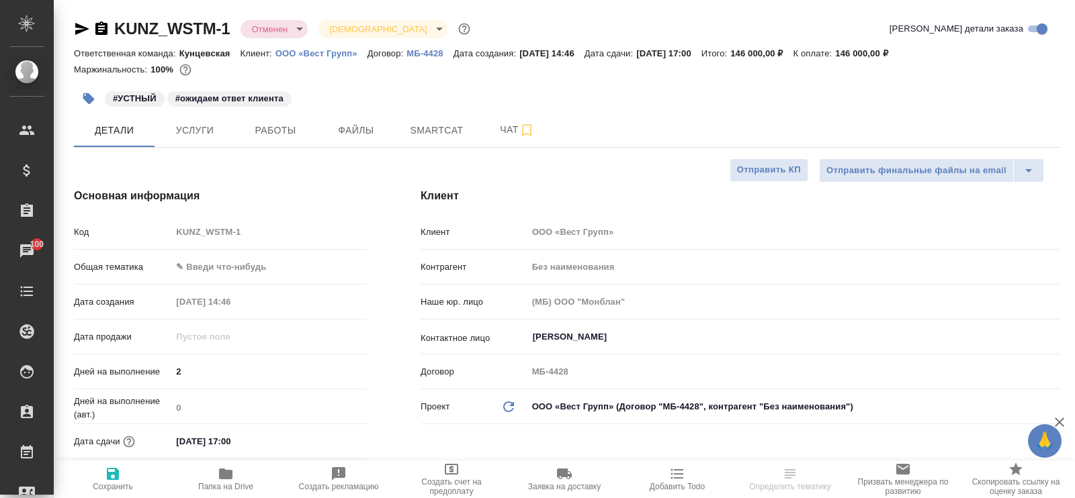
type textarea "x"
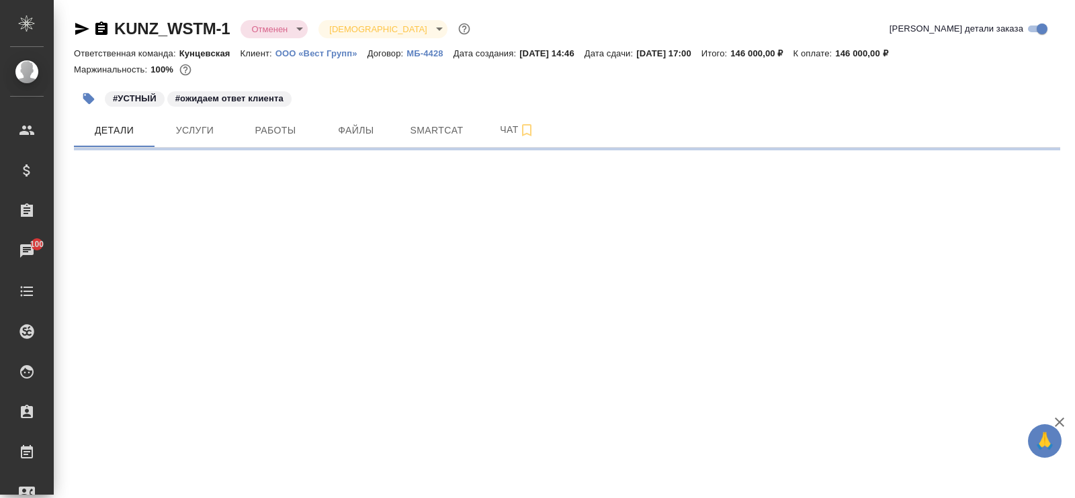
select select "RU"
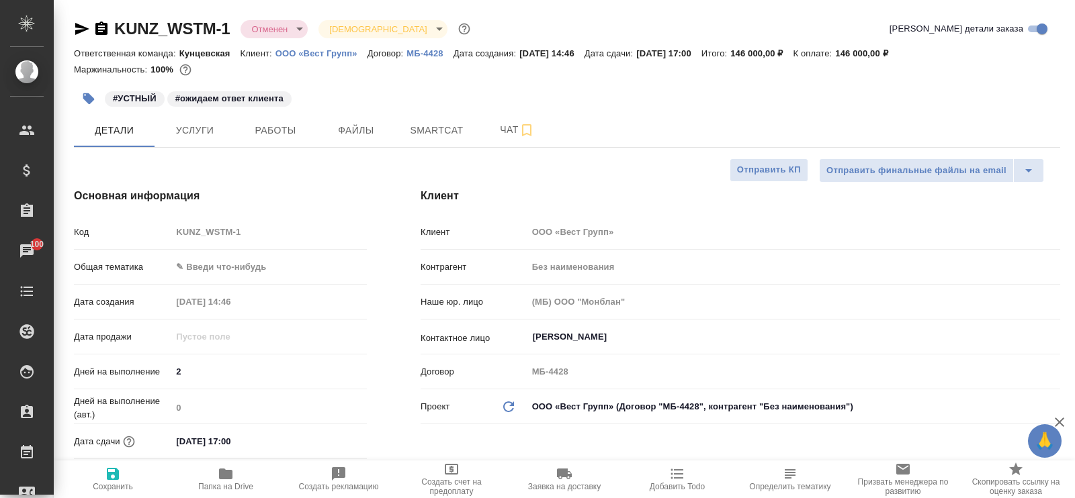
type textarea "x"
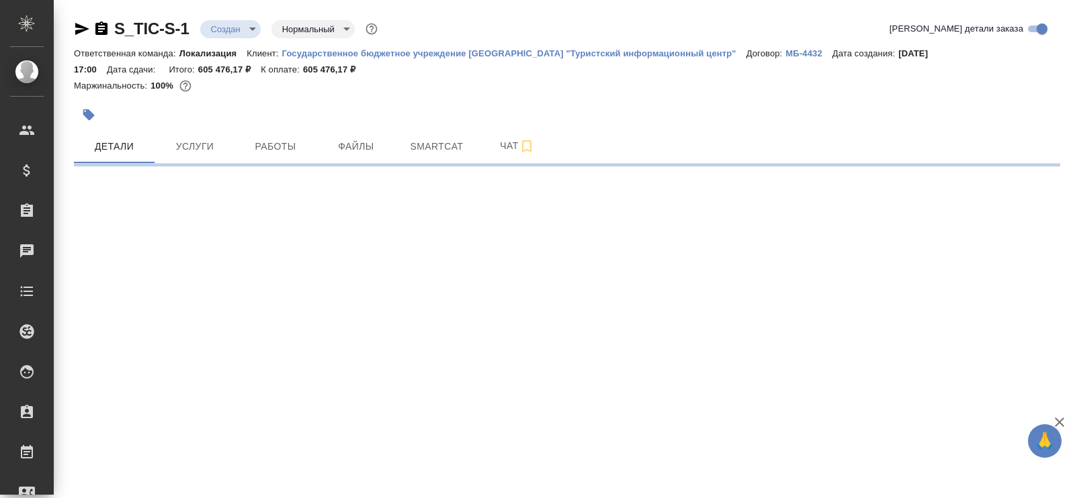
select select "RU"
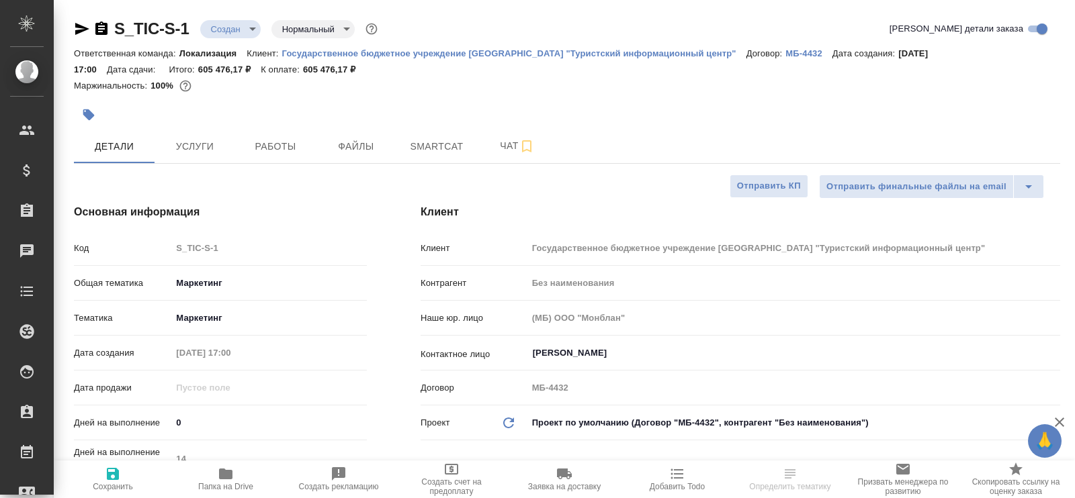
type textarea "x"
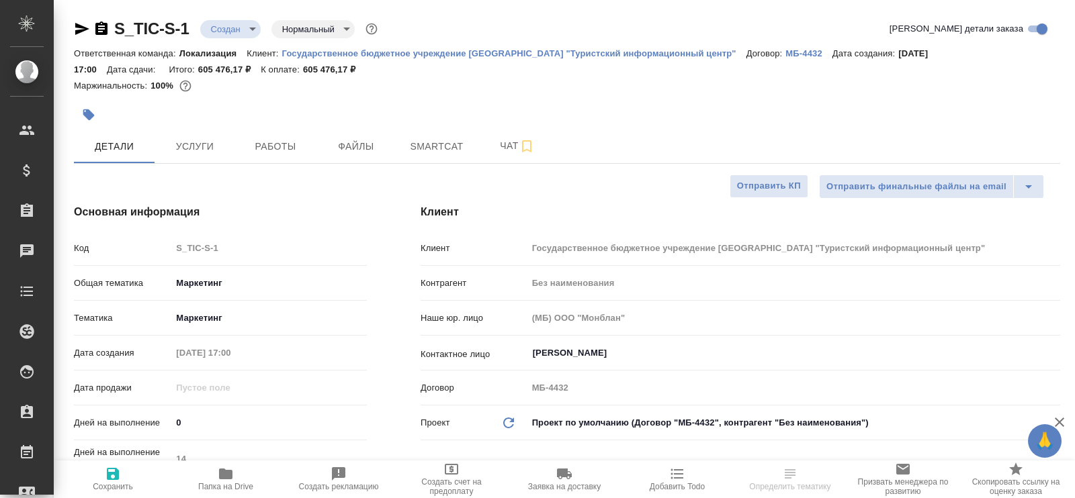
type textarea "x"
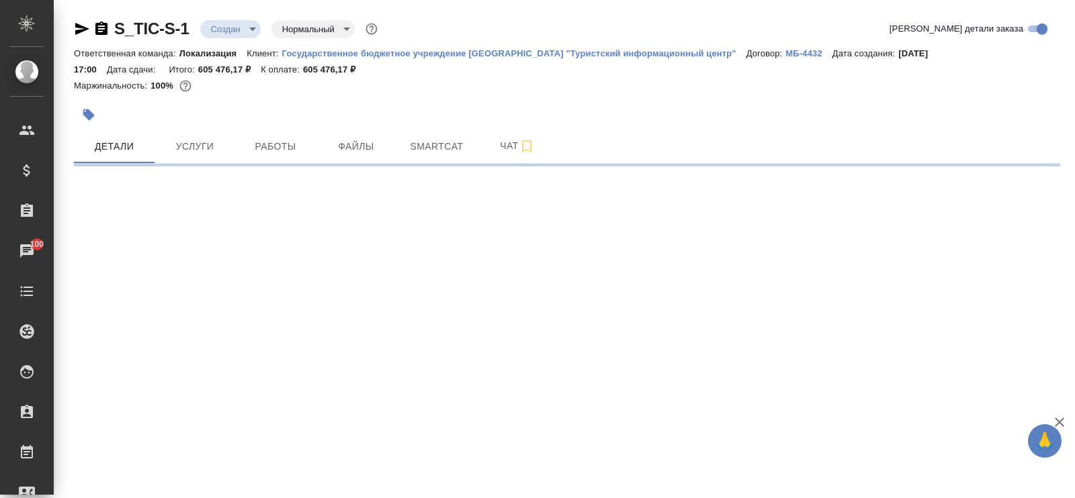
select select "RU"
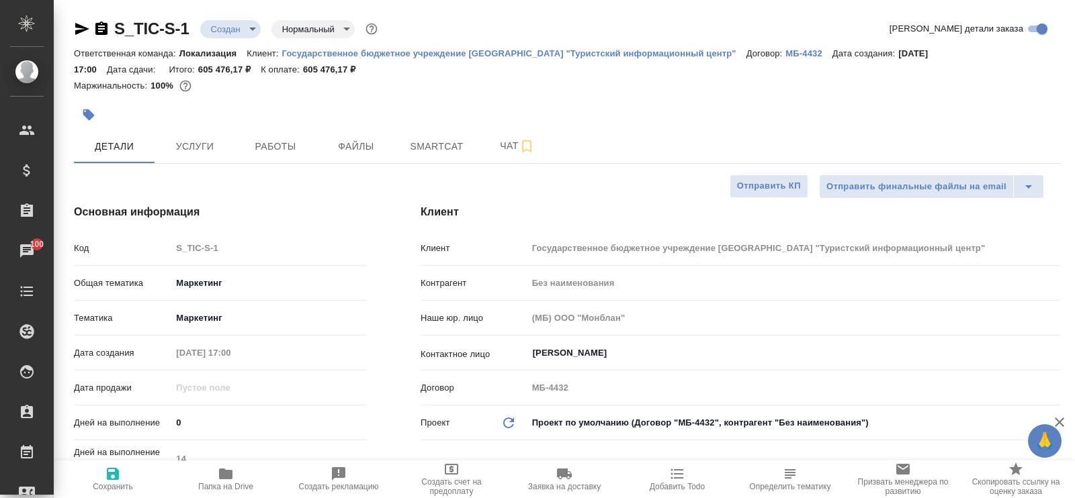
type textarea "x"
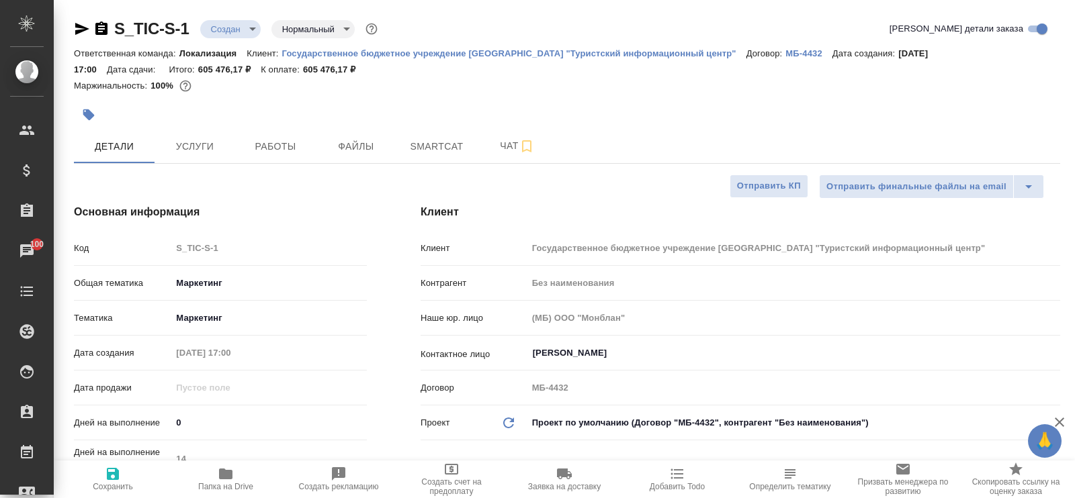
type textarea "x"
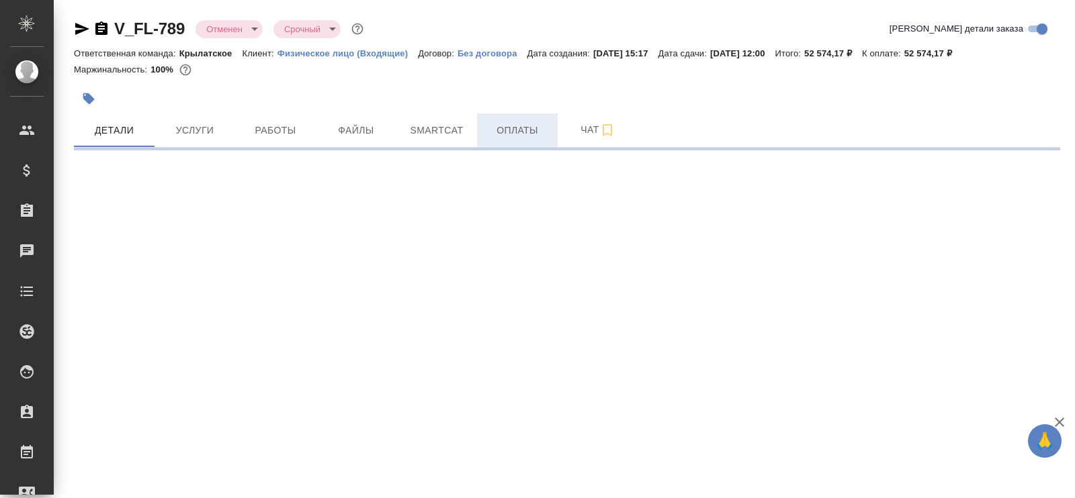
select select "RU"
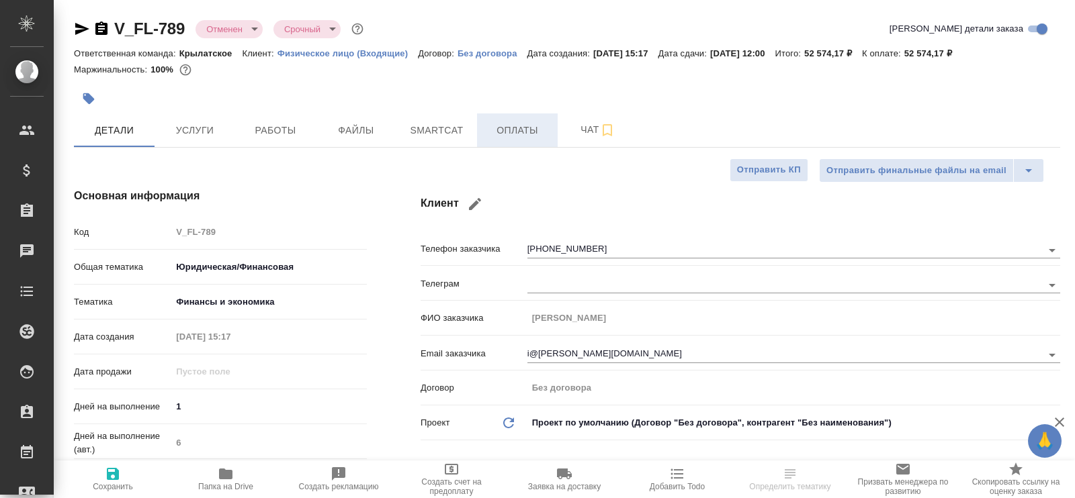
type textarea "x"
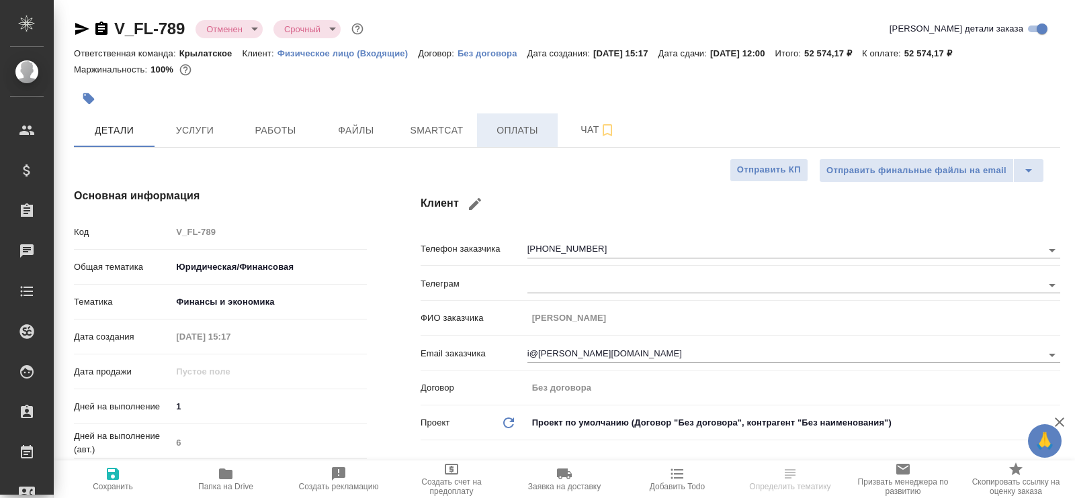
type textarea "x"
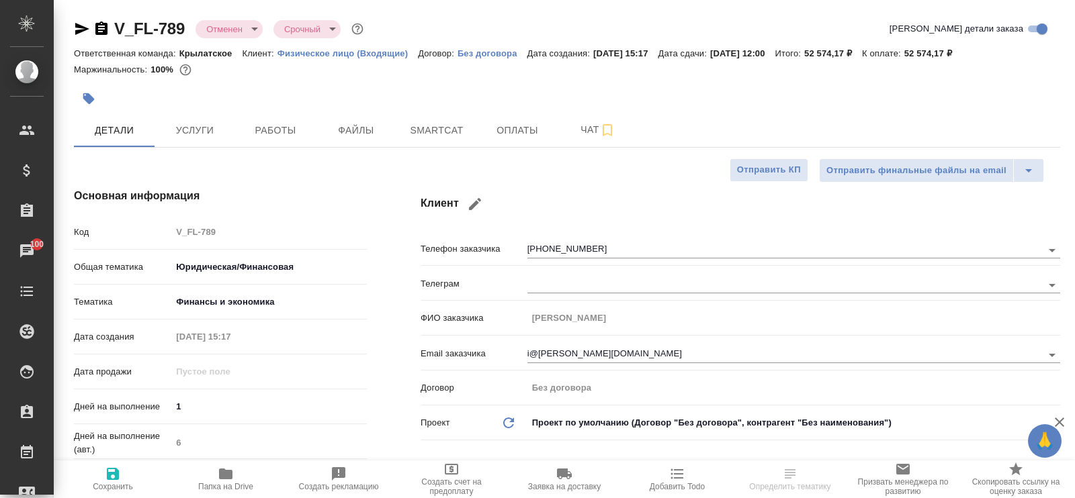
type textarea "x"
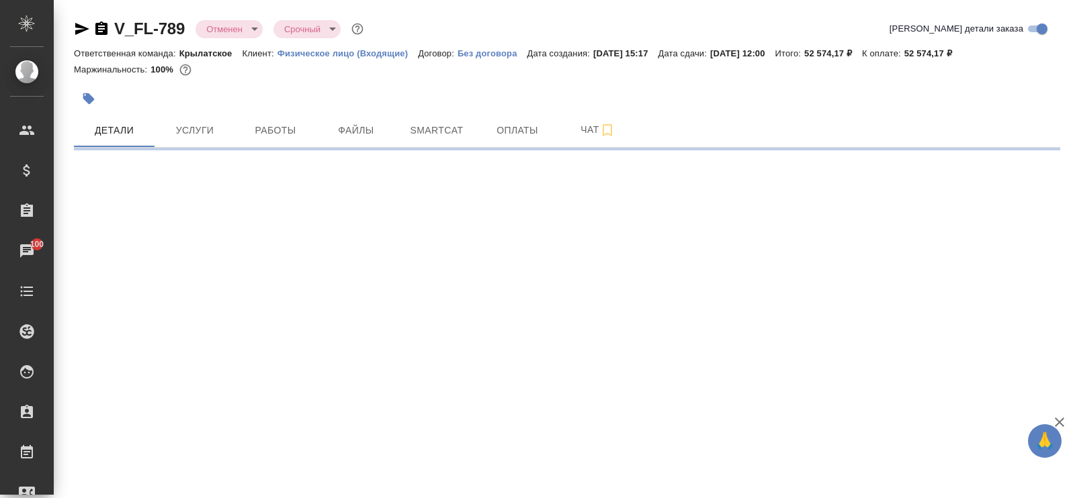
select select "RU"
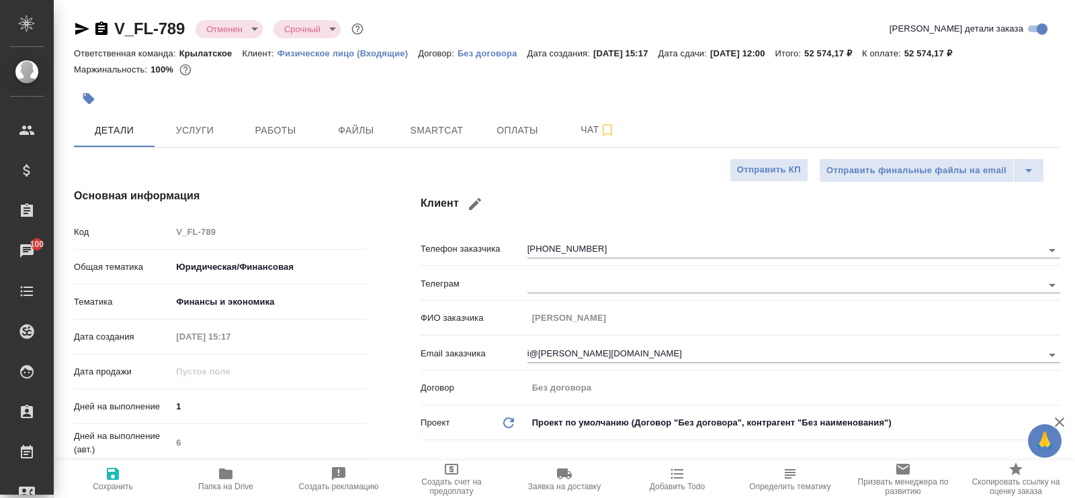
type textarea "x"
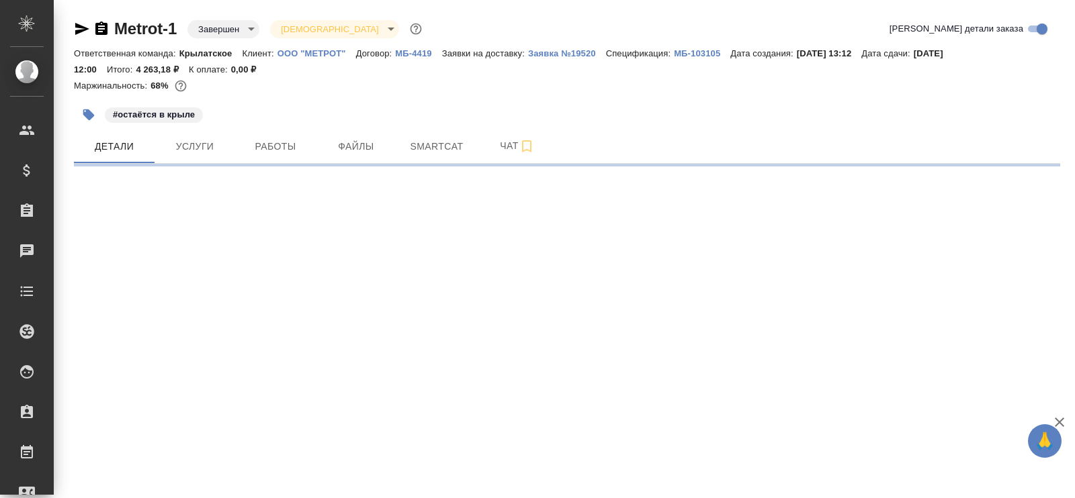
select select "RU"
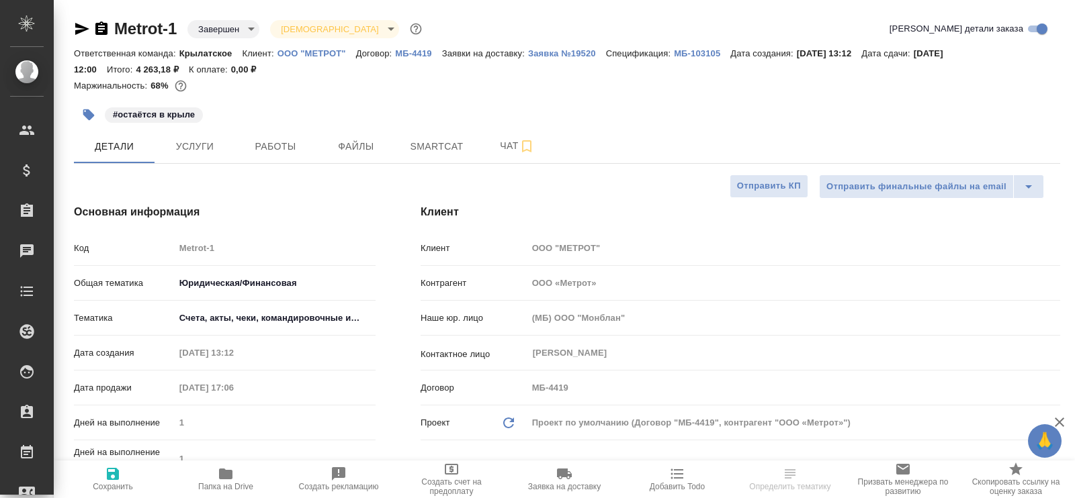
type textarea "x"
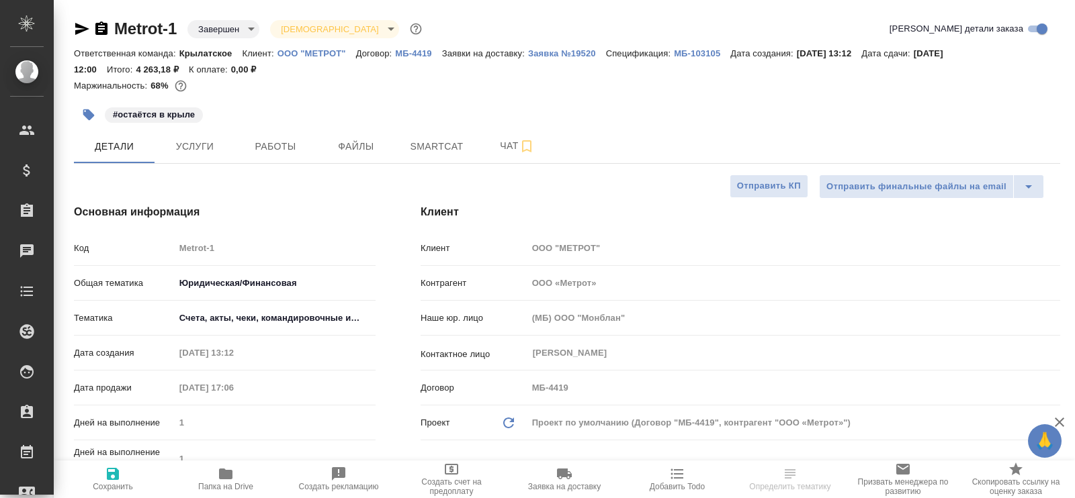
type textarea "x"
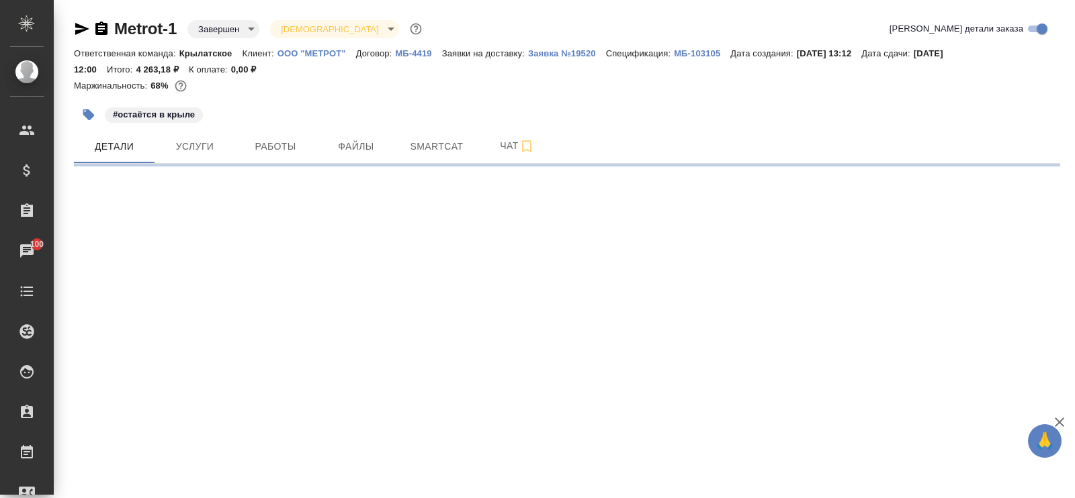
select select "RU"
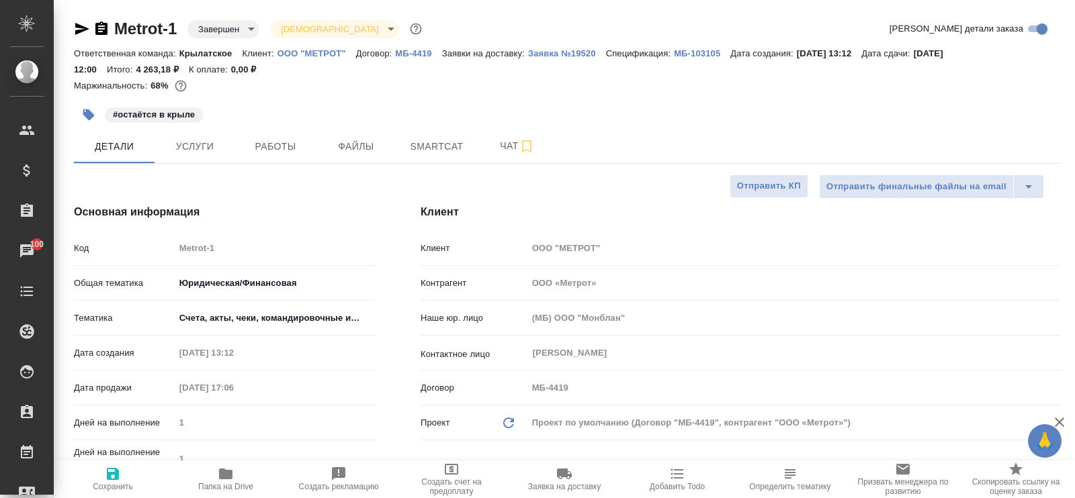
type textarea "x"
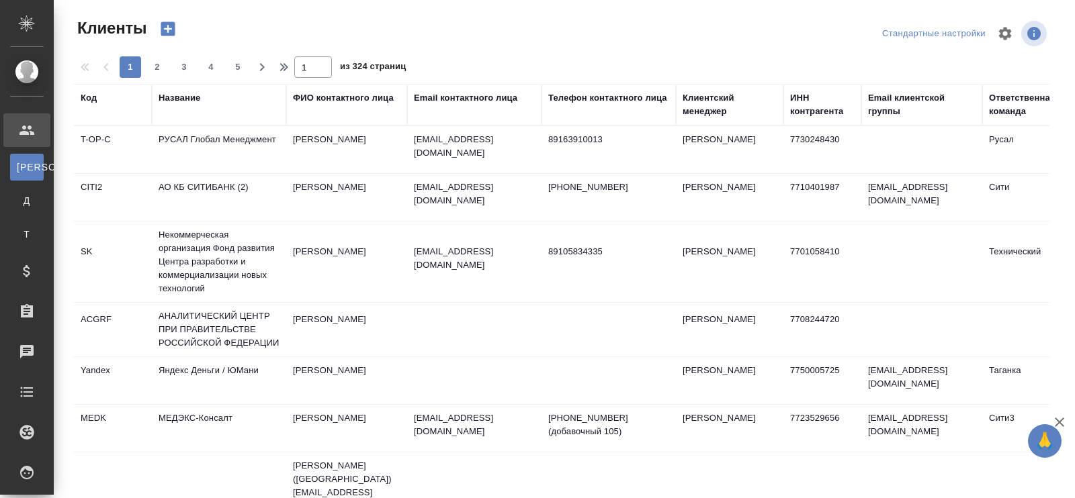
select select "RU"
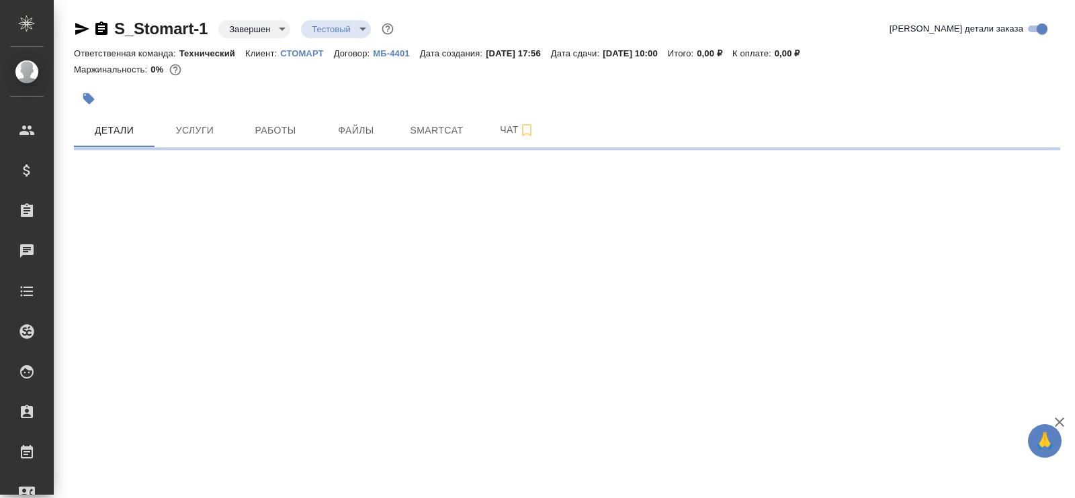
select select "RU"
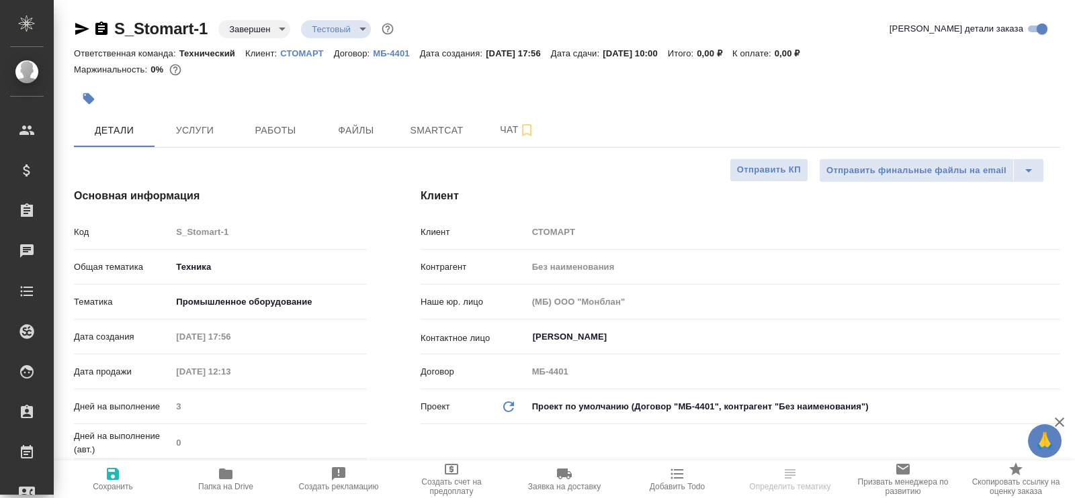
type textarea "x"
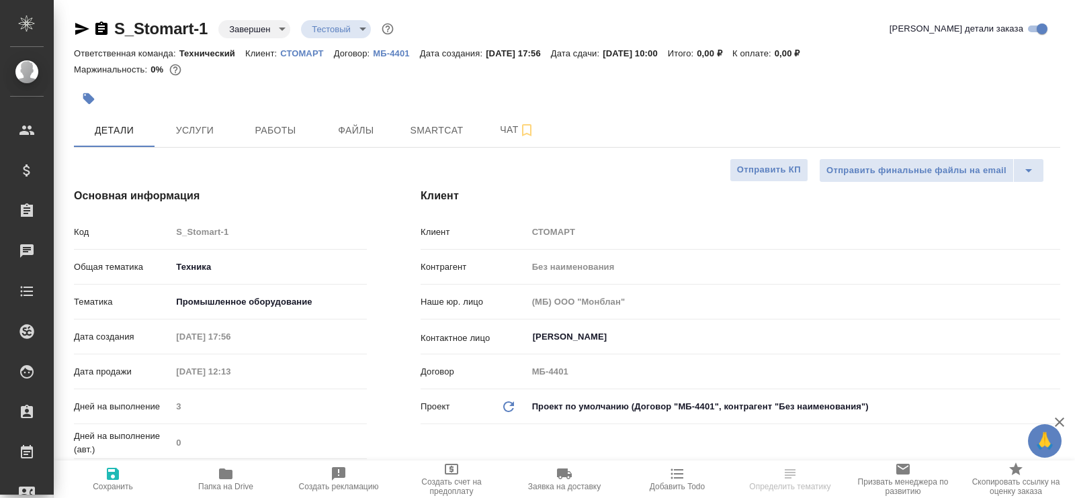
type textarea "x"
select select "RU"
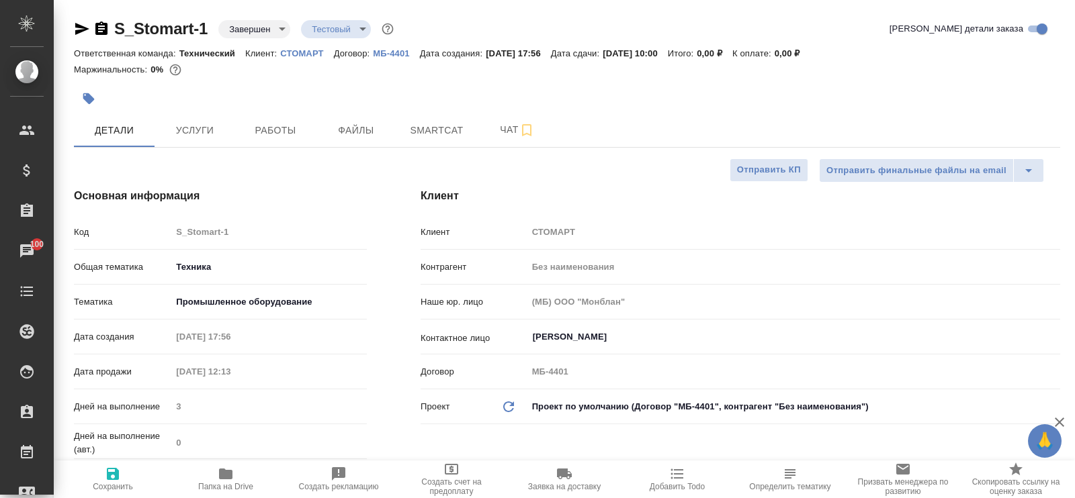
type textarea "x"
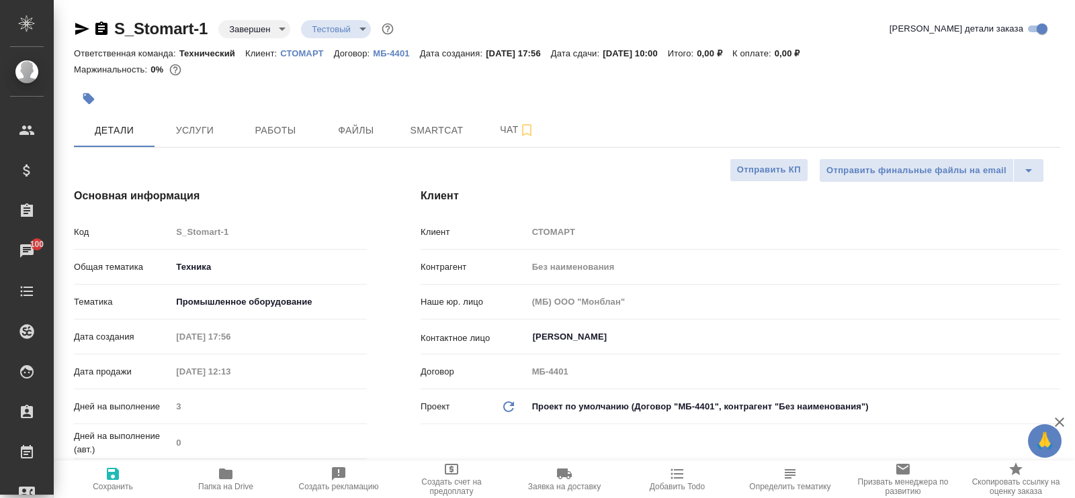
type textarea "x"
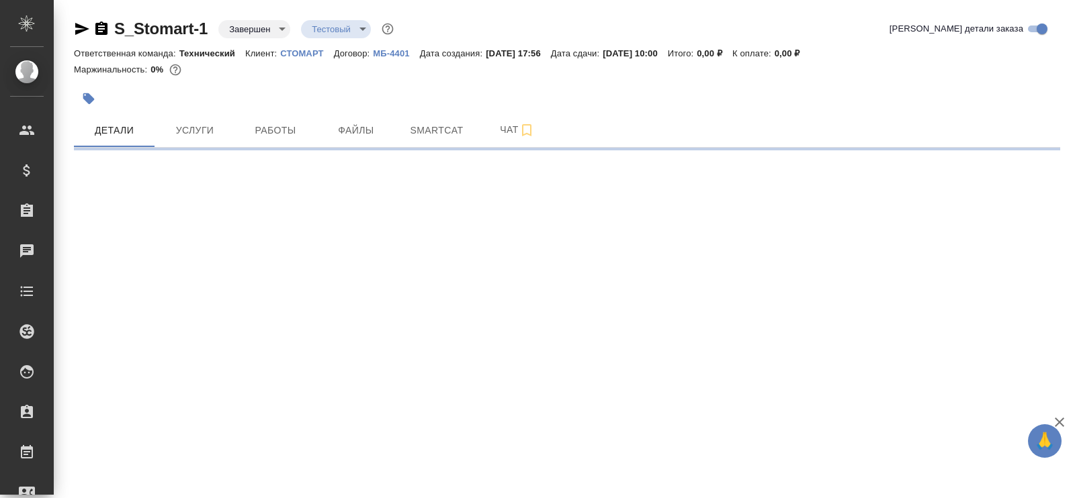
select select "RU"
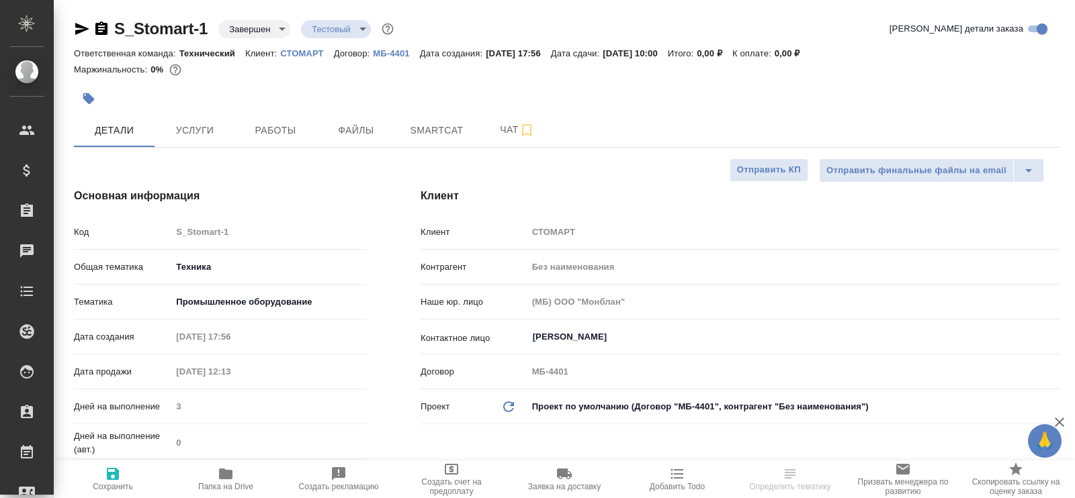
type textarea "x"
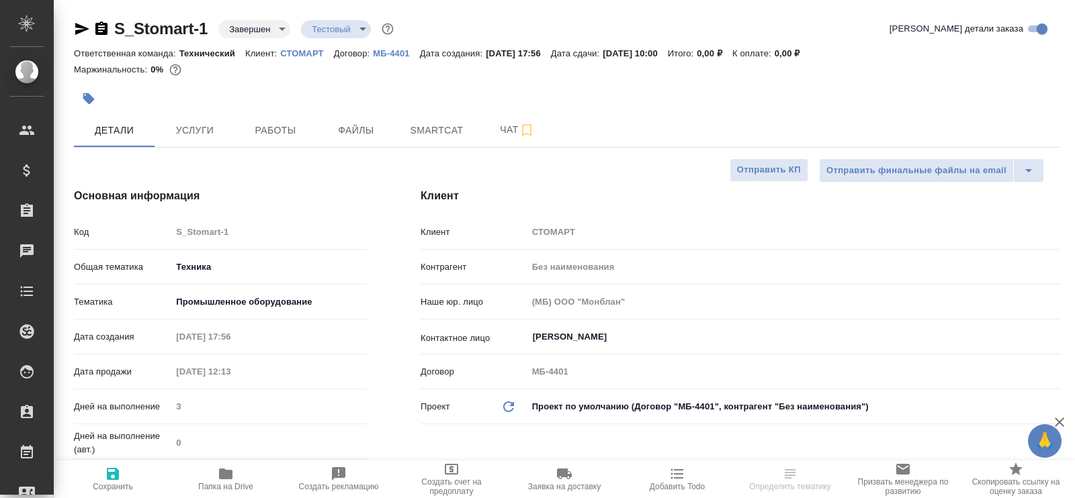
type textarea "x"
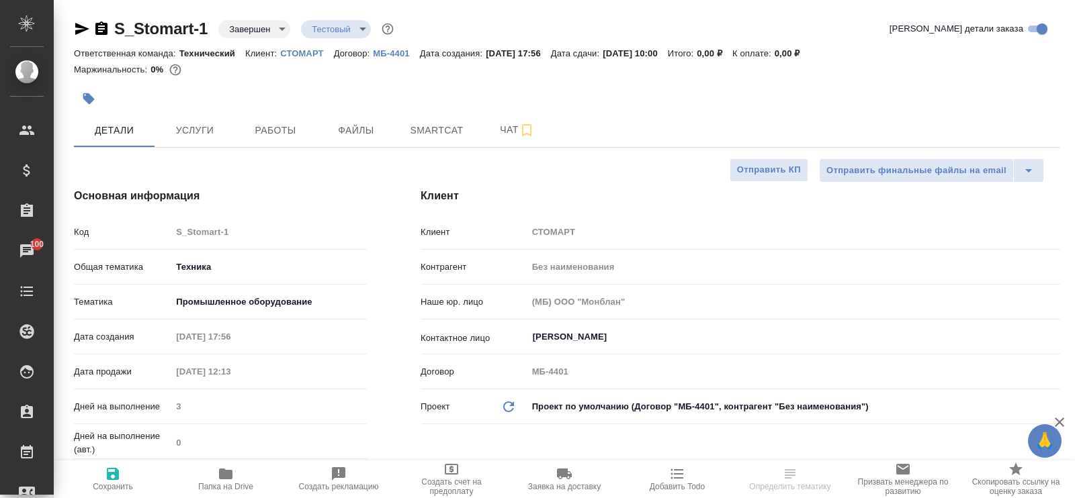
type textarea "x"
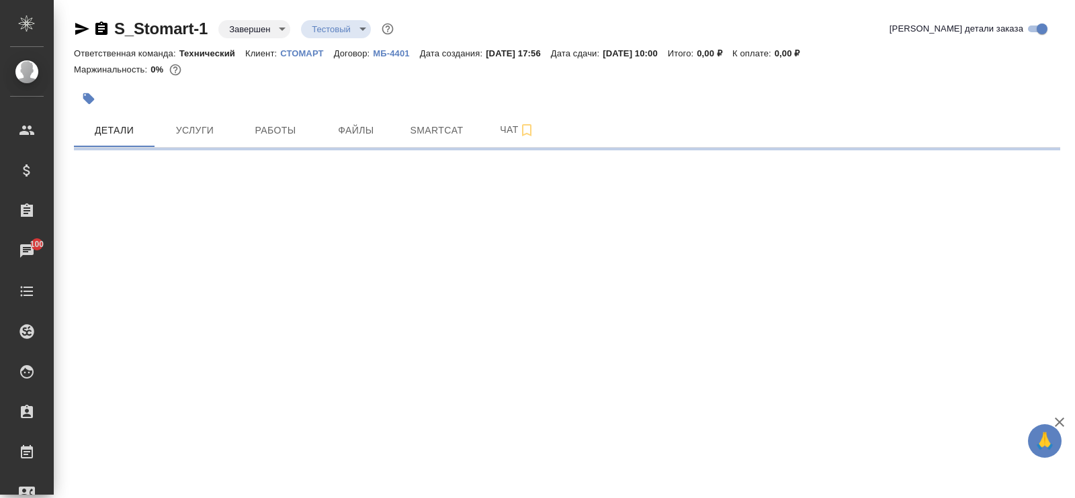
select select "RU"
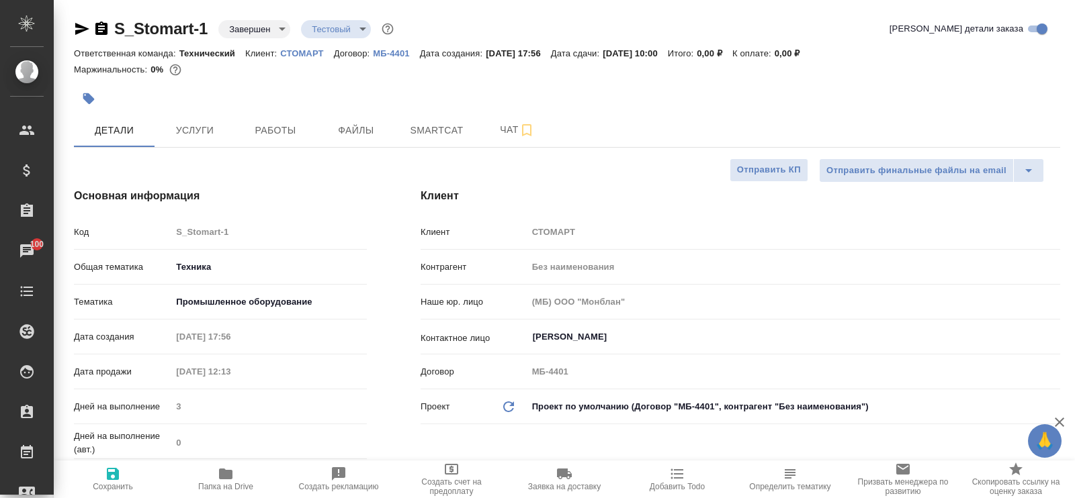
type textarea "x"
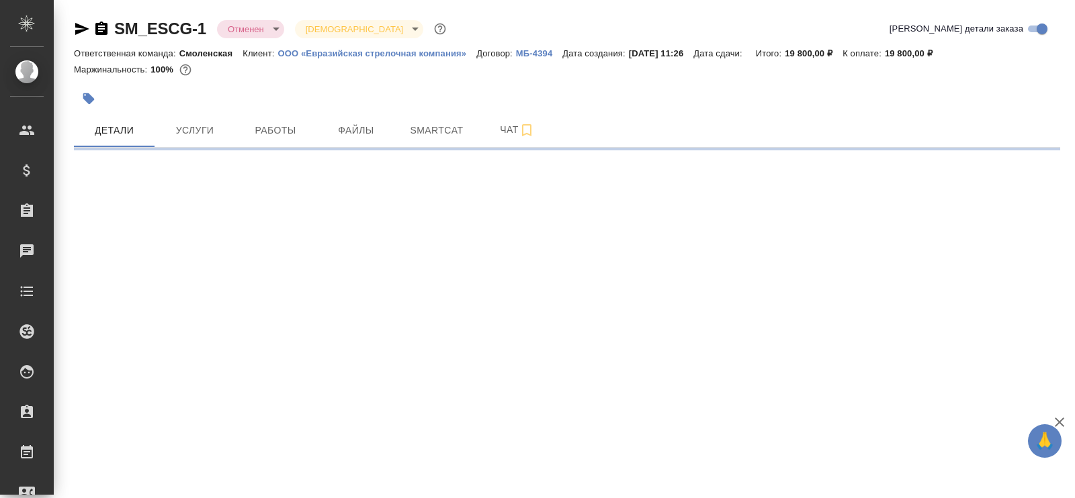
select select "RU"
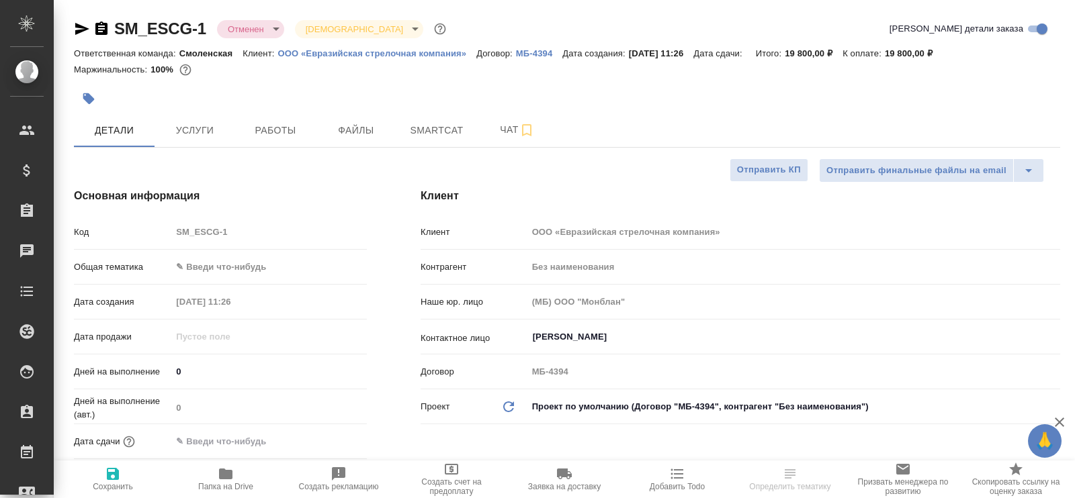
type textarea "x"
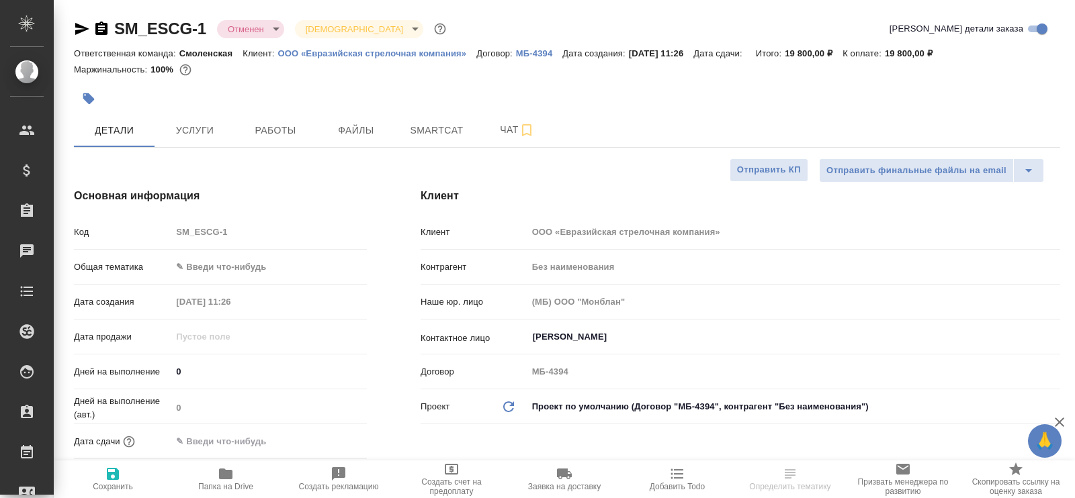
type textarea "x"
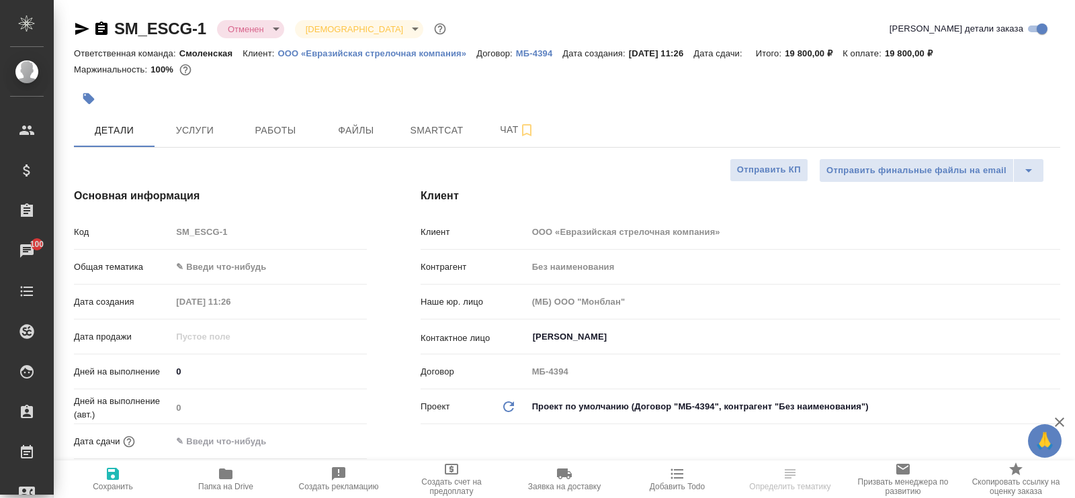
type textarea "x"
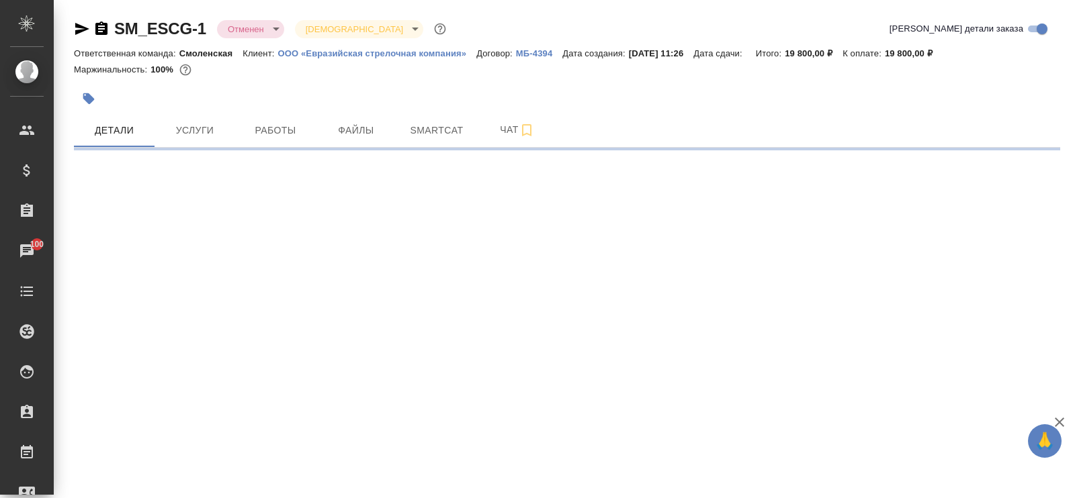
select select "RU"
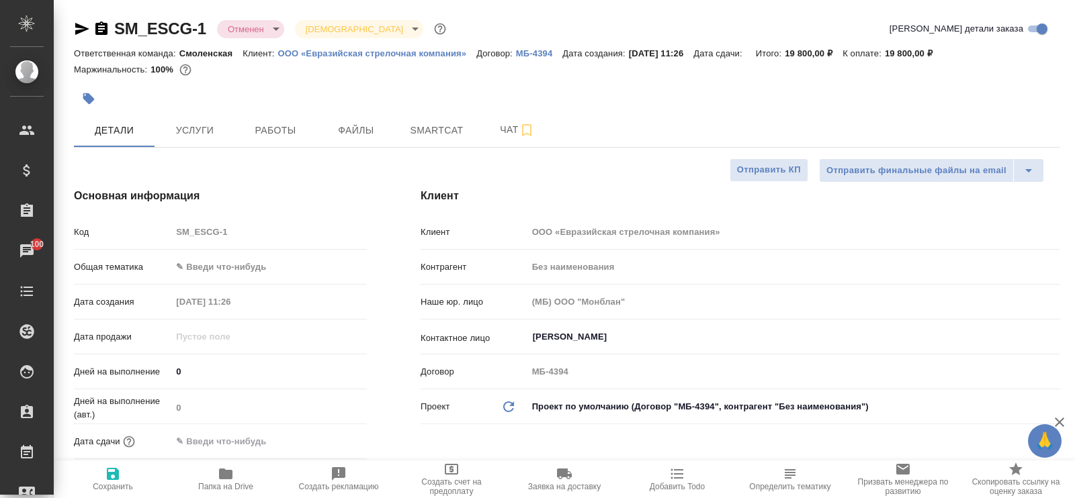
type textarea "x"
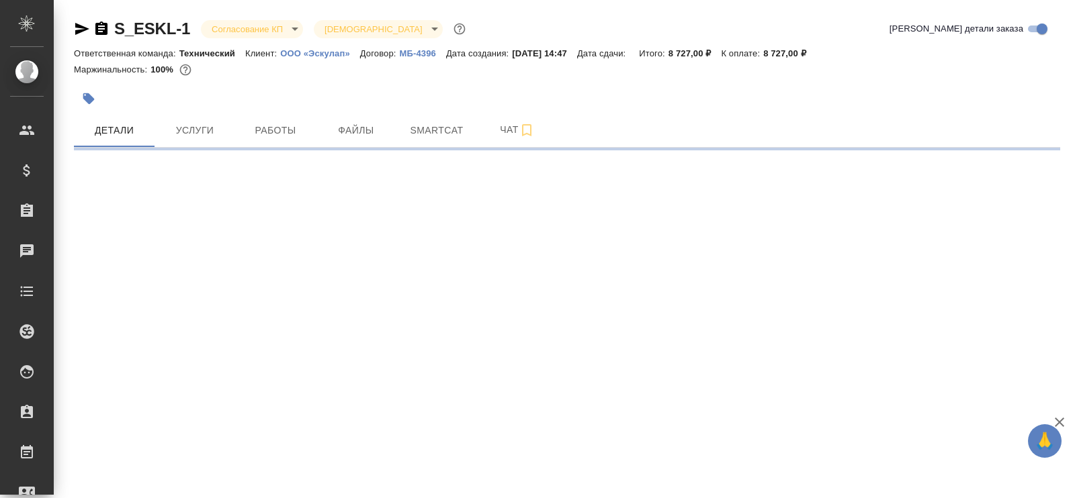
select select "RU"
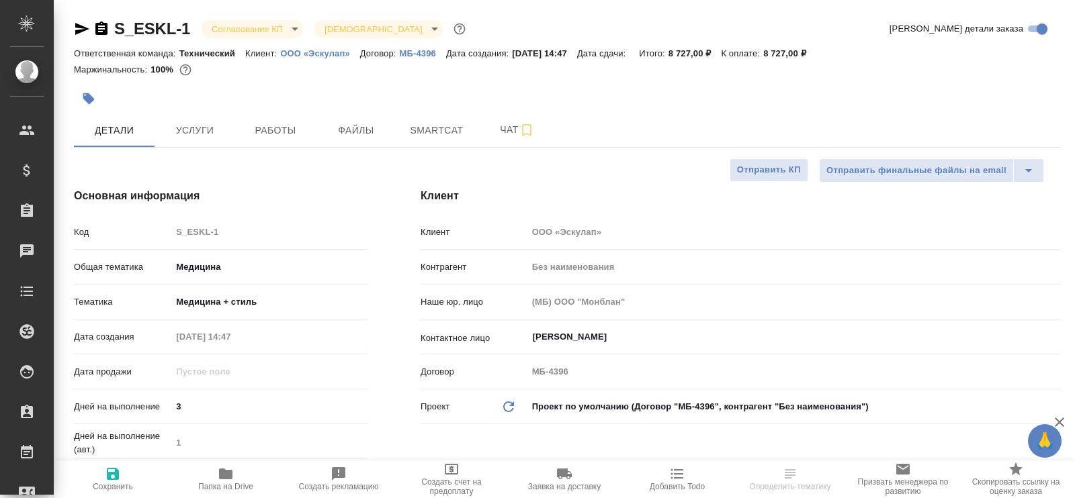
type textarea "x"
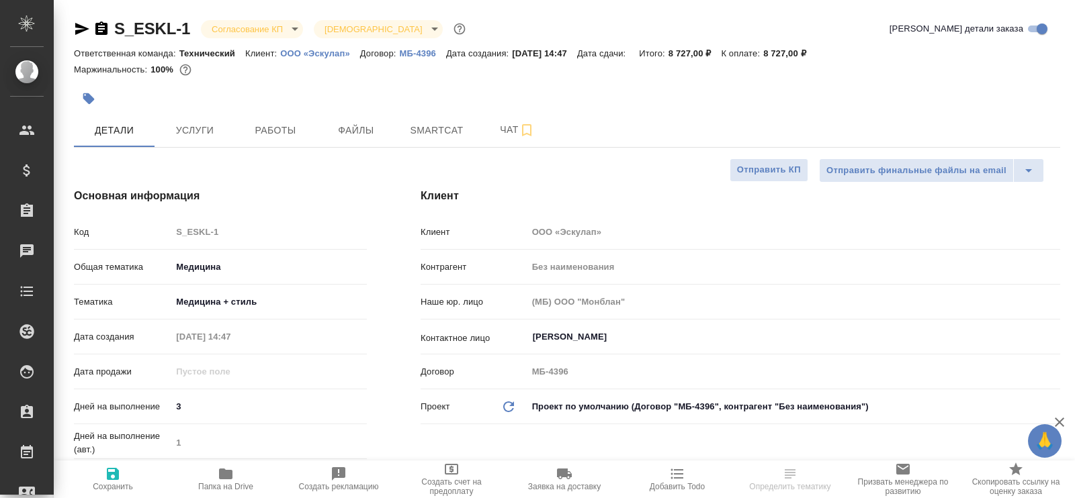
type textarea "x"
select select "RU"
type textarea "x"
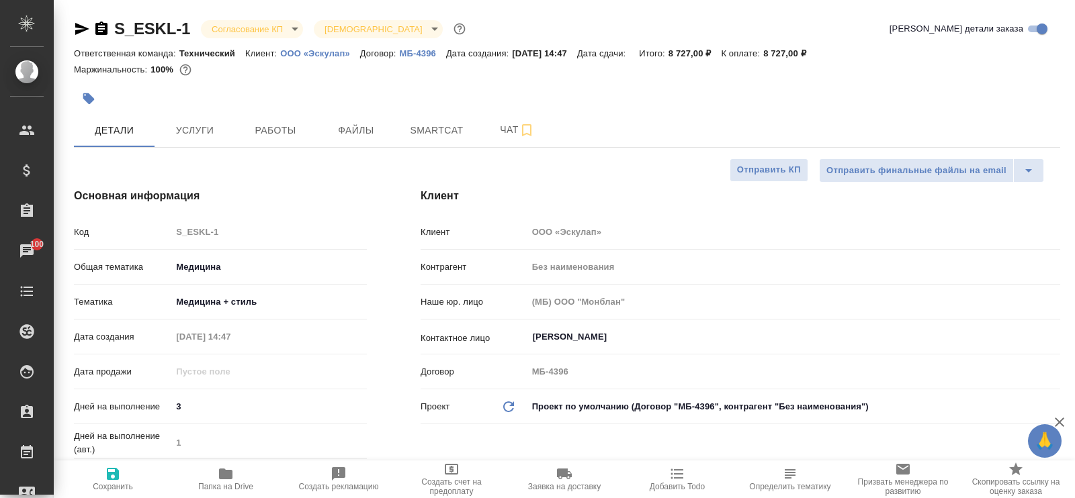
type textarea "x"
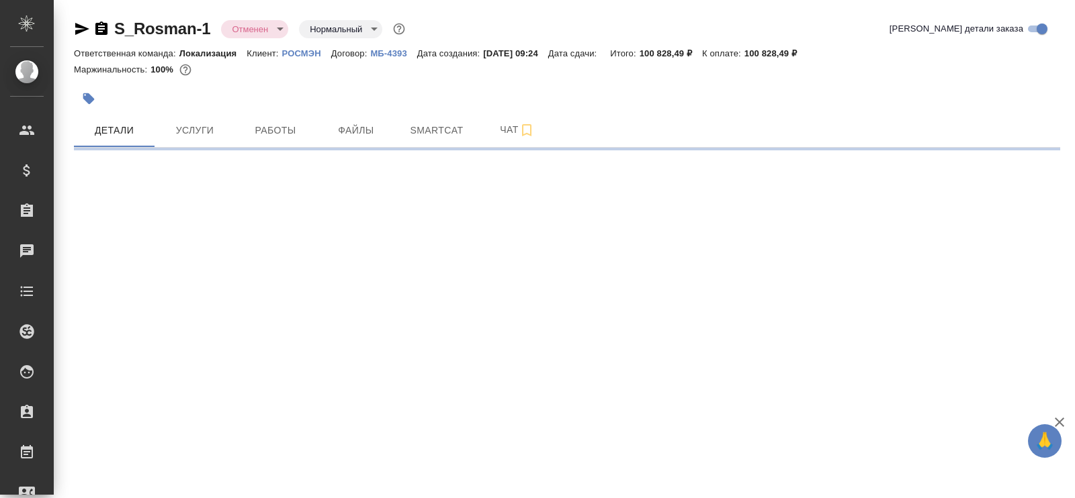
select select "RU"
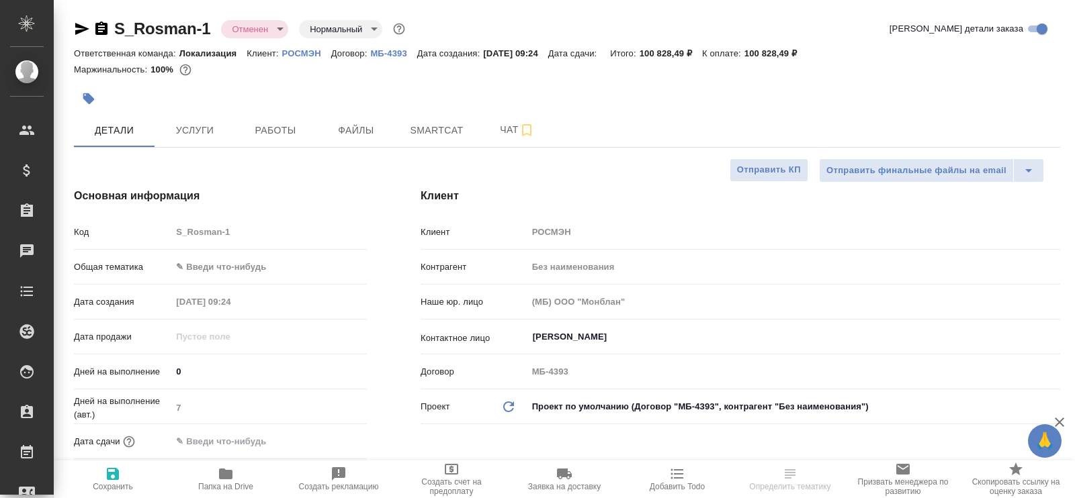
type textarea "x"
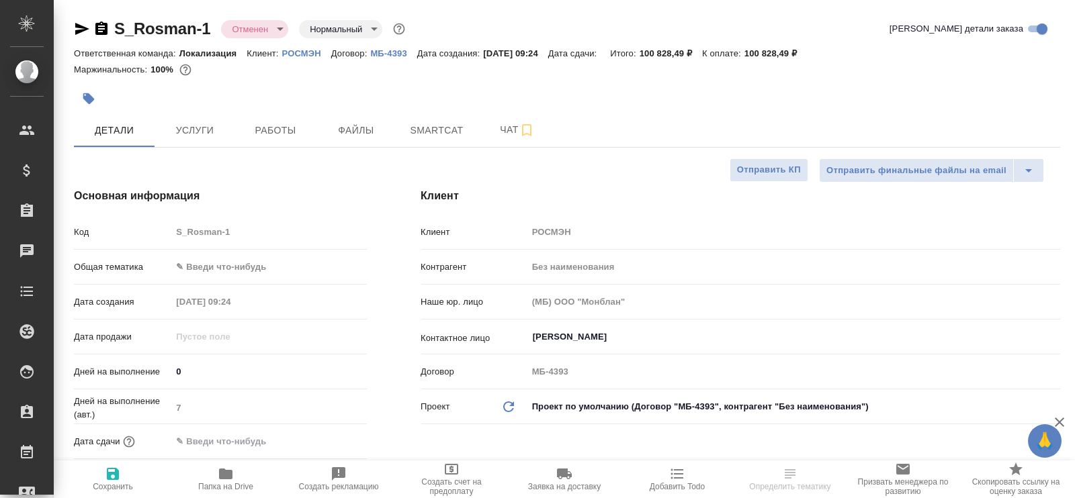
type textarea "x"
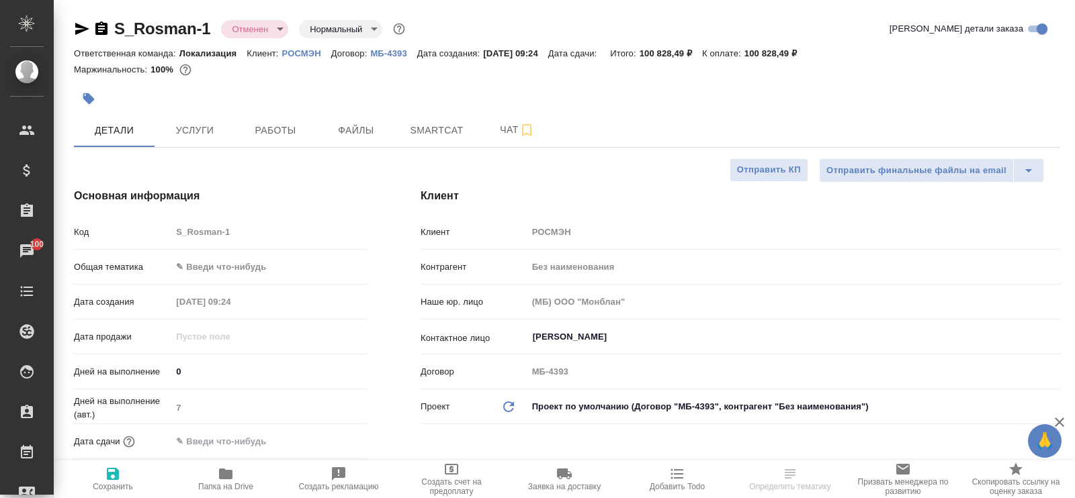
type textarea "x"
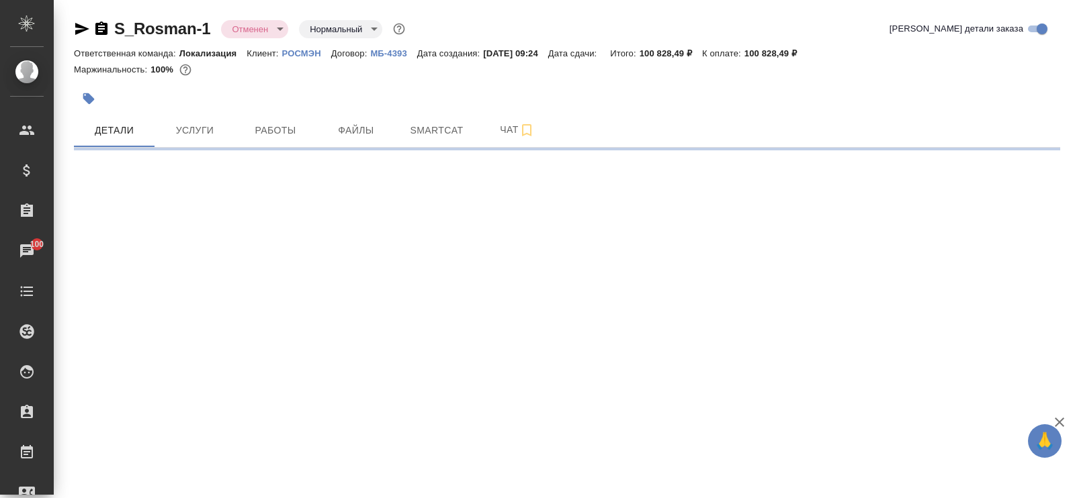
select select "RU"
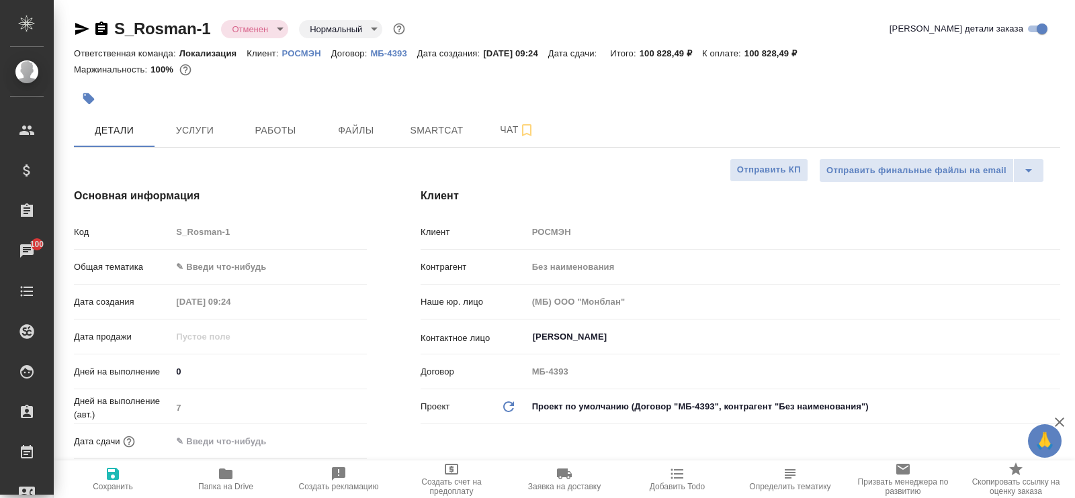
type textarea "x"
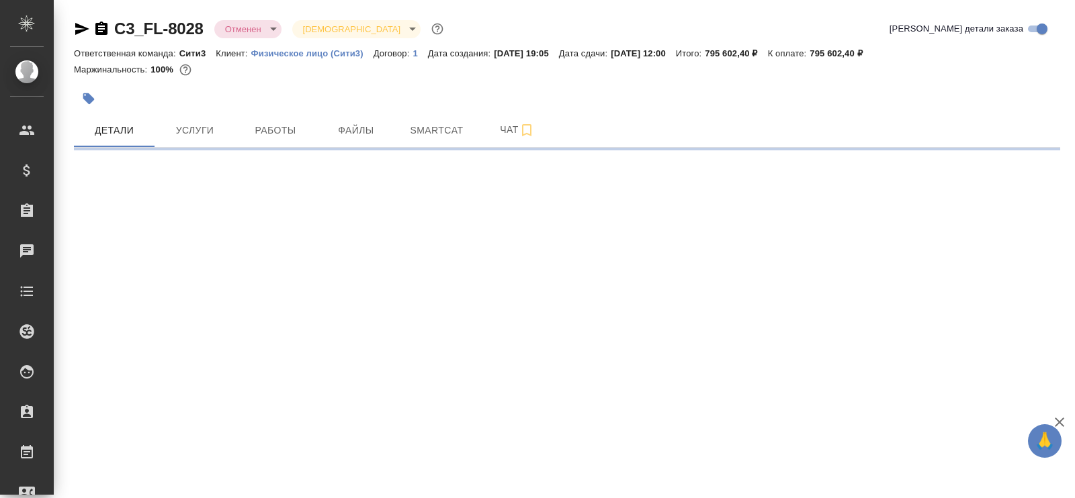
select select "RU"
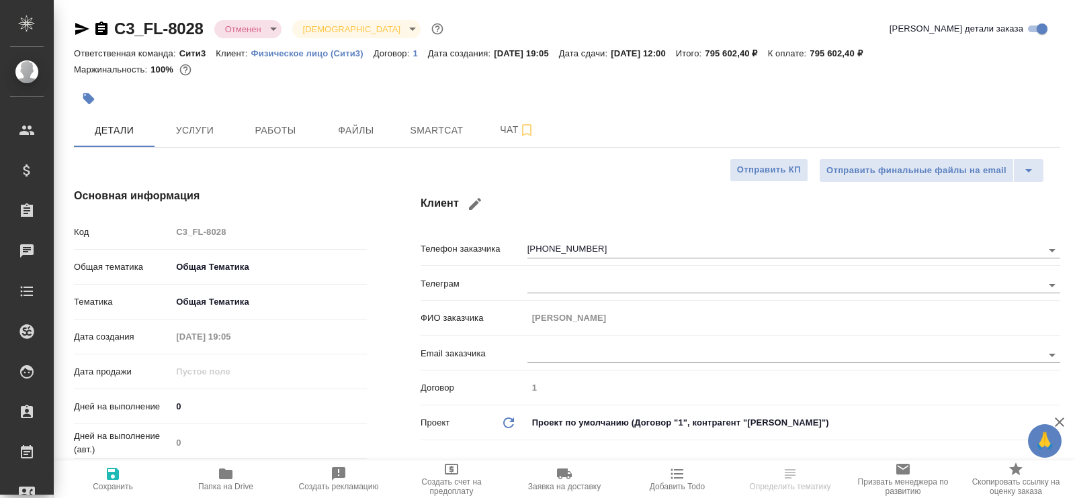
type textarea "x"
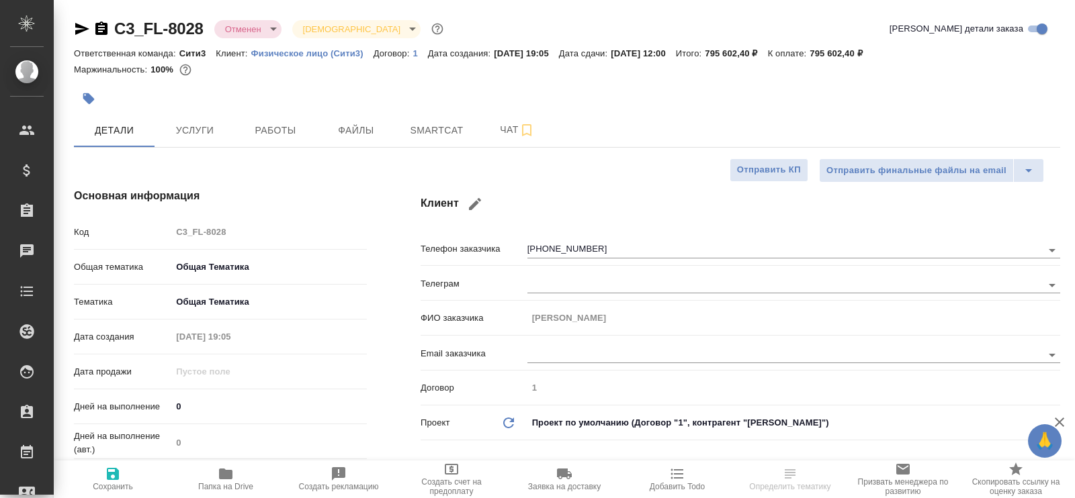
type textarea "x"
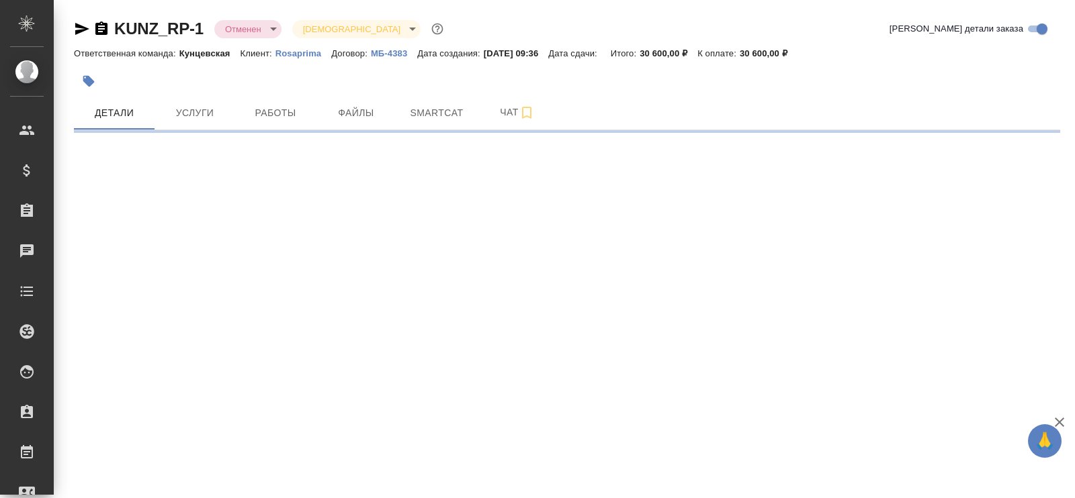
select select "RU"
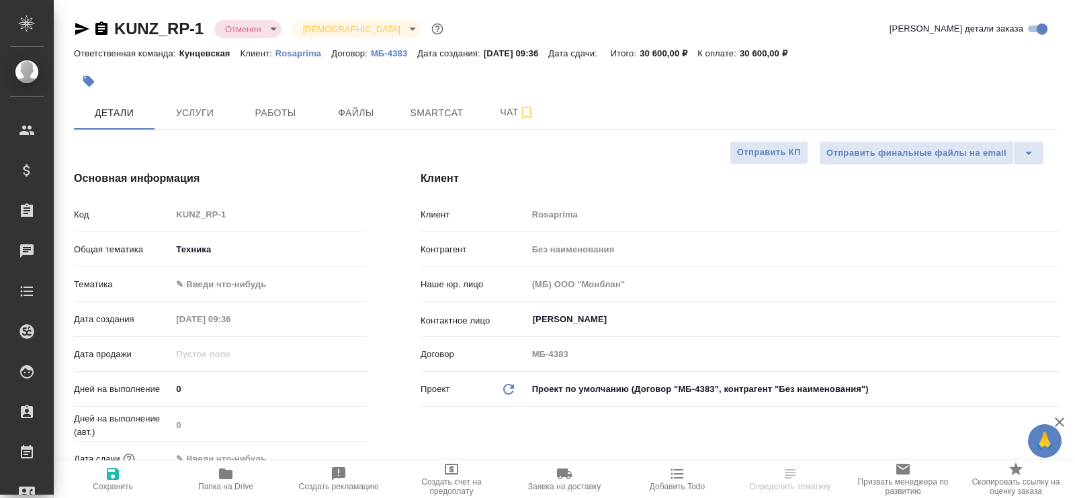
type textarea "x"
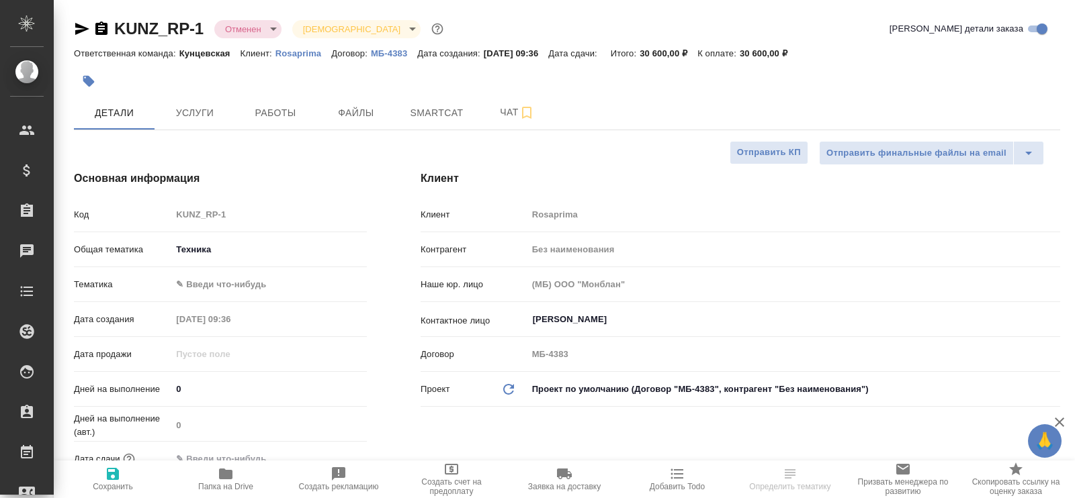
type textarea "x"
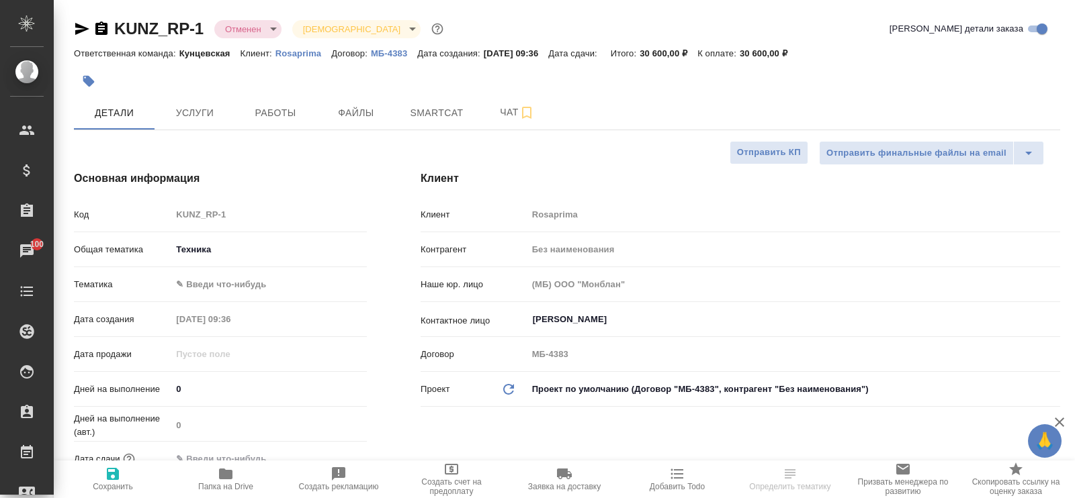
type textarea "x"
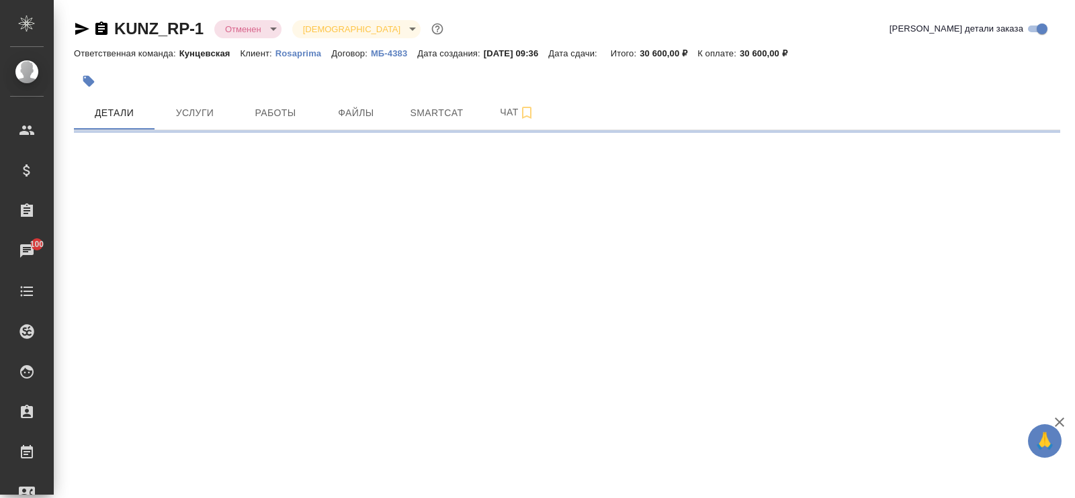
select select "RU"
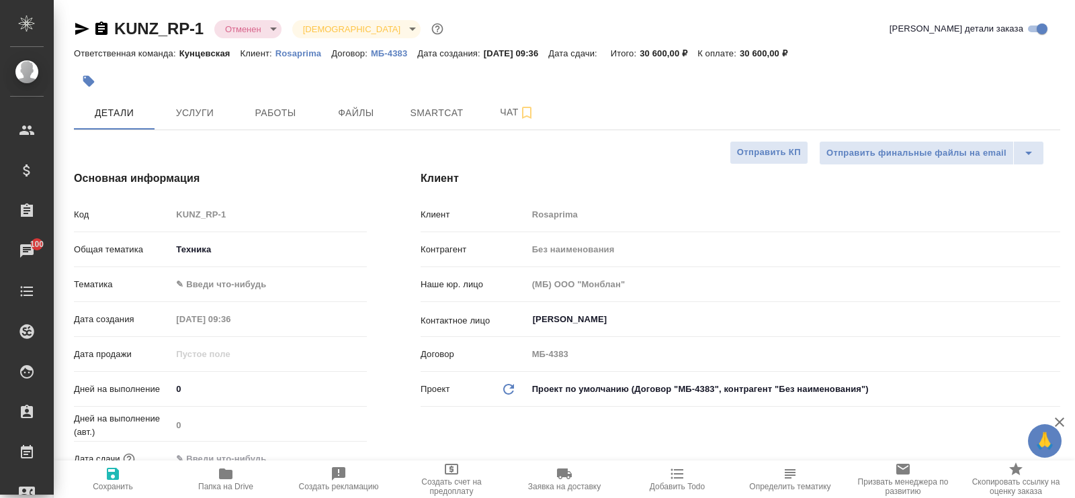
type textarea "x"
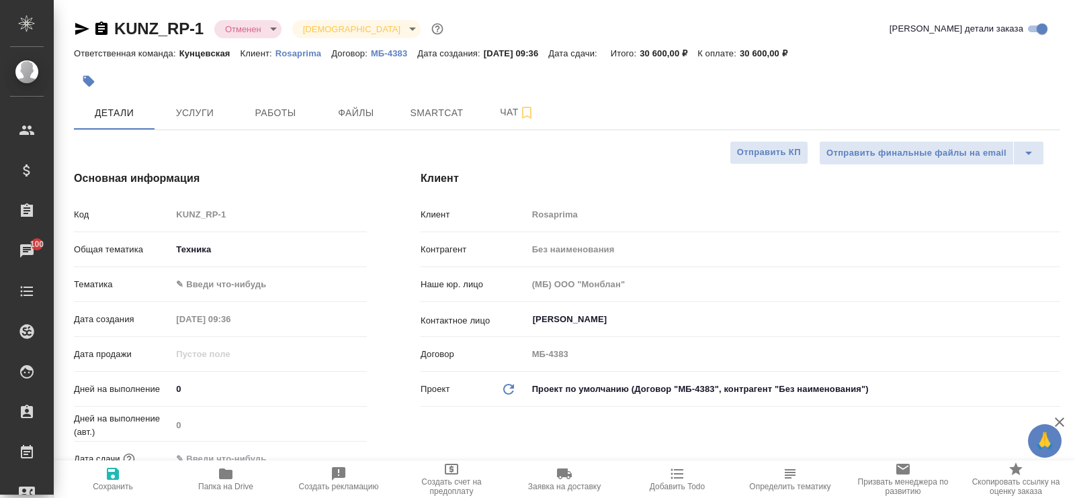
type textarea "x"
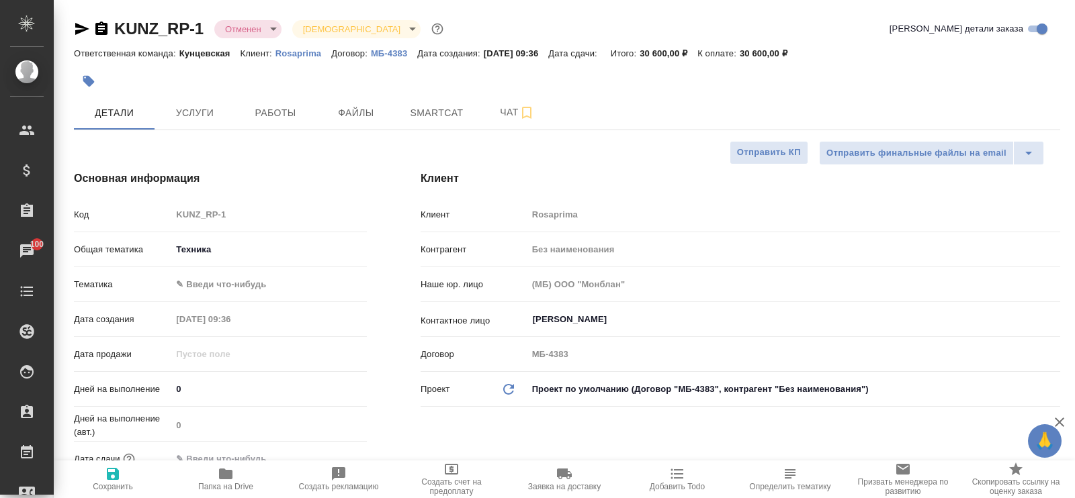
type textarea "x"
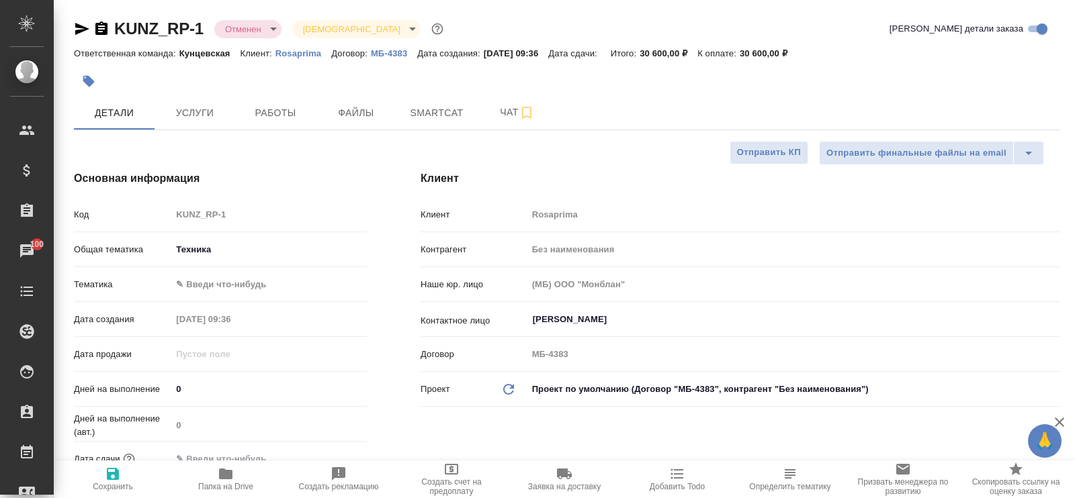
type textarea "x"
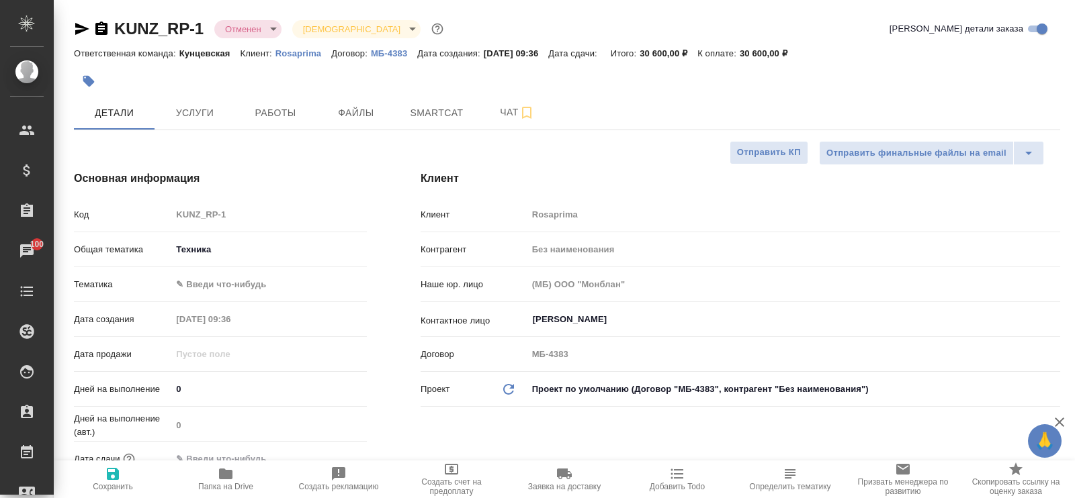
type textarea "x"
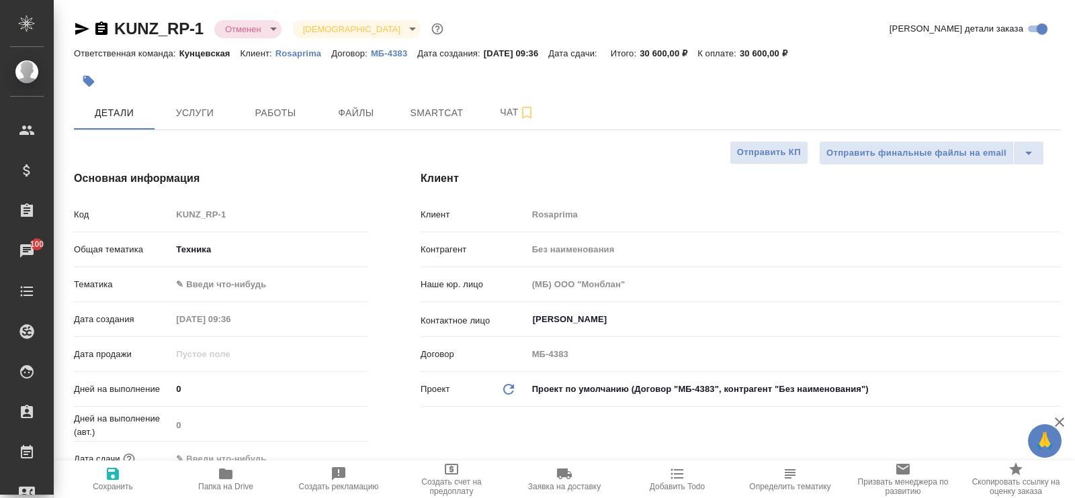
type textarea "x"
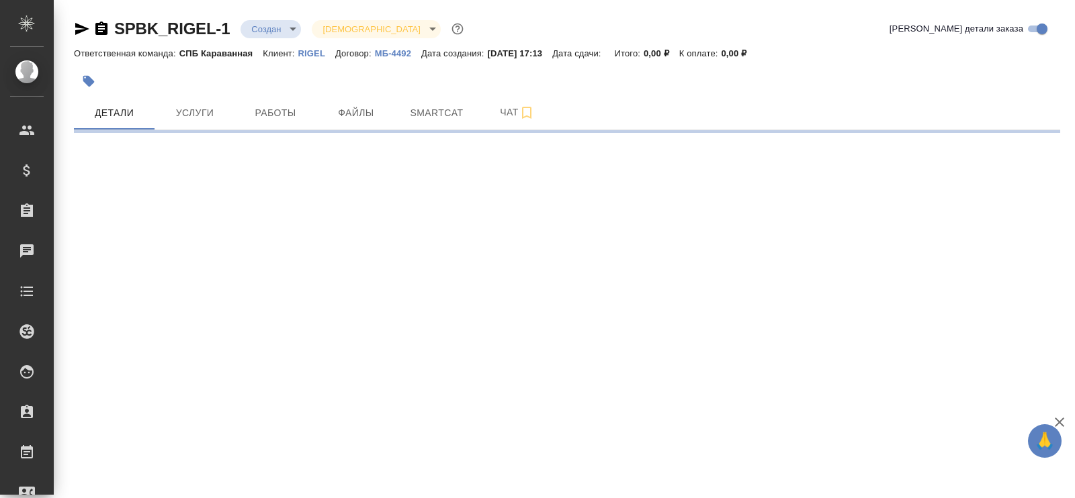
select select "RU"
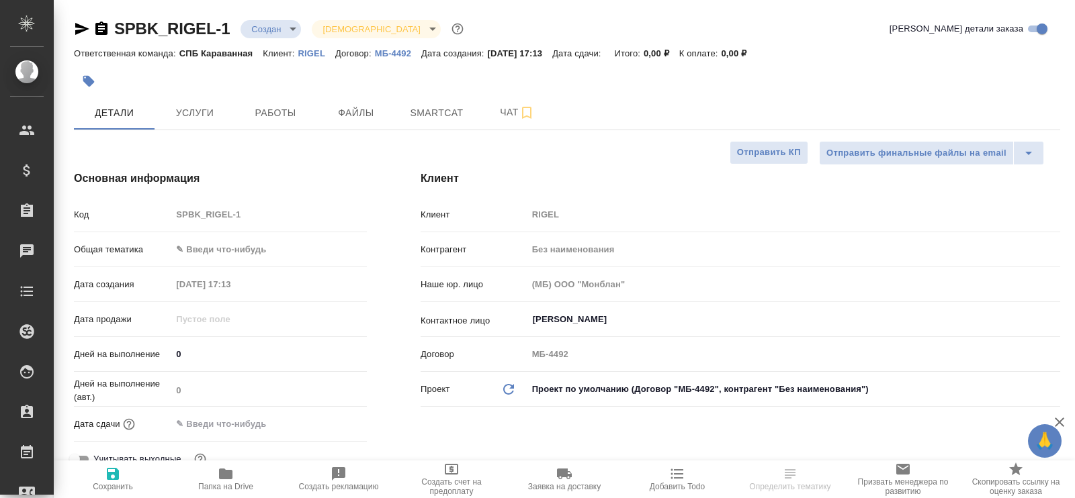
type textarea "x"
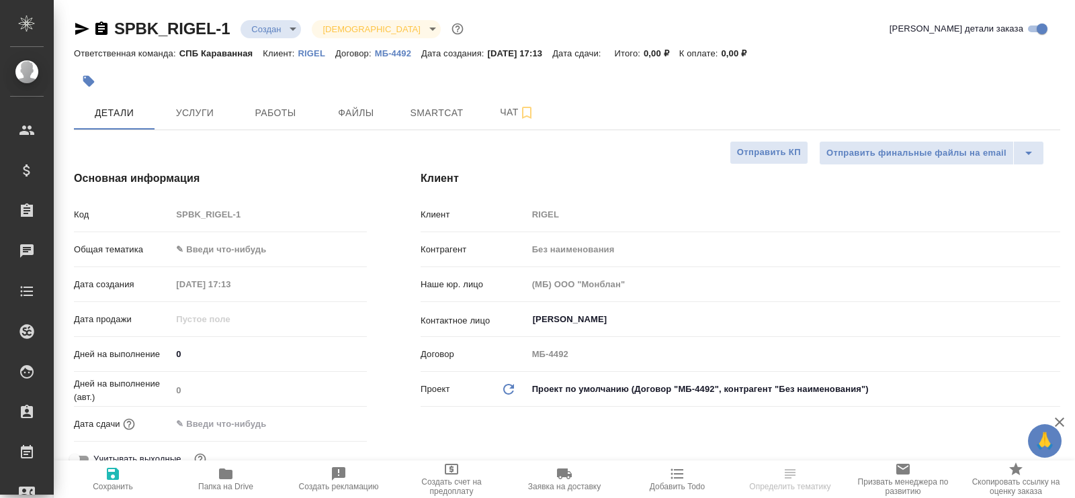
type textarea "x"
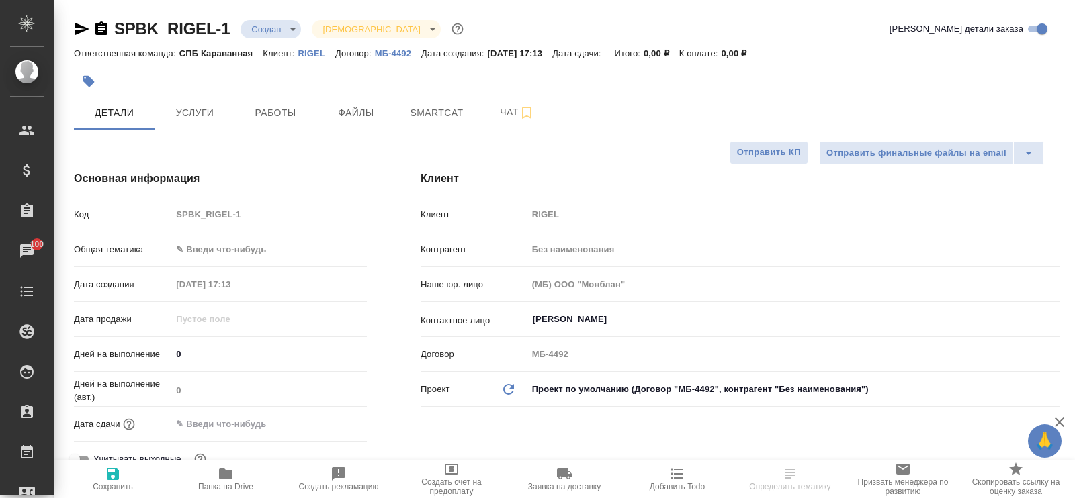
type textarea "x"
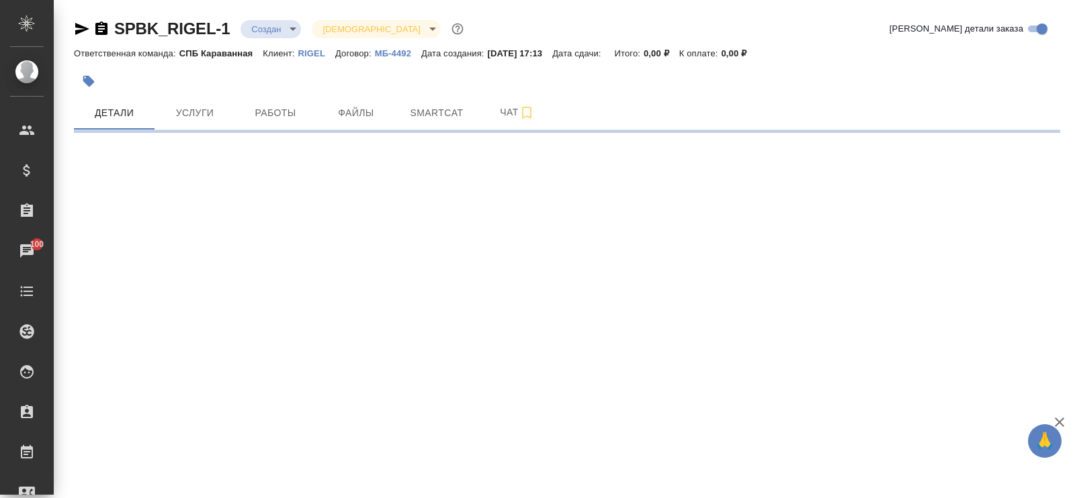
select select "RU"
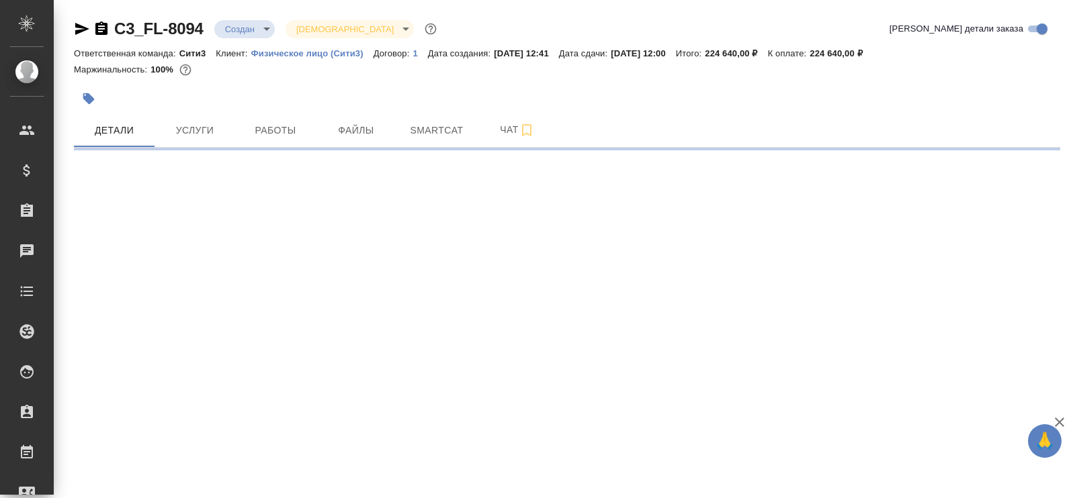
select select "RU"
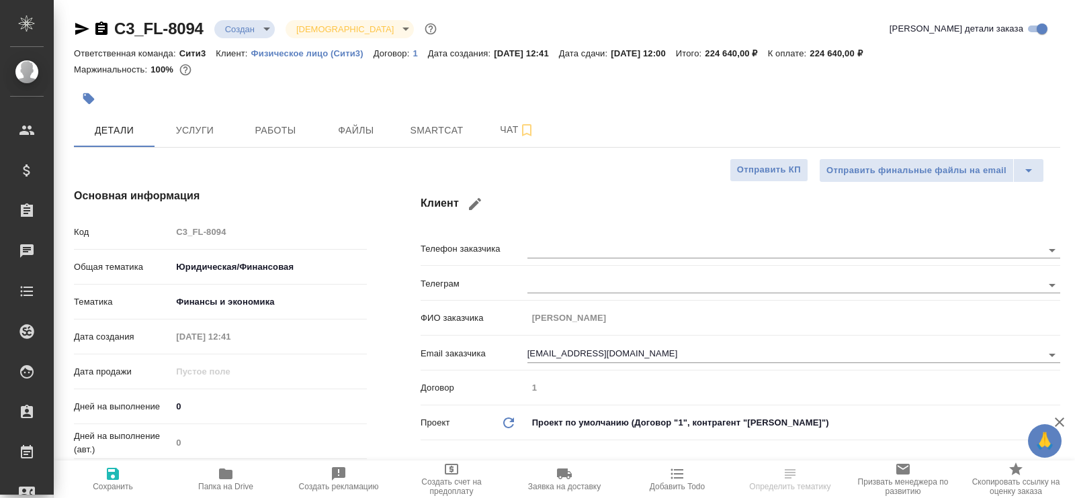
type textarea "x"
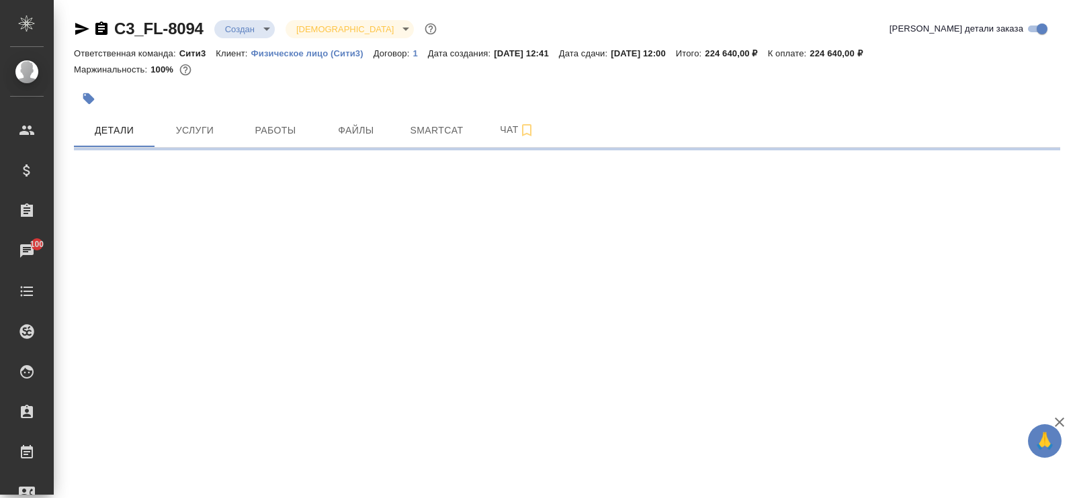
select select "RU"
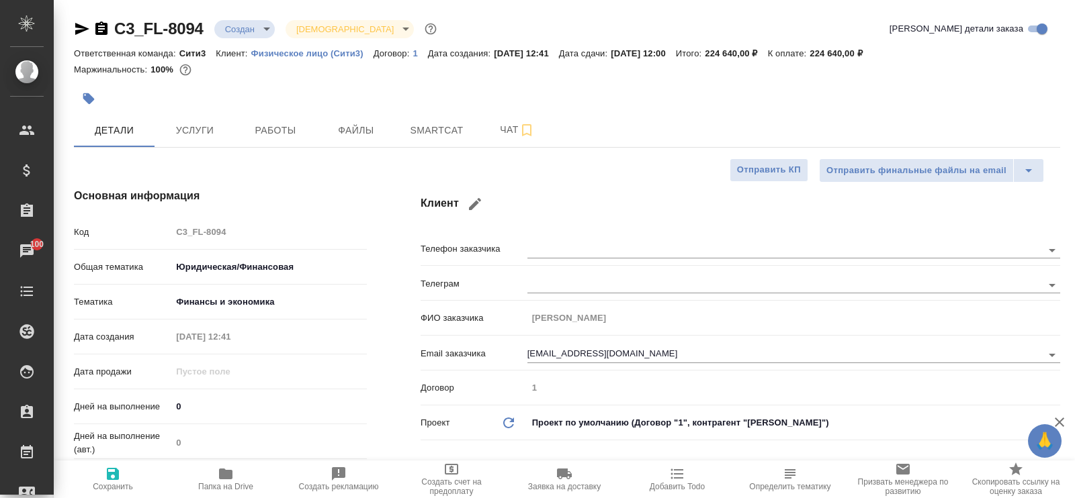
type textarea "x"
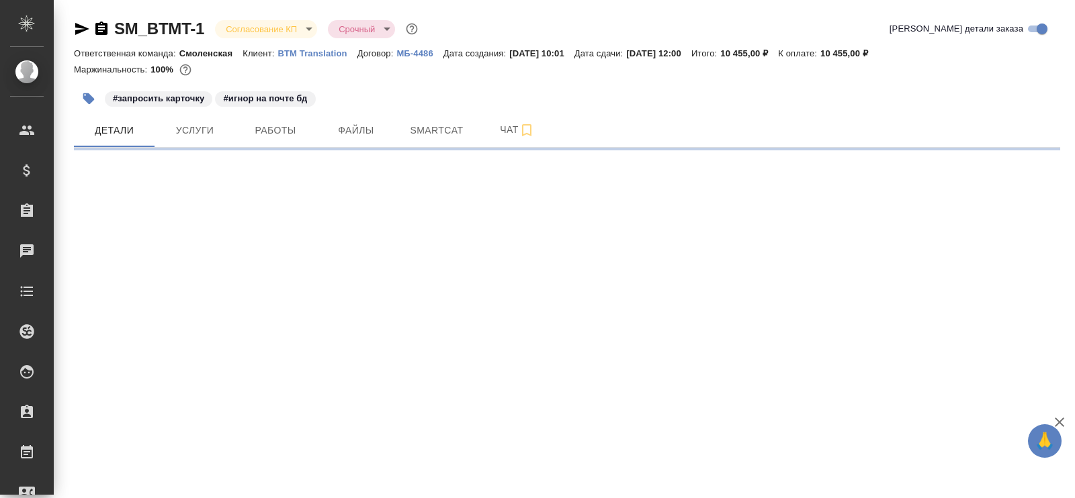
select select "RU"
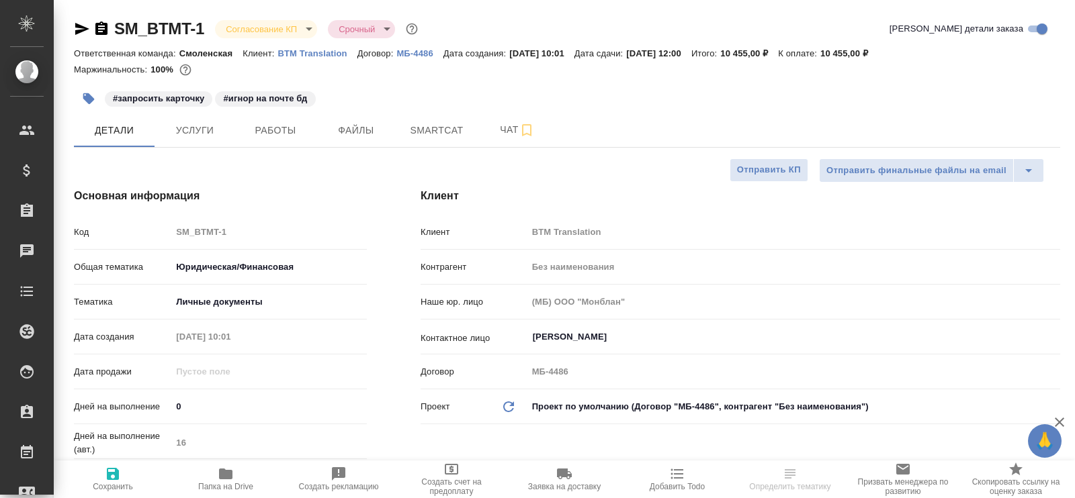
type textarea "x"
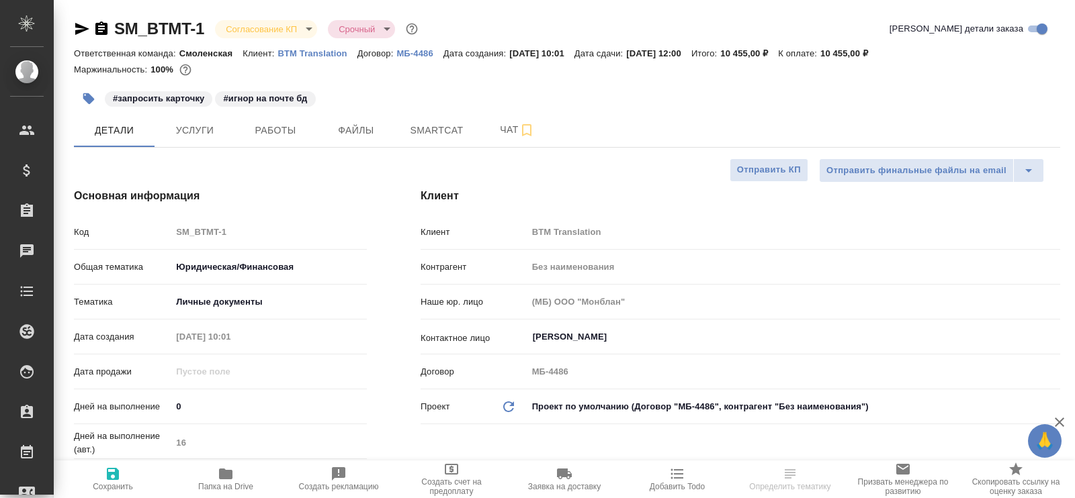
type textarea "x"
select select "RU"
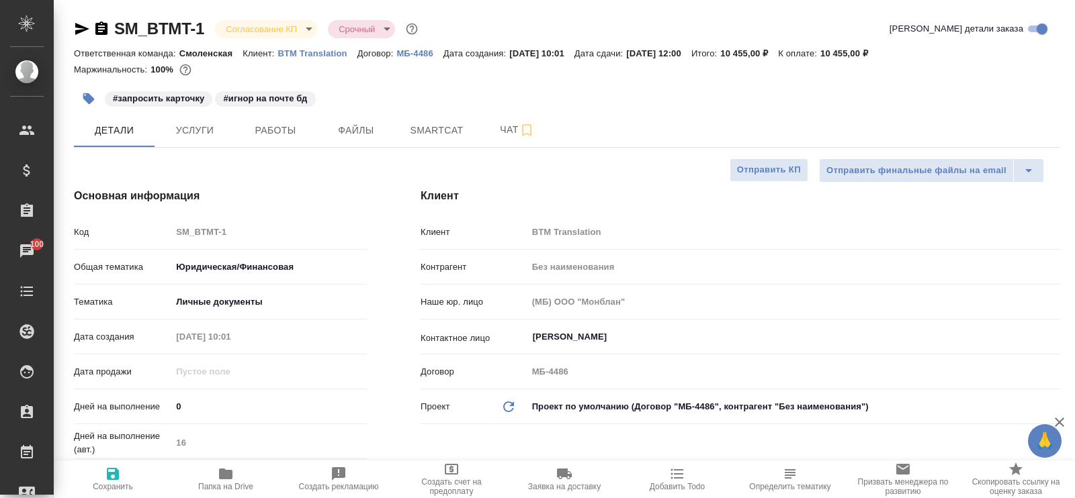
type textarea "x"
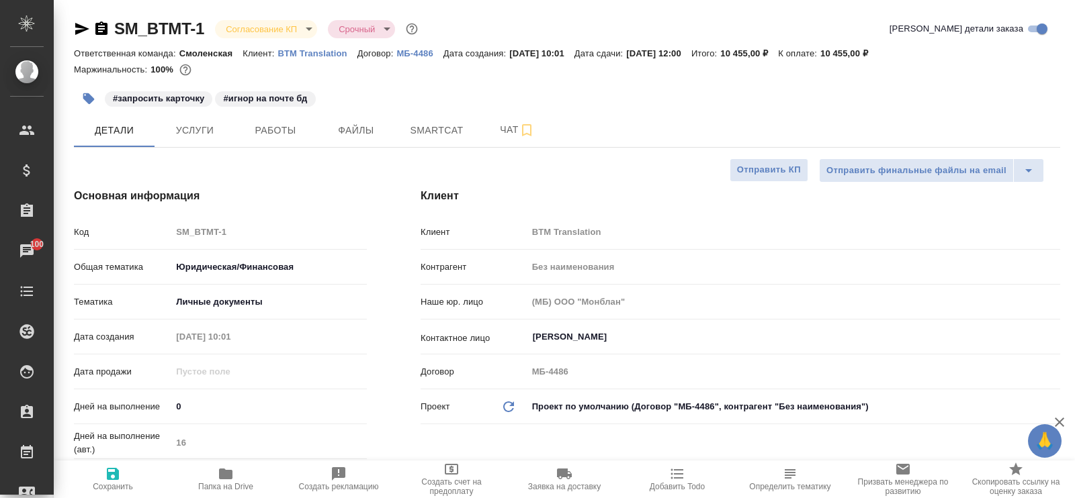
type textarea "x"
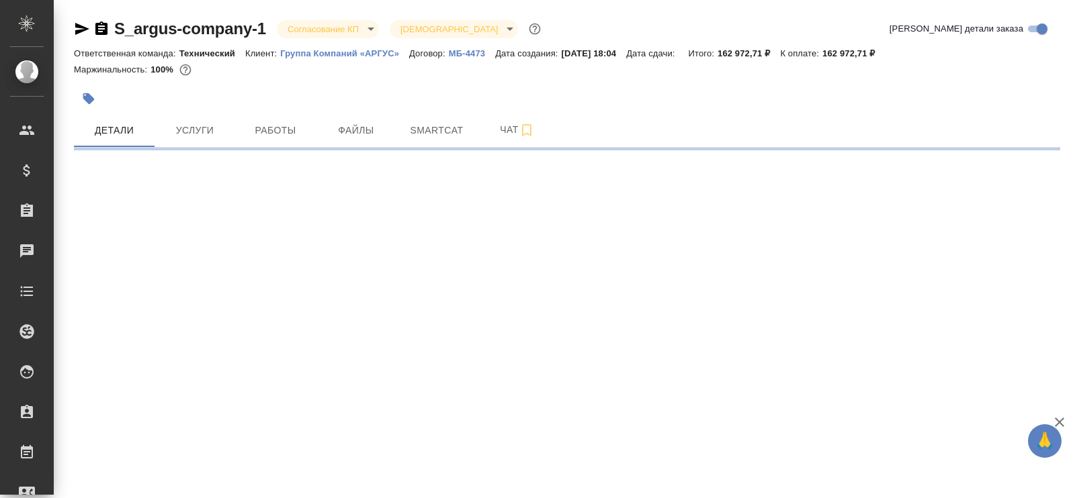
select select "RU"
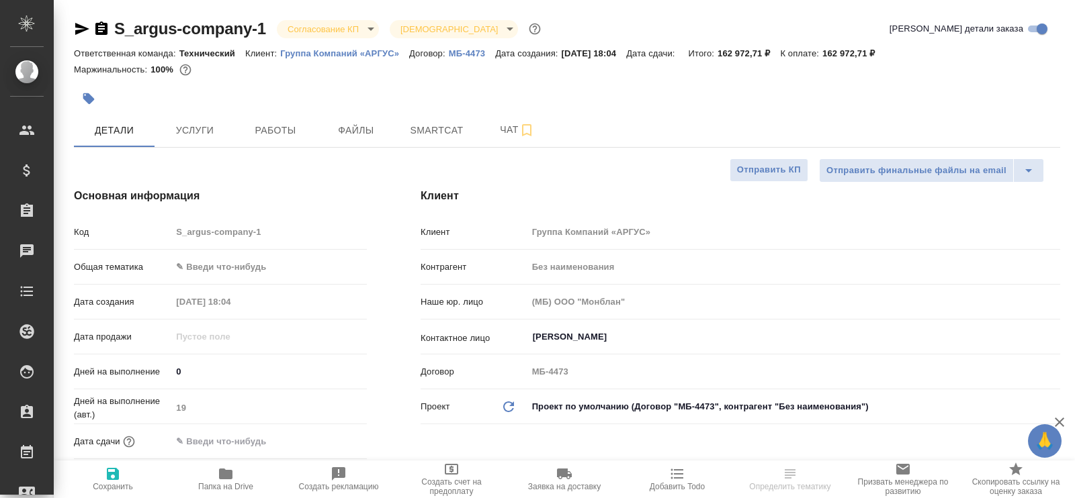
type textarea "x"
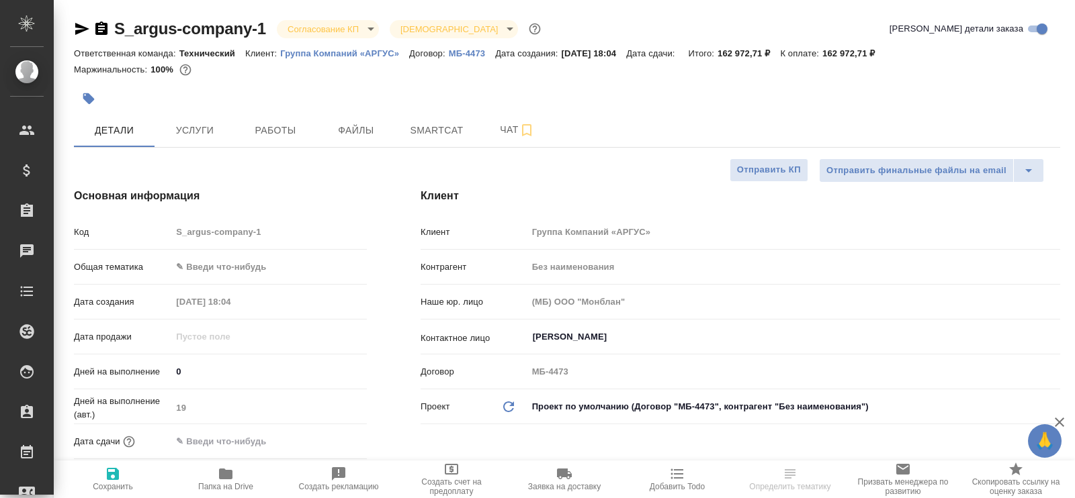
type textarea "x"
select select "RU"
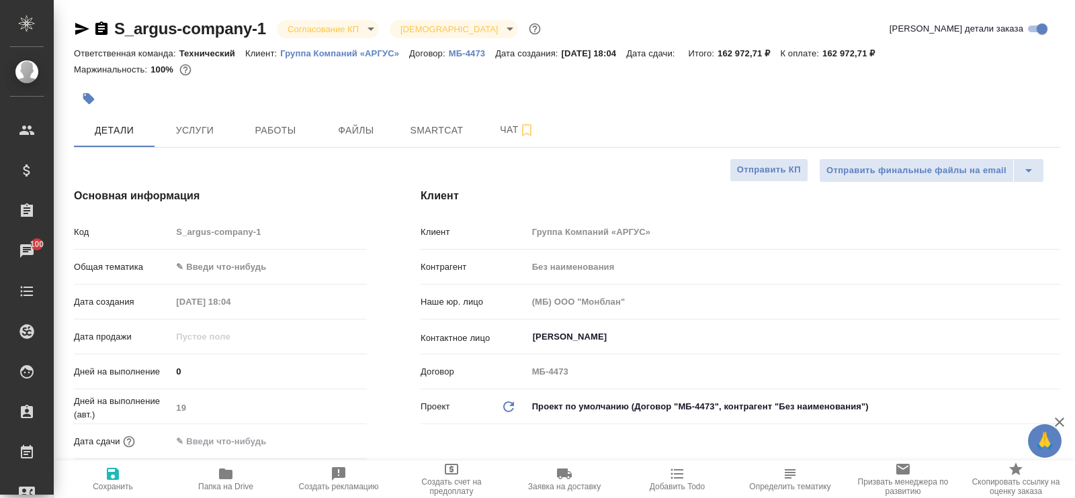
type textarea "x"
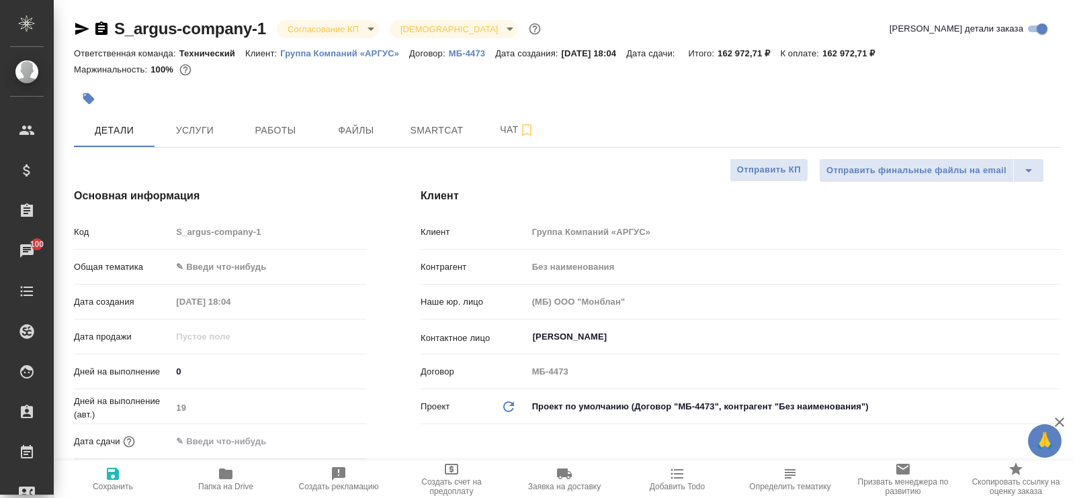
type textarea "x"
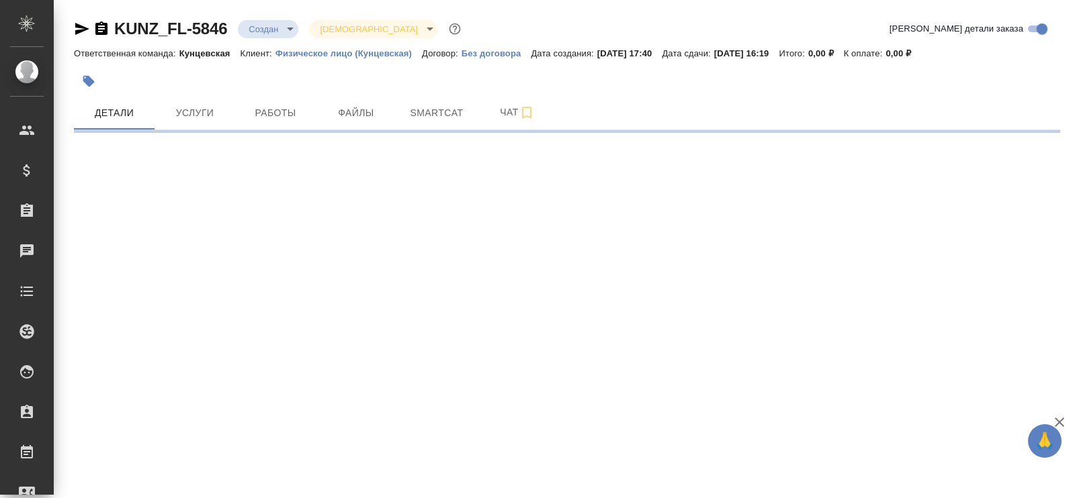
select select "RU"
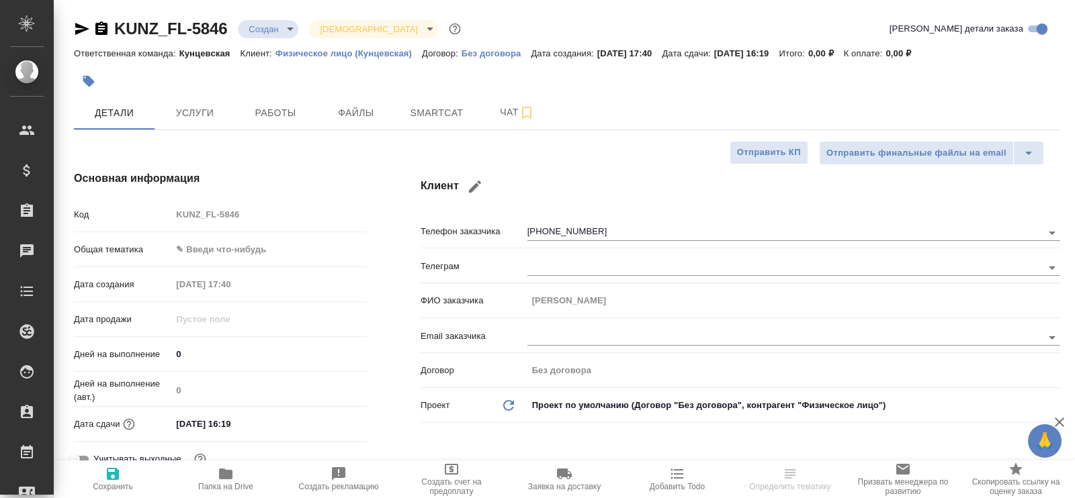
type textarea "x"
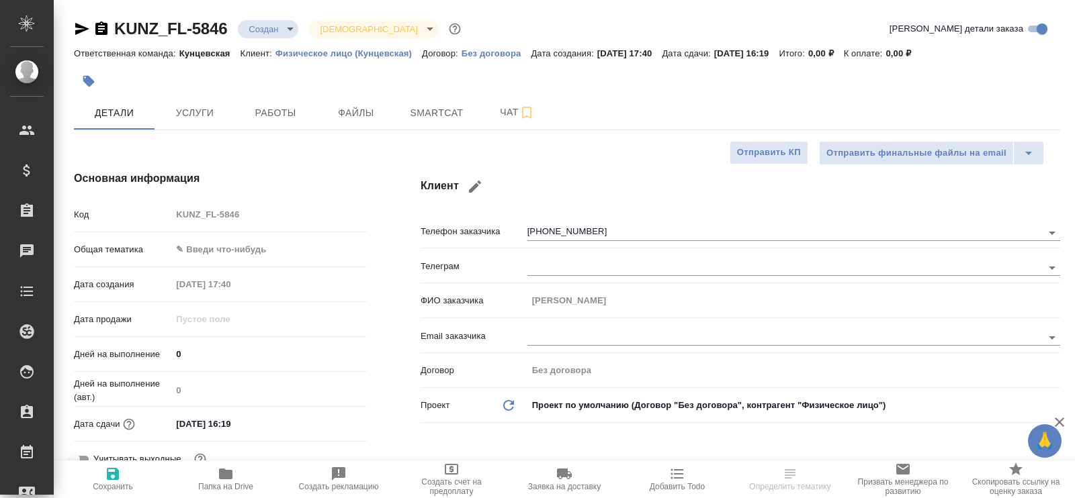
type textarea "x"
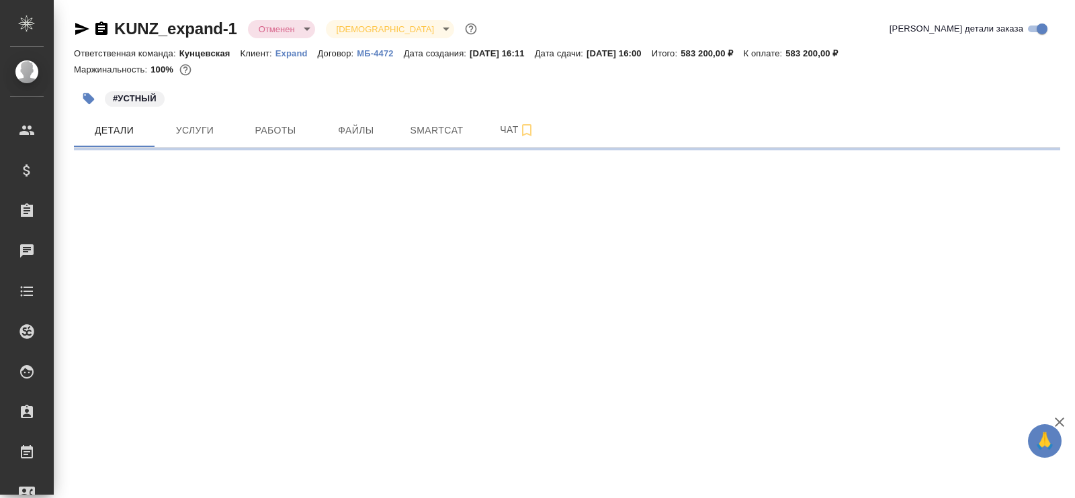
select select "RU"
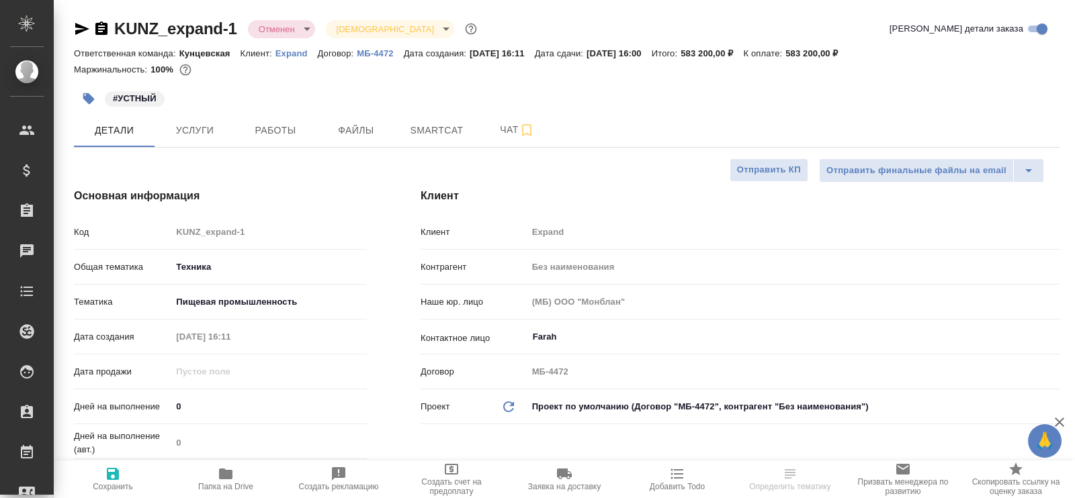
type textarea "x"
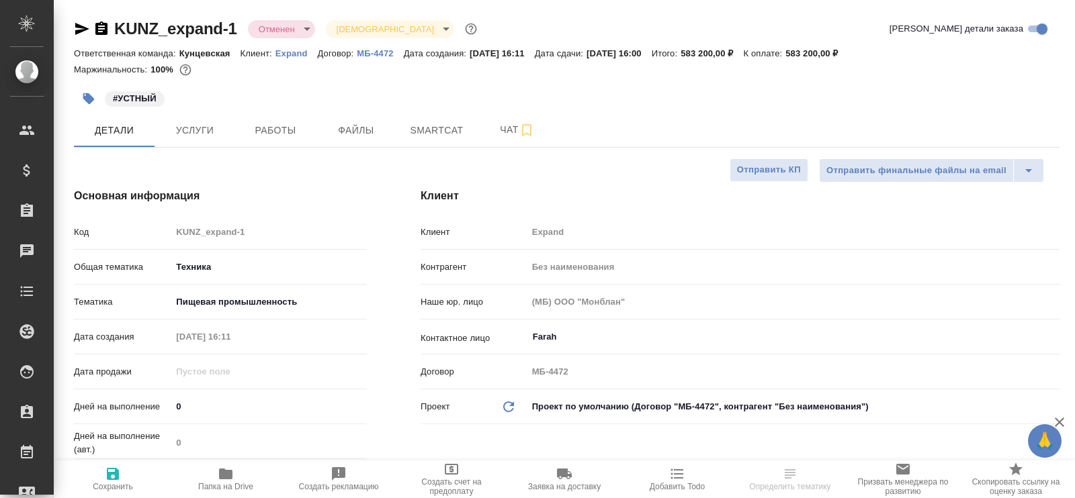
type textarea "x"
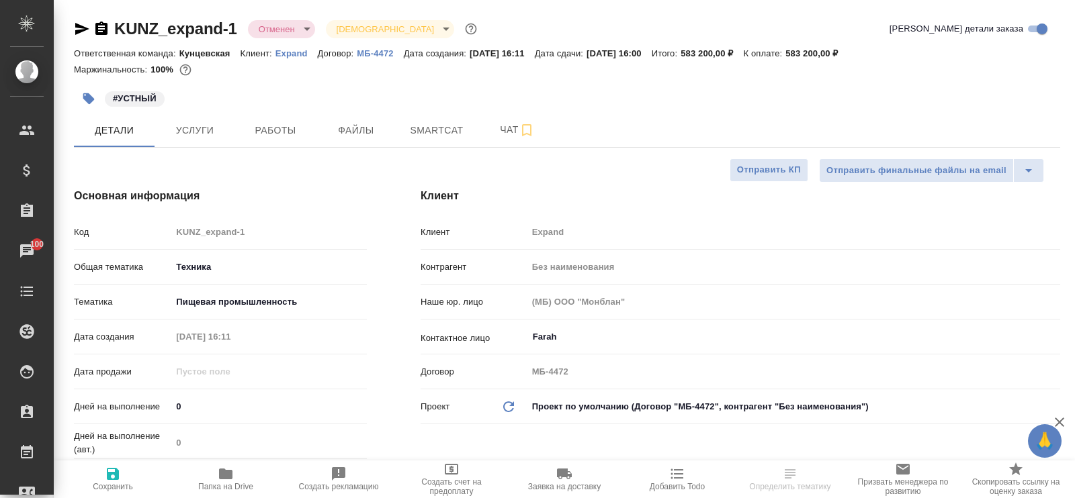
type textarea "x"
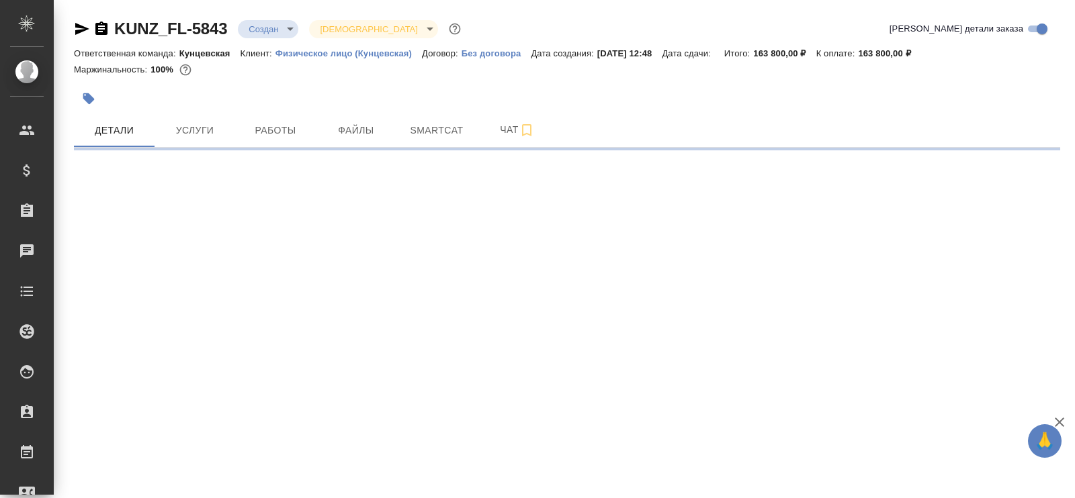
select select "RU"
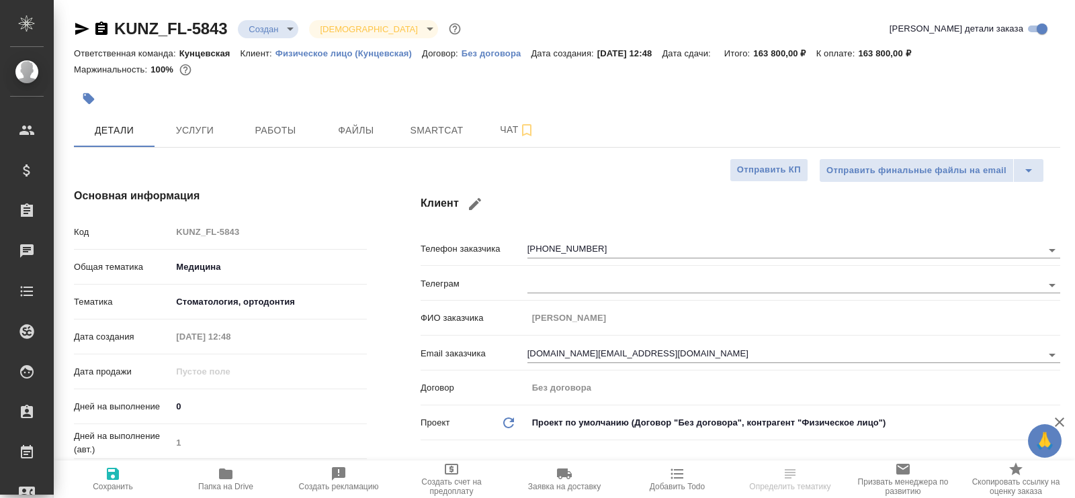
type textarea "x"
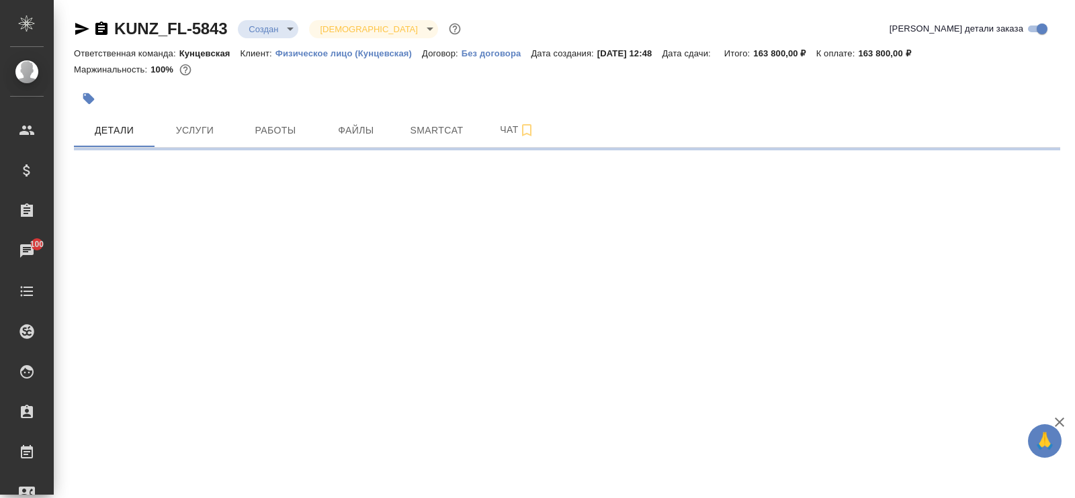
select select "RU"
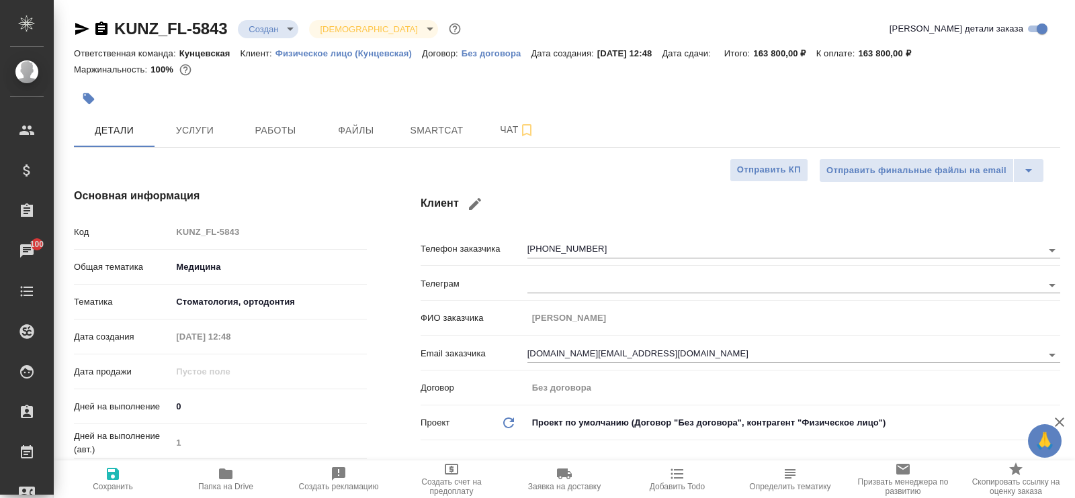
type textarea "x"
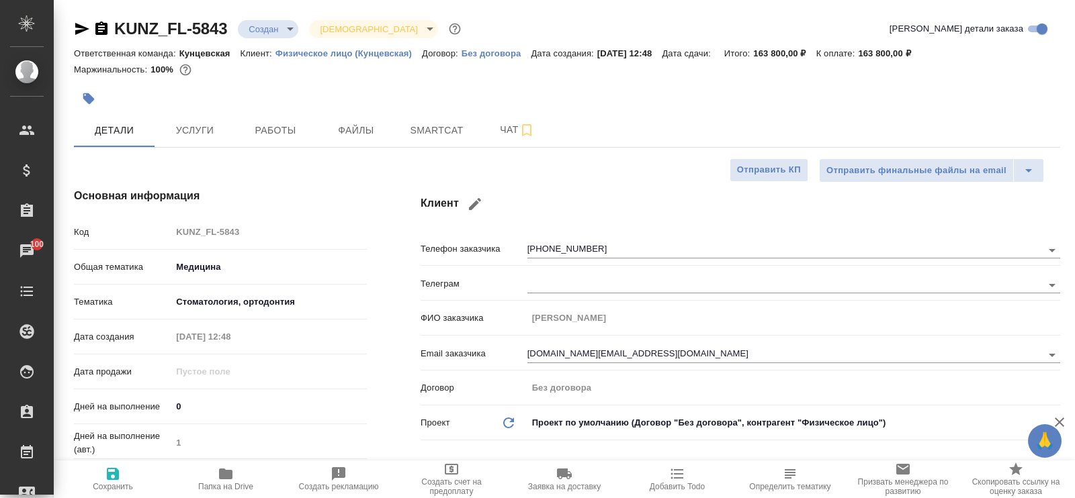
type textarea "x"
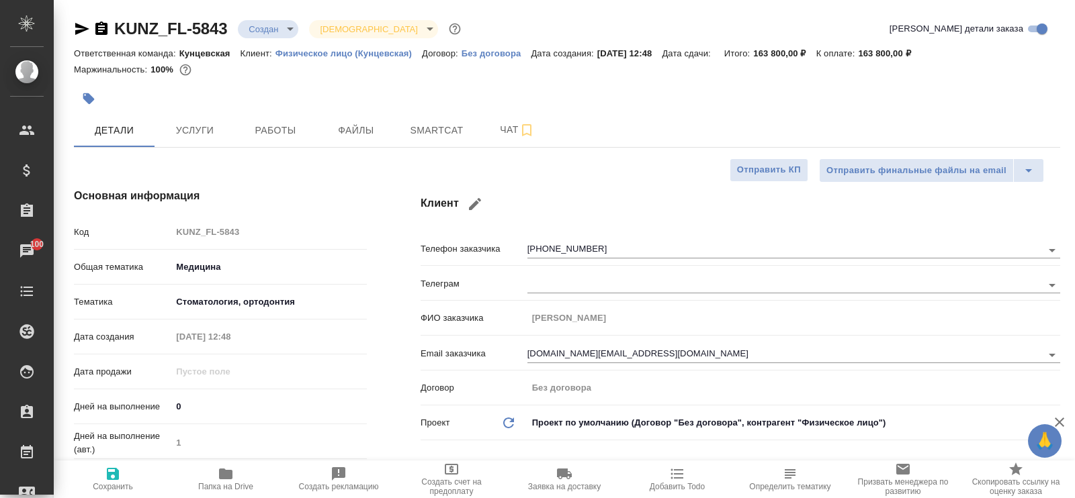
type textarea "x"
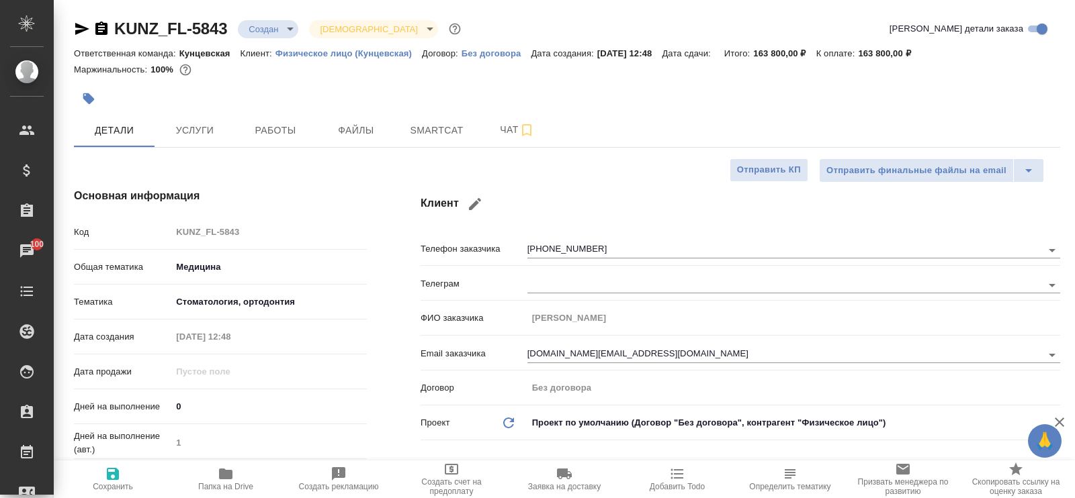
type textarea "x"
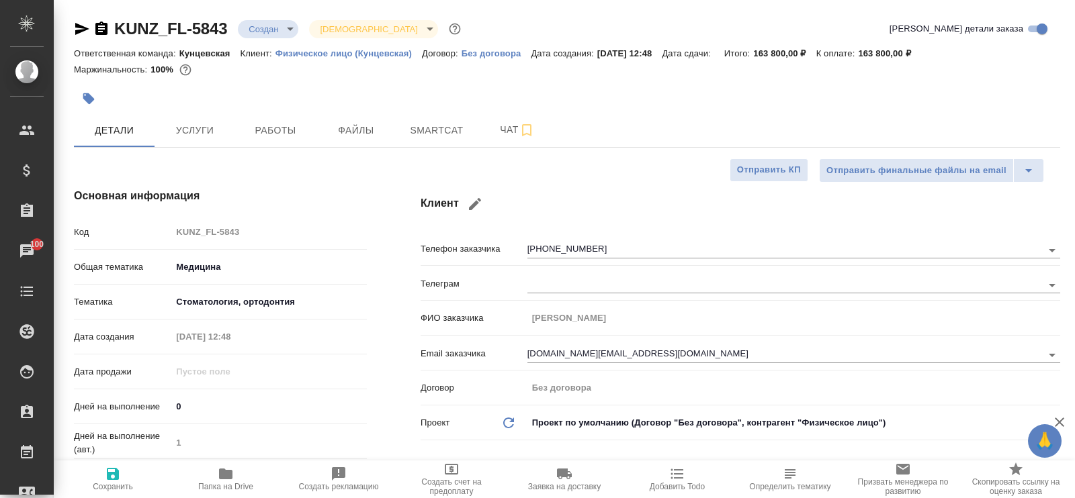
type textarea "x"
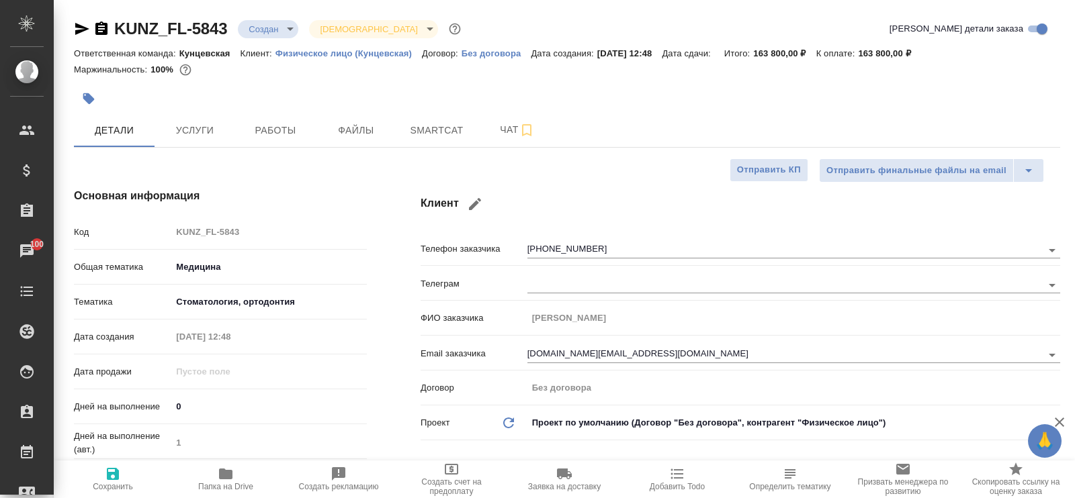
type textarea "x"
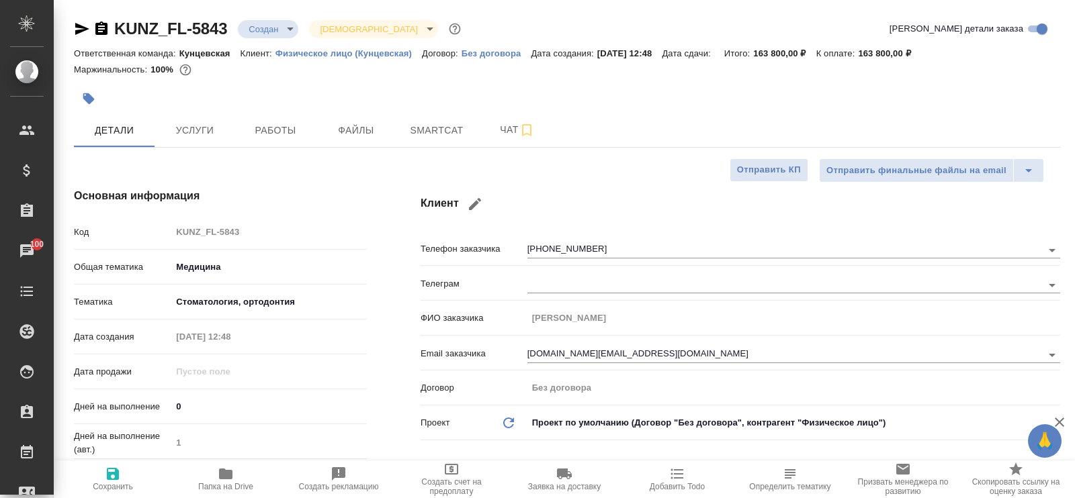
type textarea "x"
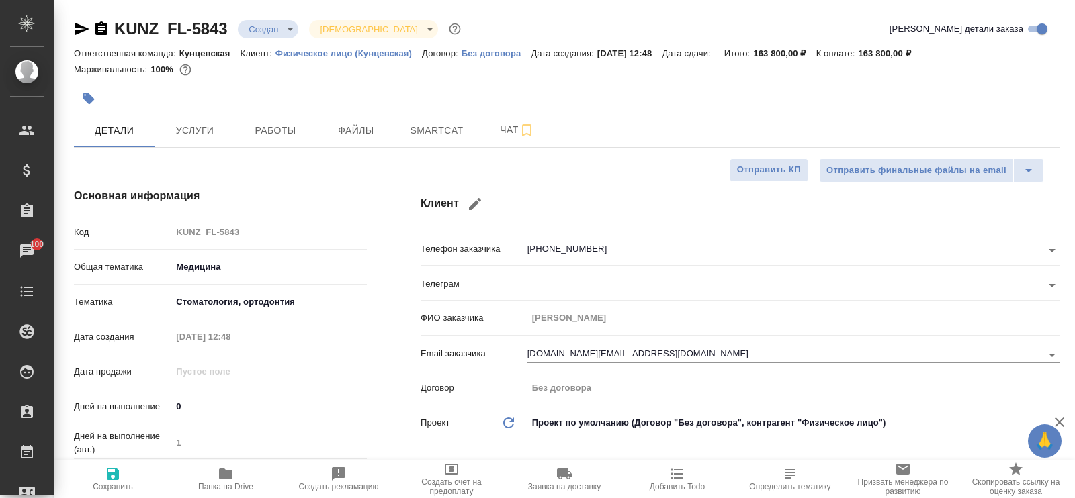
type textarea "x"
